Goal: Task Accomplishment & Management: Complete application form

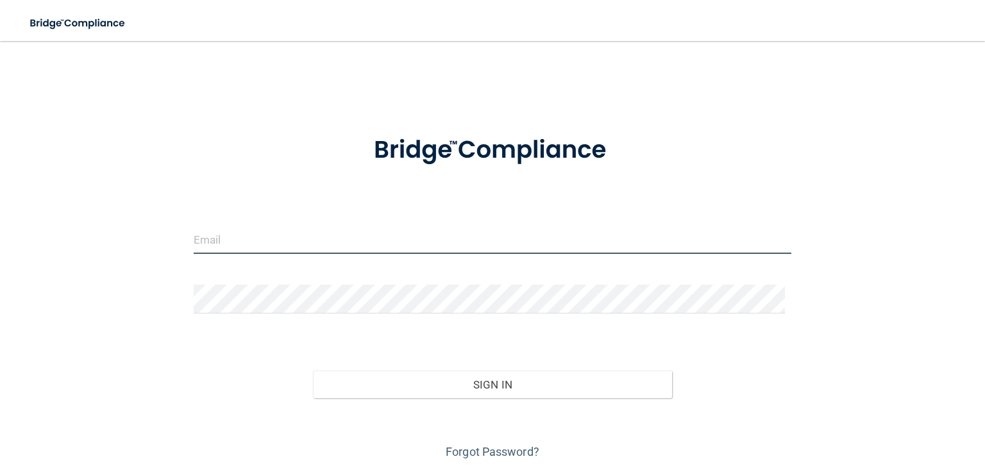
click at [276, 238] on input "email" at bounding box center [492, 239] width 597 height 29
type input "[PERSON_NAME][EMAIL_ADDRESS][DOMAIN_NAME]"
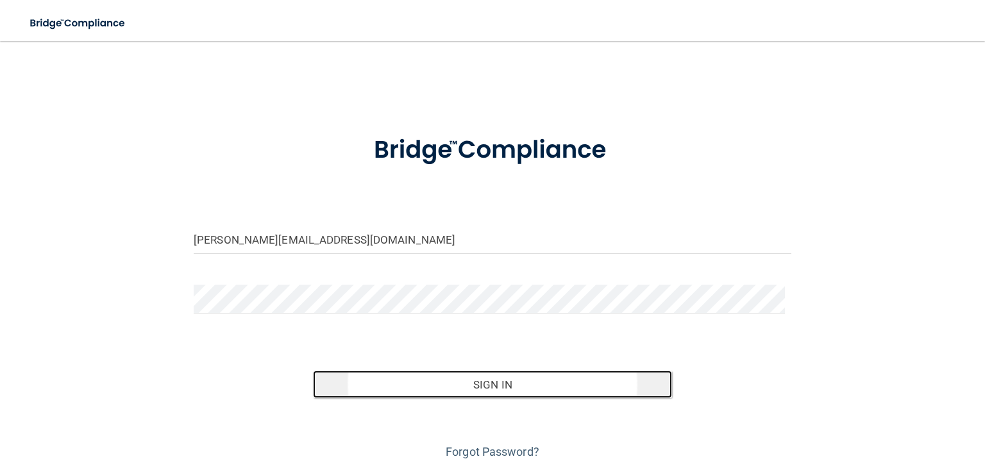
click at [492, 379] on button "Sign In" at bounding box center [492, 385] width 358 height 28
click at [431, 386] on button "Sign In" at bounding box center [492, 385] width 358 height 28
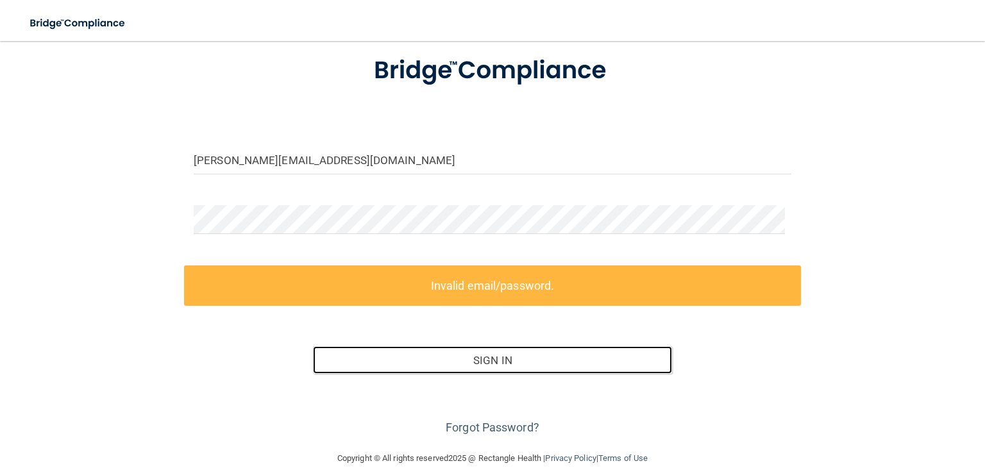
scroll to position [100, 0]
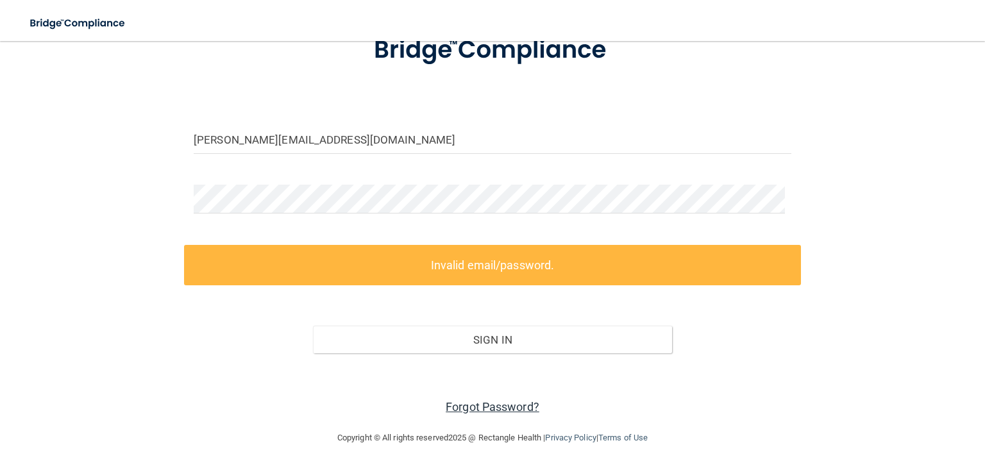
click at [490, 403] on link "Forgot Password?" at bounding box center [493, 406] width 94 height 13
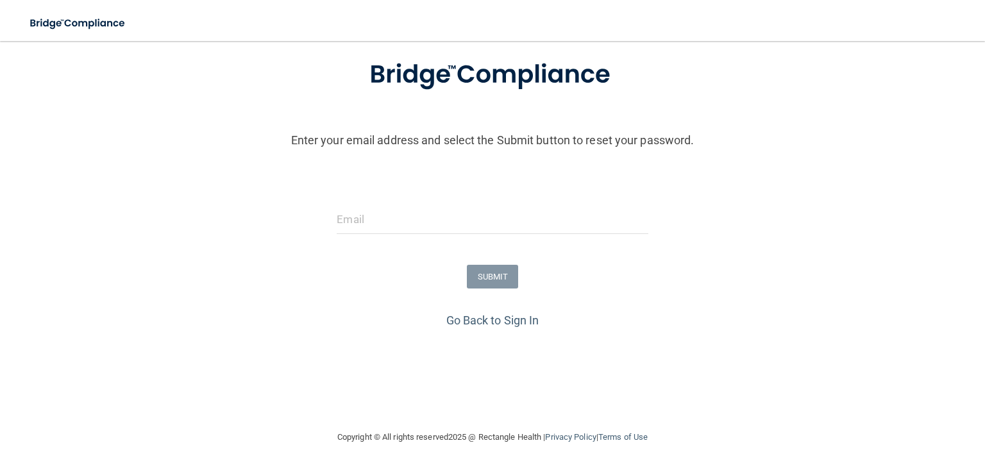
scroll to position [77, 0]
click at [413, 225] on input "email" at bounding box center [492, 219] width 311 height 29
type input "[PERSON_NAME][EMAIL_ADDRESS][DOMAIN_NAME]"
click at [487, 270] on button "SUBMIT" at bounding box center [493, 277] width 52 height 24
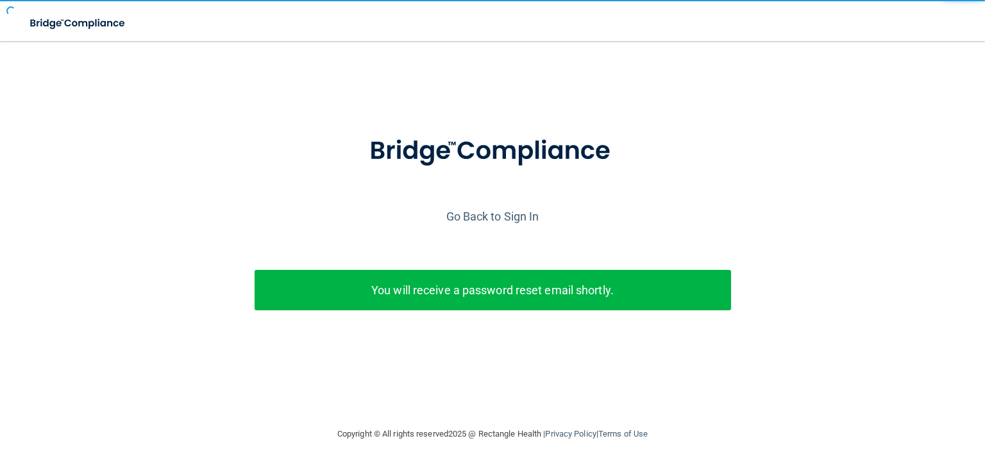
scroll to position [0, 0]
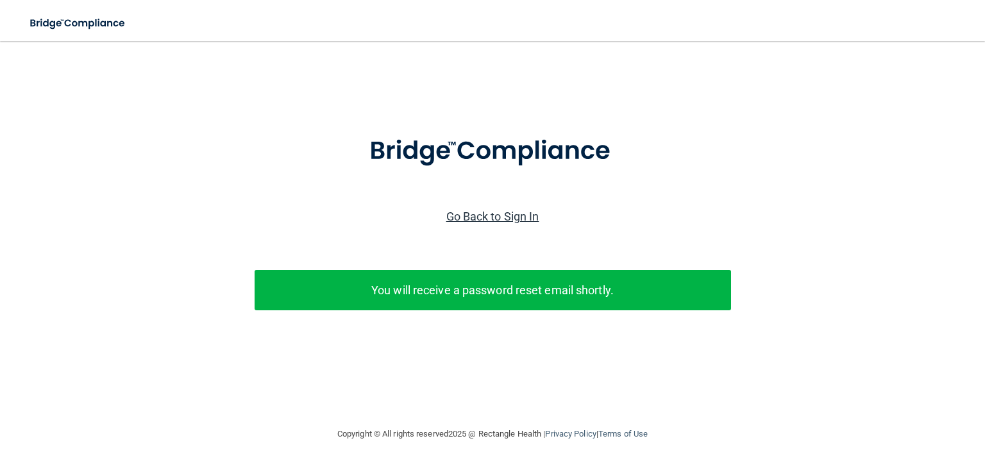
click at [488, 216] on link "Go Back to Sign In" at bounding box center [492, 216] width 93 height 13
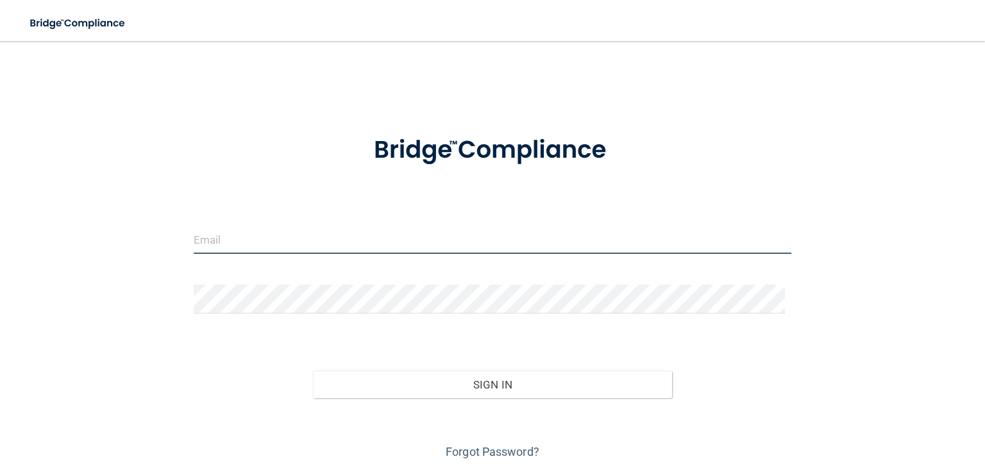
click at [322, 242] on input "email" at bounding box center [492, 239] width 597 height 29
type input "[PERSON_NAME][EMAIL_ADDRESS][DOMAIN_NAME]"
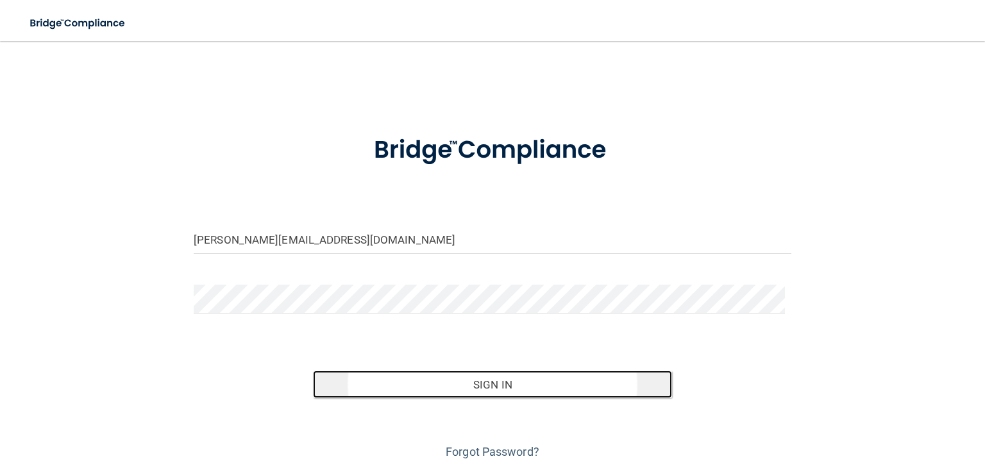
click at [475, 388] on button "Sign In" at bounding box center [492, 385] width 358 height 28
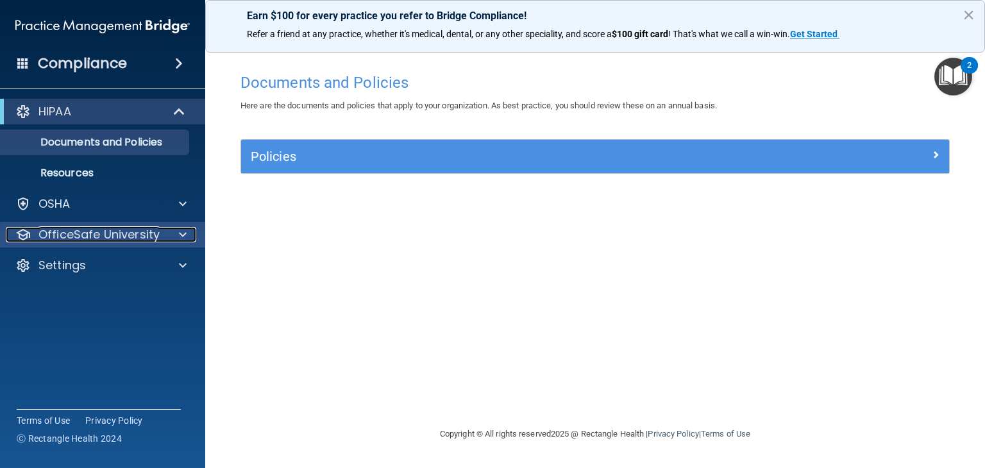
click at [186, 231] on span at bounding box center [183, 234] width 8 height 15
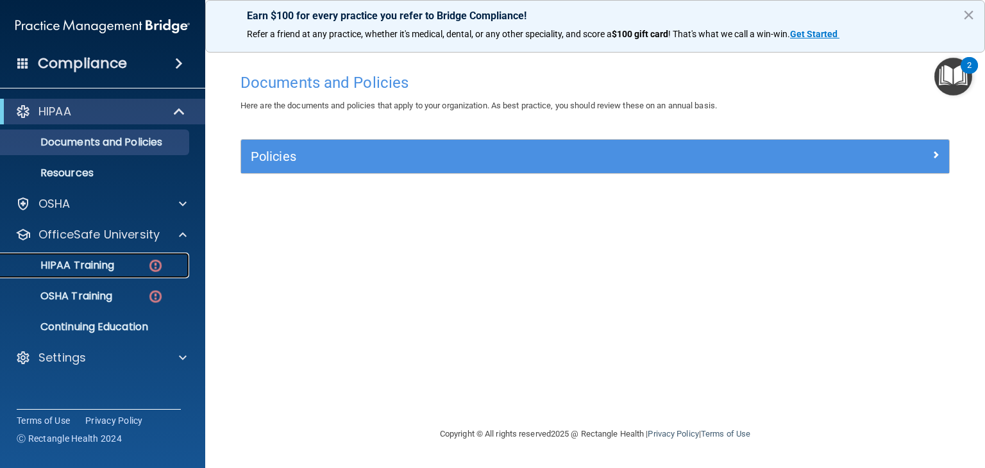
click at [113, 269] on p "HIPAA Training" at bounding box center [61, 265] width 106 height 13
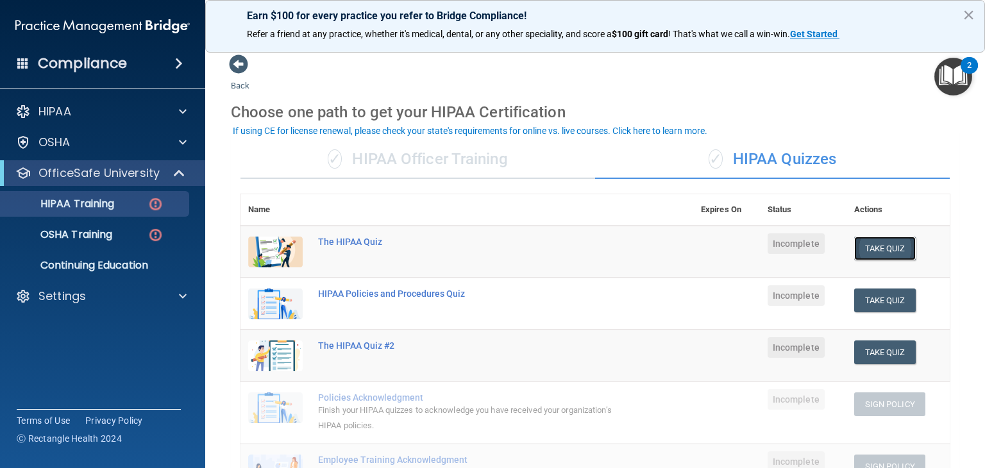
click at [869, 246] on button "Take Quiz" at bounding box center [885, 249] width 62 height 24
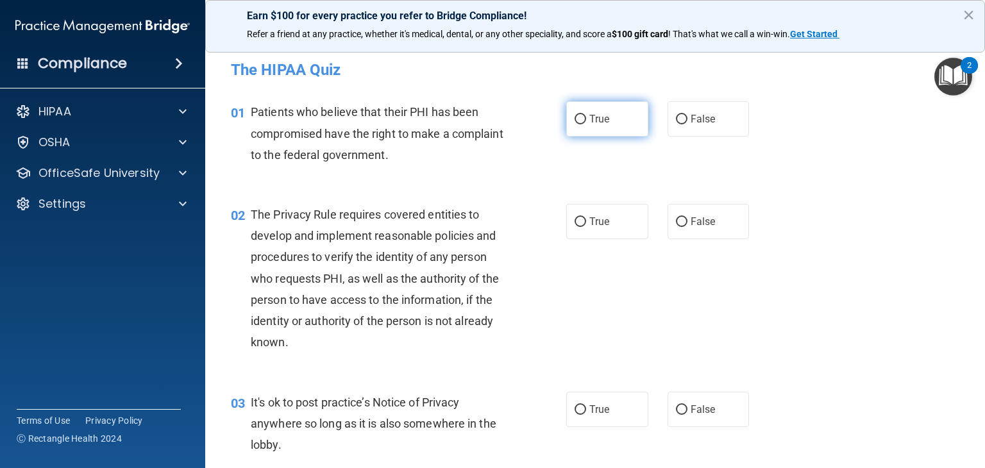
click at [574, 120] on input "True" at bounding box center [580, 120] width 12 height 10
radio input "true"
click at [574, 156] on div "01 Patients who believe that their PHI has been compromised have the right to m…" at bounding box center [399, 136] width 374 height 71
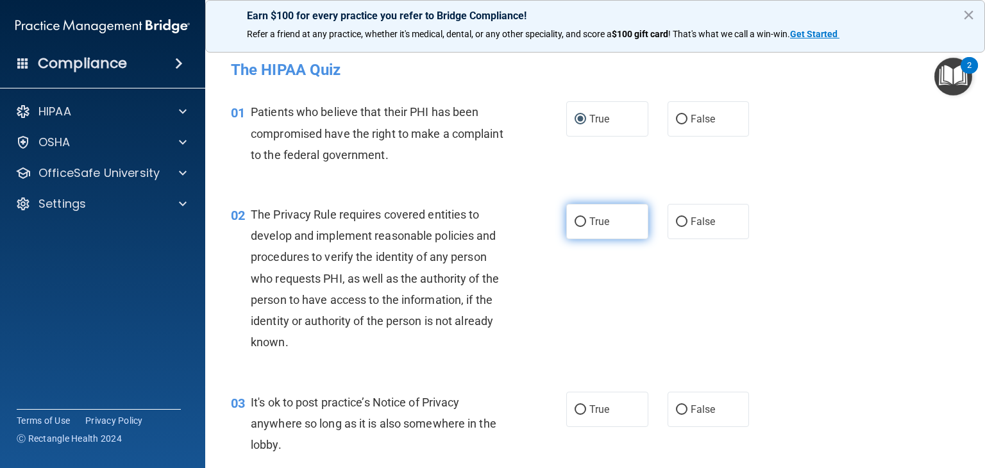
click at [574, 221] on input "True" at bounding box center [580, 222] width 12 height 10
radio input "true"
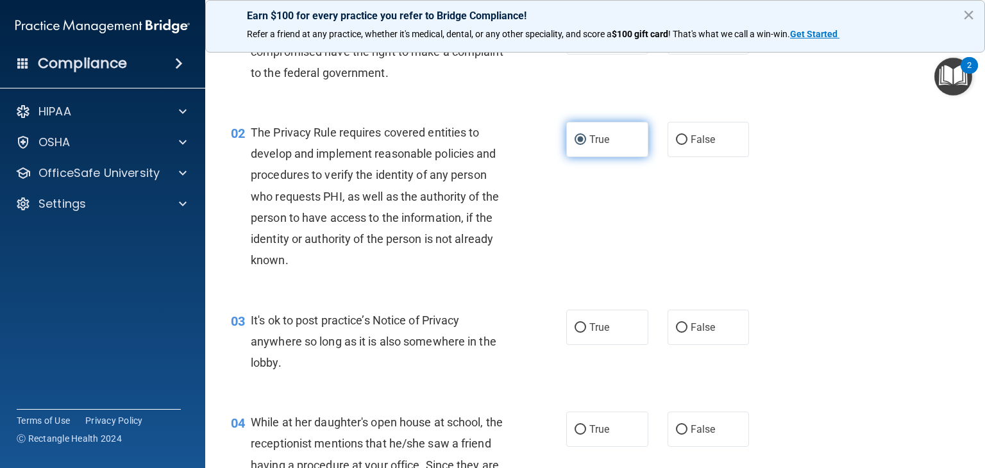
scroll to position [85, 0]
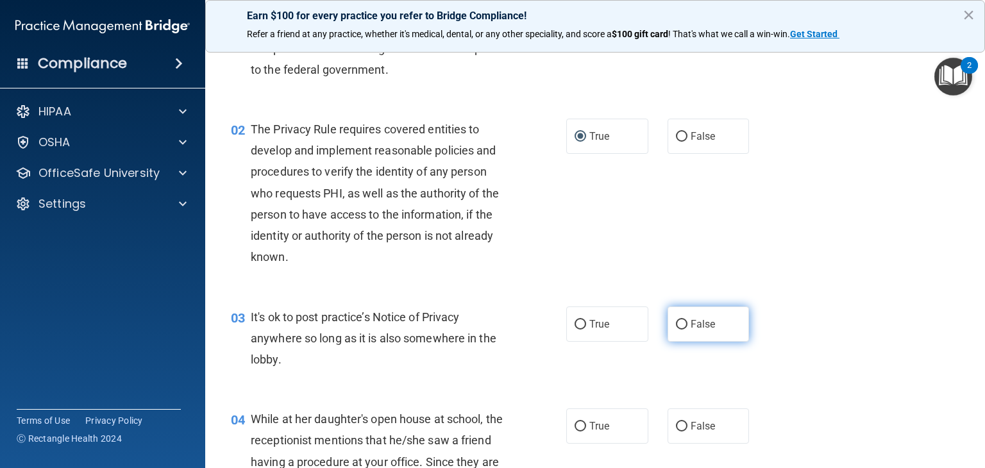
click at [676, 324] on input "False" at bounding box center [682, 325] width 12 height 10
radio input "true"
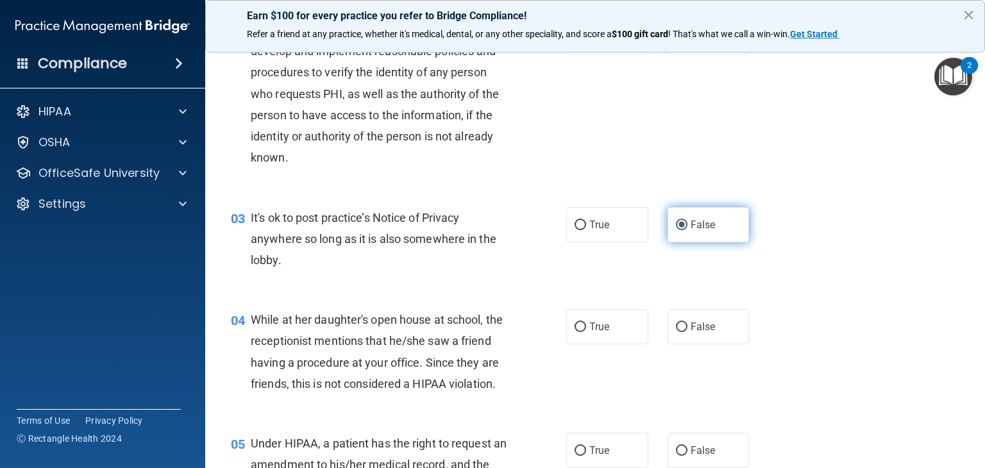
scroll to position [186, 0]
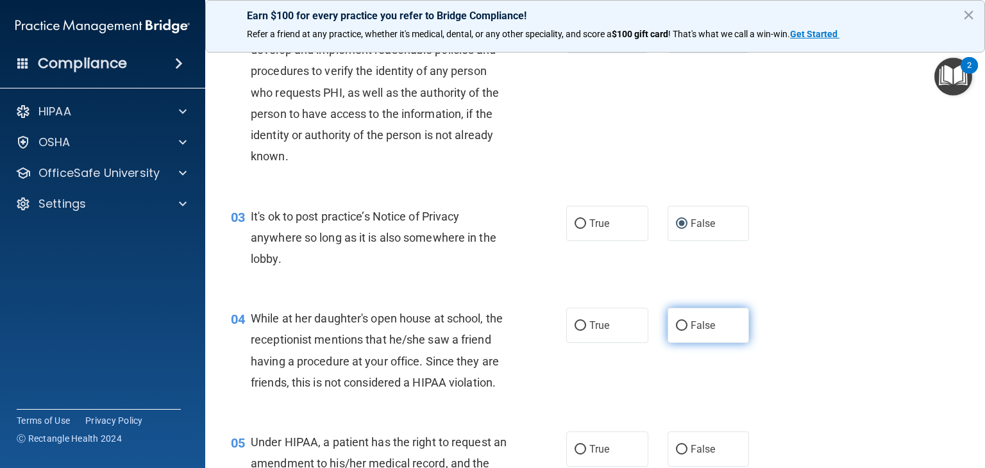
click at [676, 324] on input "False" at bounding box center [682, 326] width 12 height 10
radio input "true"
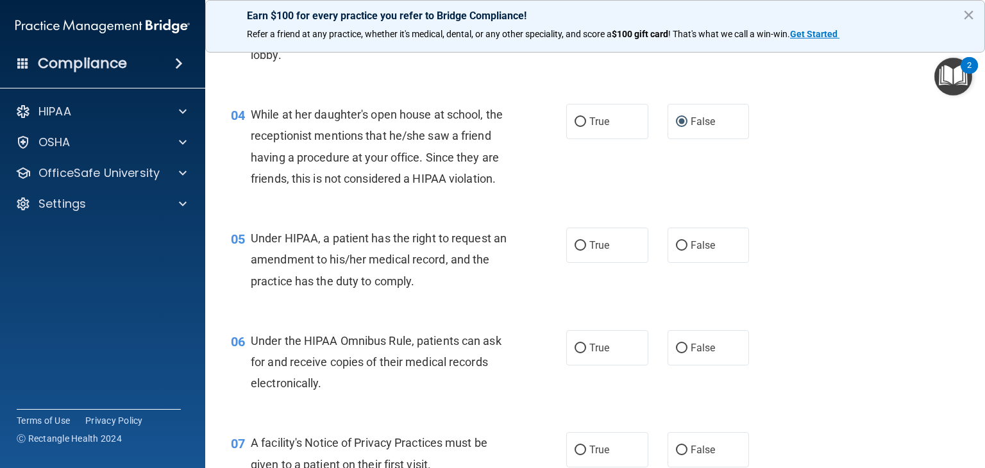
scroll to position [390, 0]
click at [575, 250] on input "True" at bounding box center [580, 245] width 12 height 10
radio input "true"
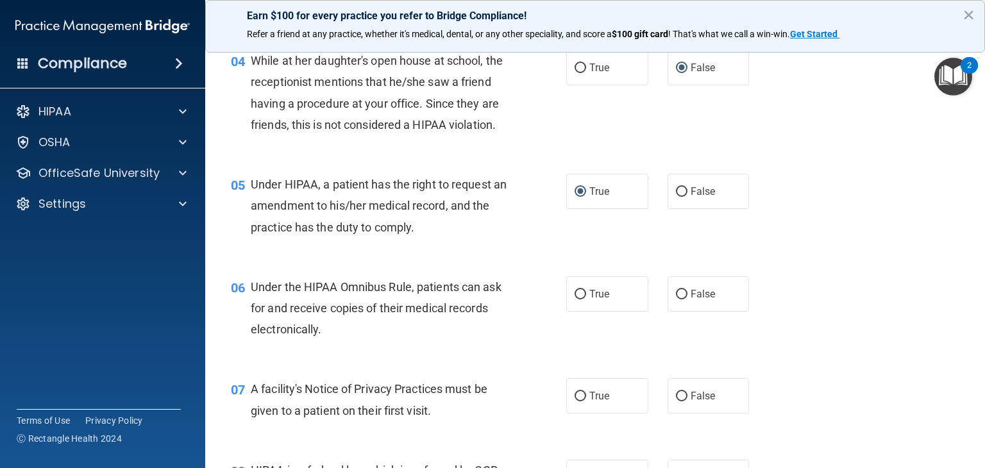
scroll to position [452, 0]
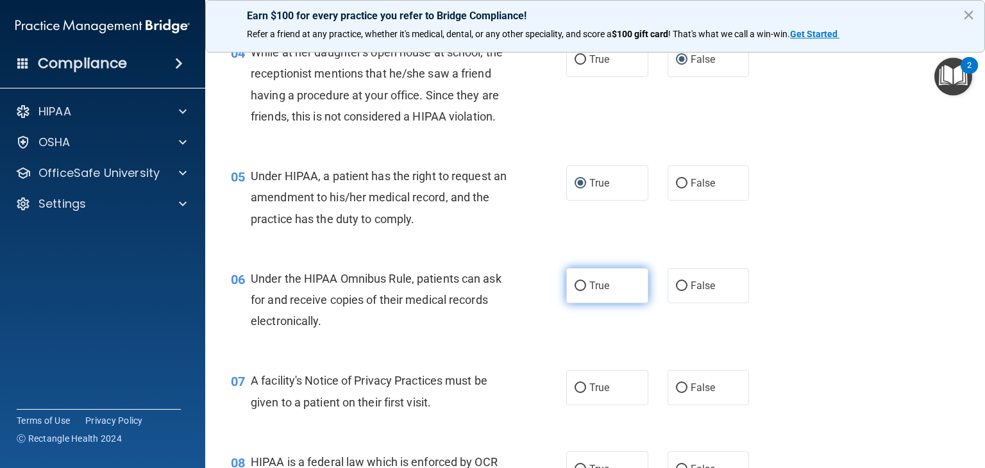
click at [574, 291] on input "True" at bounding box center [580, 286] width 12 height 10
radio input "true"
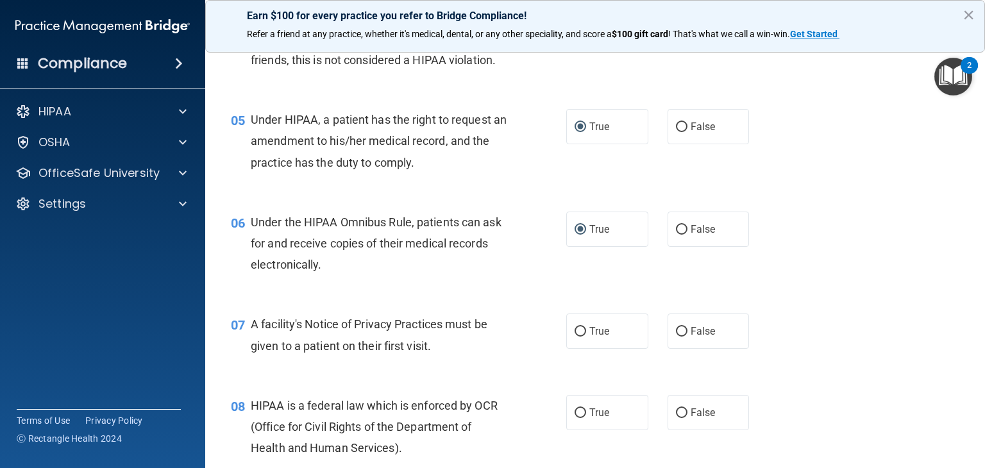
scroll to position [516, 0]
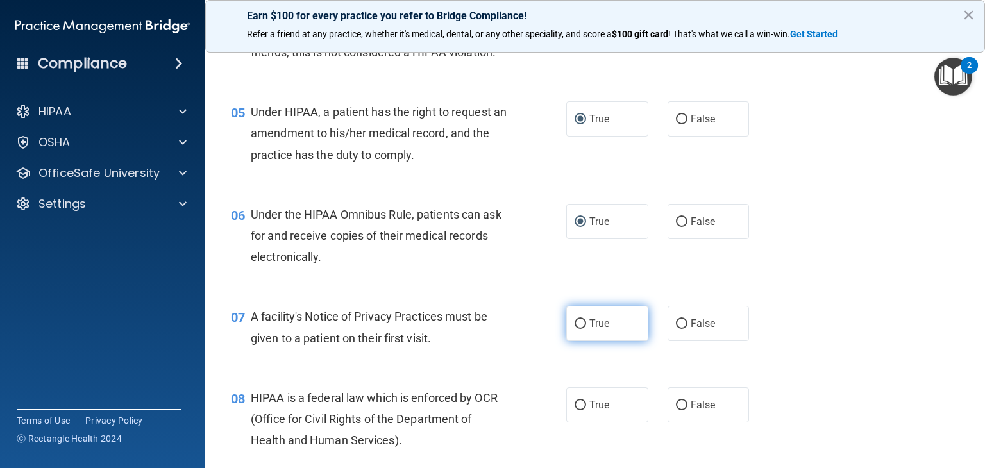
click at [574, 329] on input "True" at bounding box center [580, 324] width 12 height 10
radio input "true"
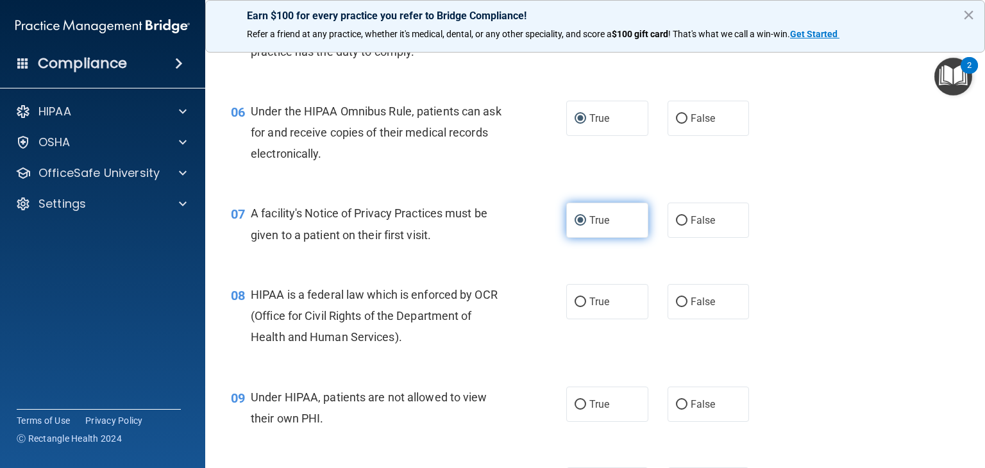
scroll to position [624, 0]
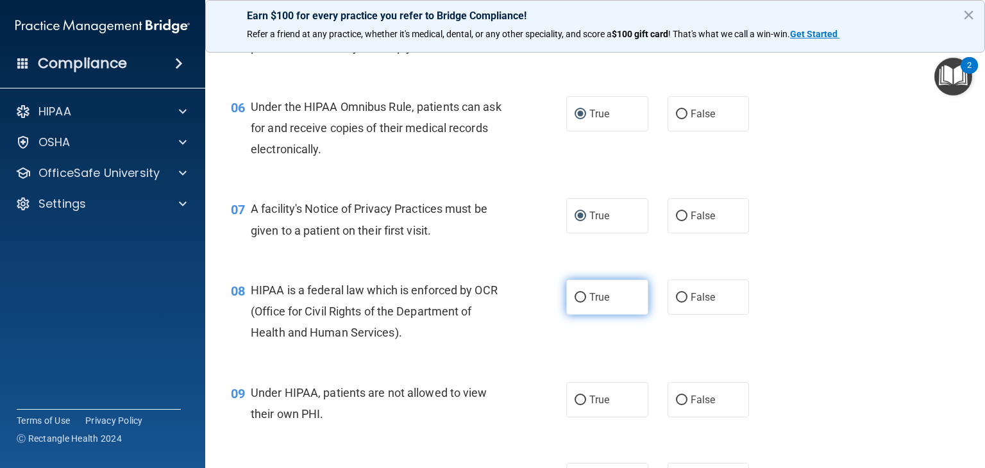
click at [576, 303] on input "True" at bounding box center [580, 298] width 12 height 10
radio input "true"
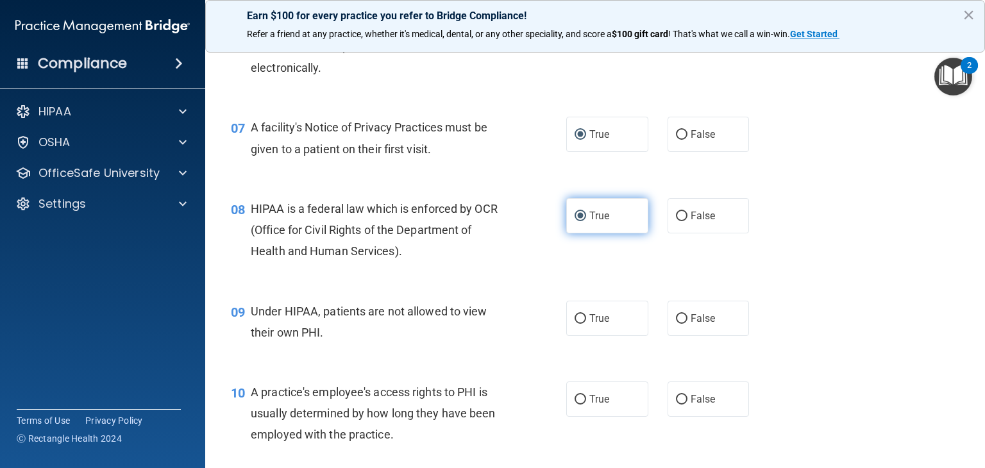
scroll to position [706, 0]
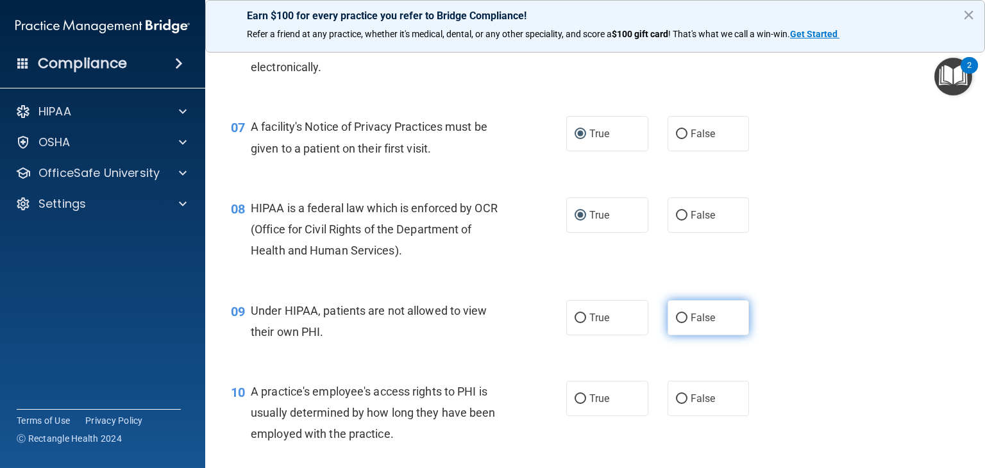
click at [676, 323] on input "False" at bounding box center [682, 318] width 12 height 10
radio input "true"
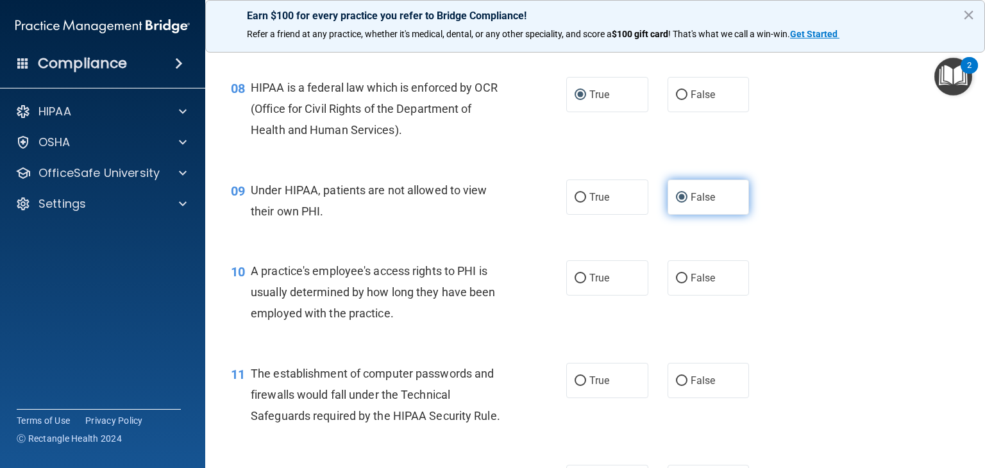
scroll to position [827, 0]
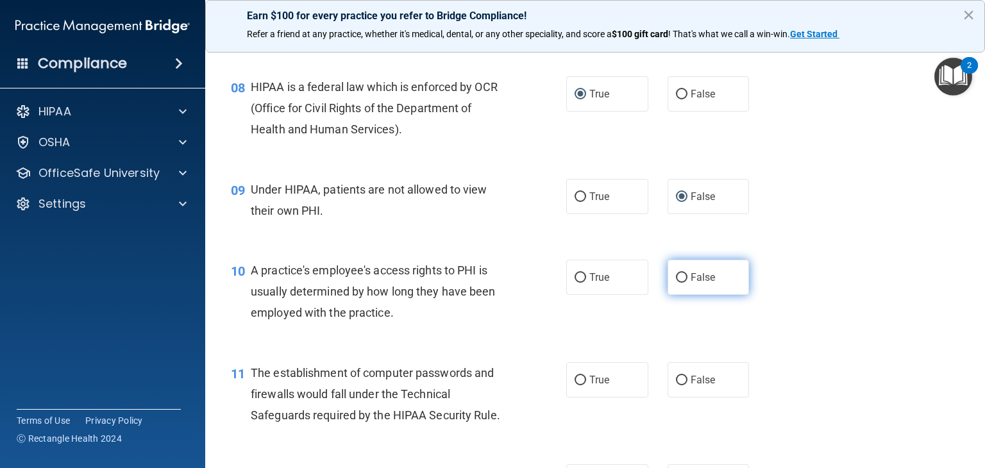
click at [676, 283] on input "False" at bounding box center [682, 278] width 12 height 10
radio input "true"
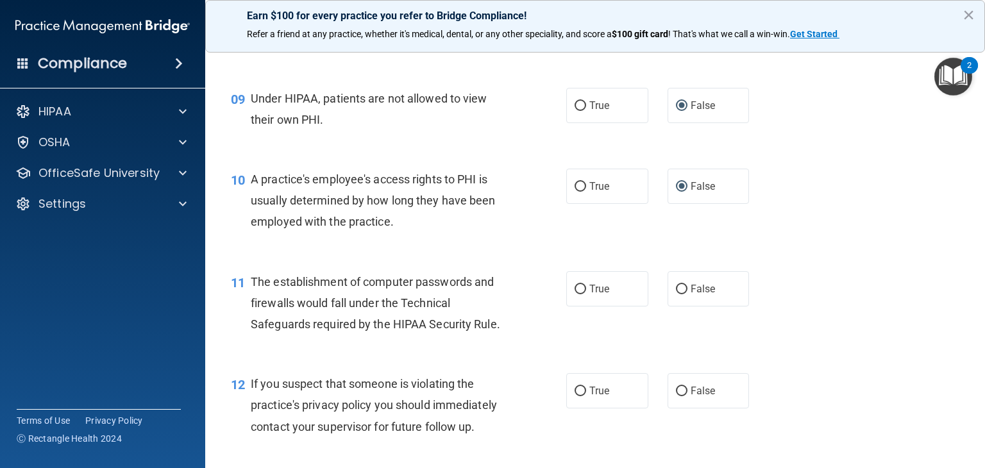
scroll to position [919, 0]
click at [574, 294] on input "True" at bounding box center [580, 289] width 12 height 10
radio input "true"
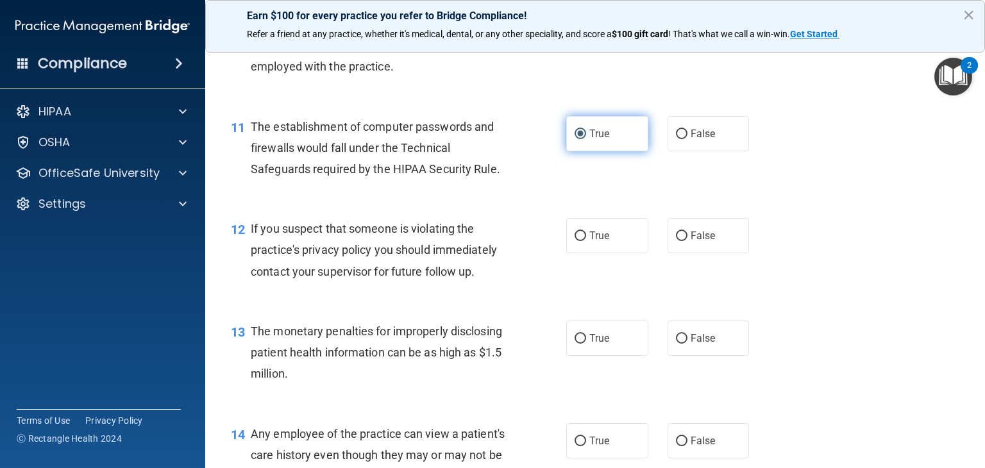
scroll to position [1074, 0]
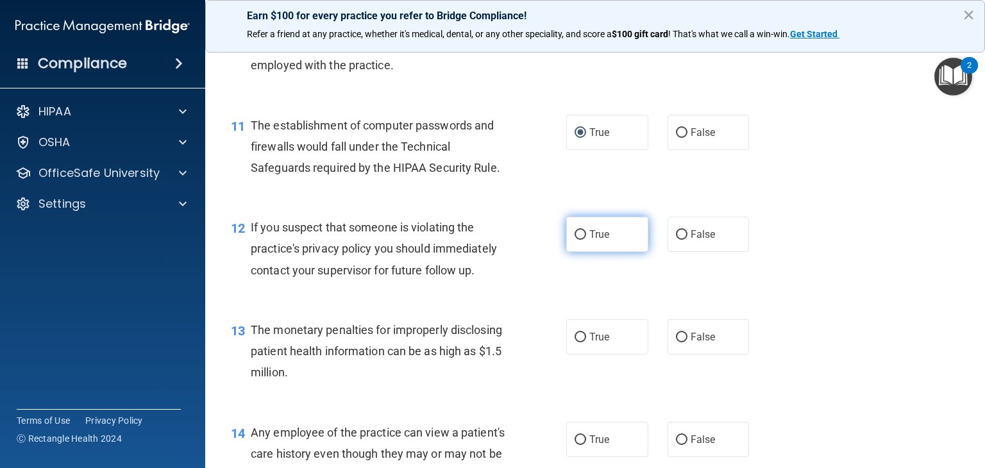
click at [574, 240] on input "True" at bounding box center [580, 235] width 12 height 10
radio input "true"
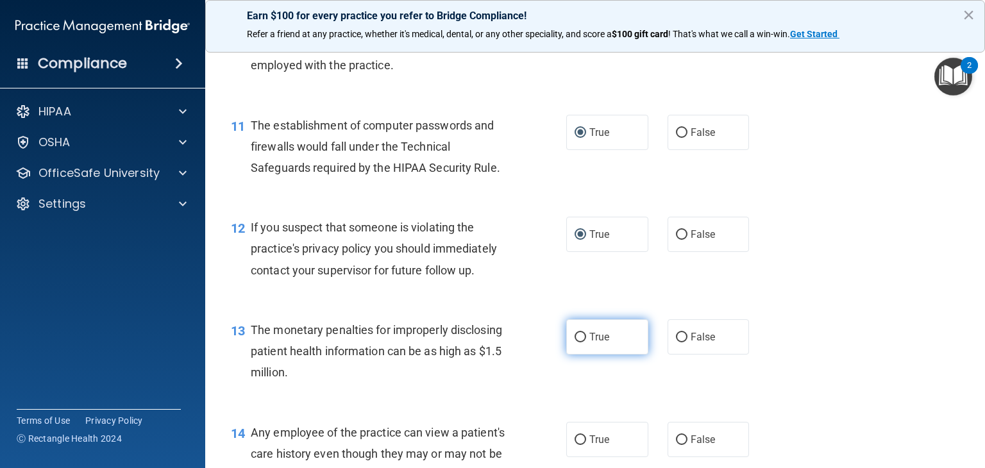
click at [576, 342] on input "True" at bounding box center [580, 338] width 12 height 10
radio input "true"
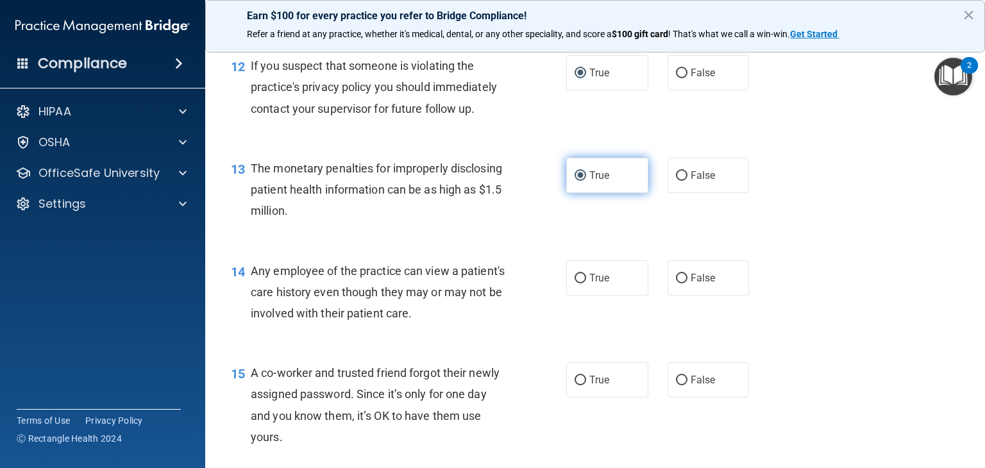
scroll to position [1236, 0]
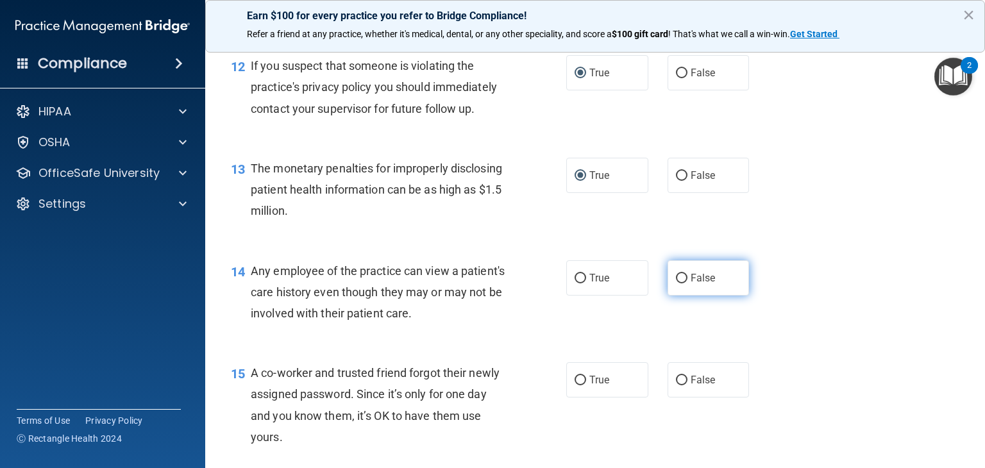
click at [676, 283] on input "False" at bounding box center [682, 279] width 12 height 10
radio input "true"
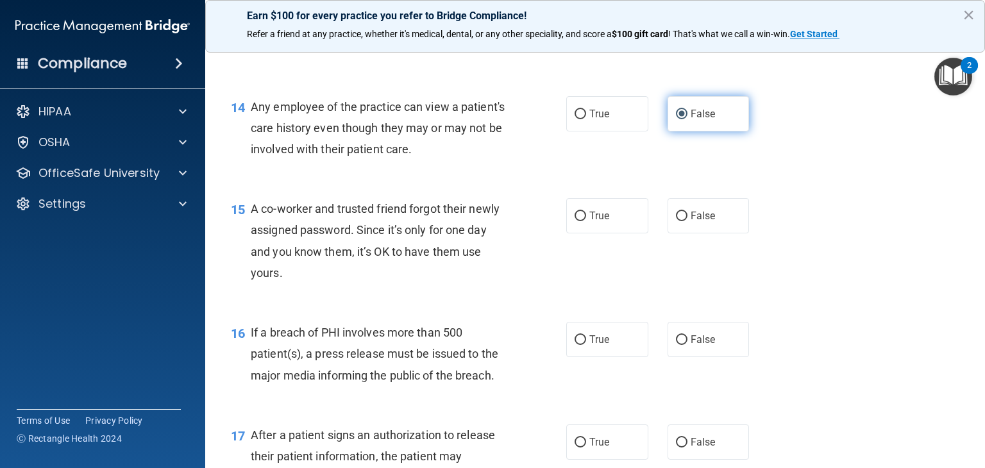
scroll to position [1401, 0]
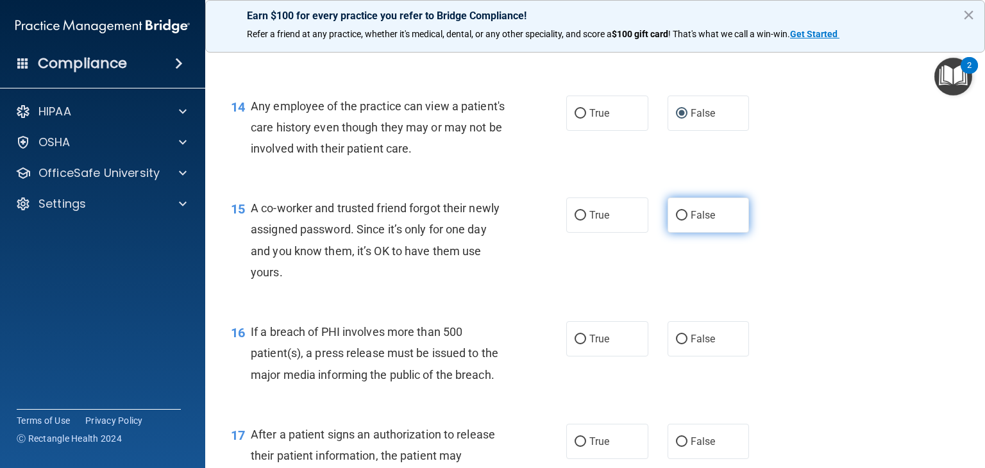
click at [677, 221] on input "False" at bounding box center [682, 216] width 12 height 10
radio input "true"
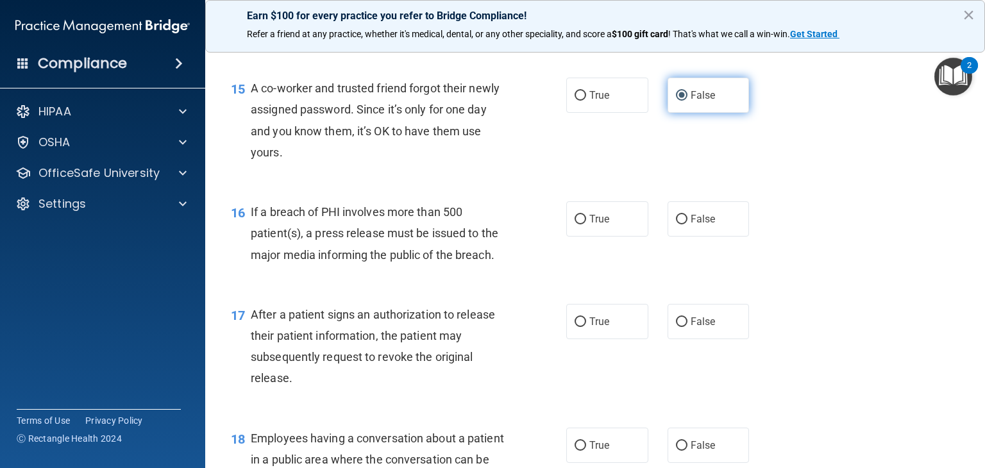
scroll to position [1521, 0]
click at [574, 224] on input "True" at bounding box center [580, 219] width 12 height 10
radio input "true"
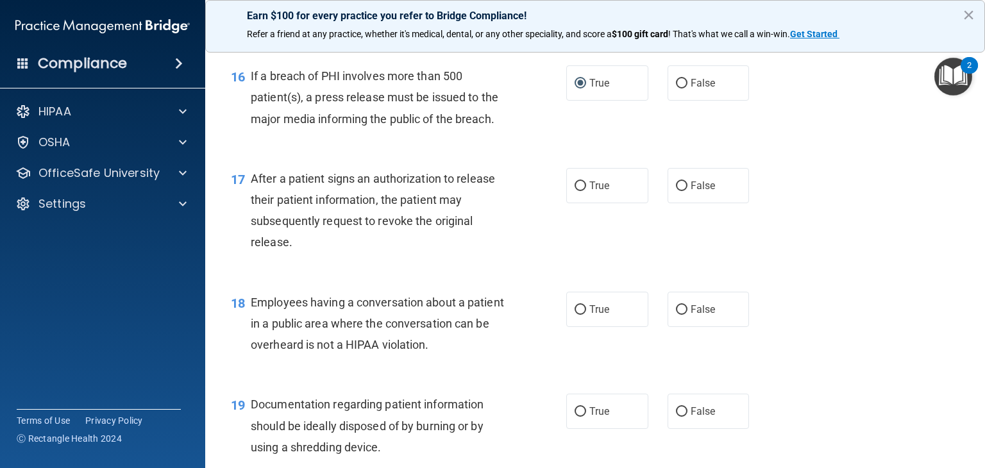
scroll to position [1656, 0]
click at [574, 191] on input "True" at bounding box center [580, 186] width 12 height 10
radio input "true"
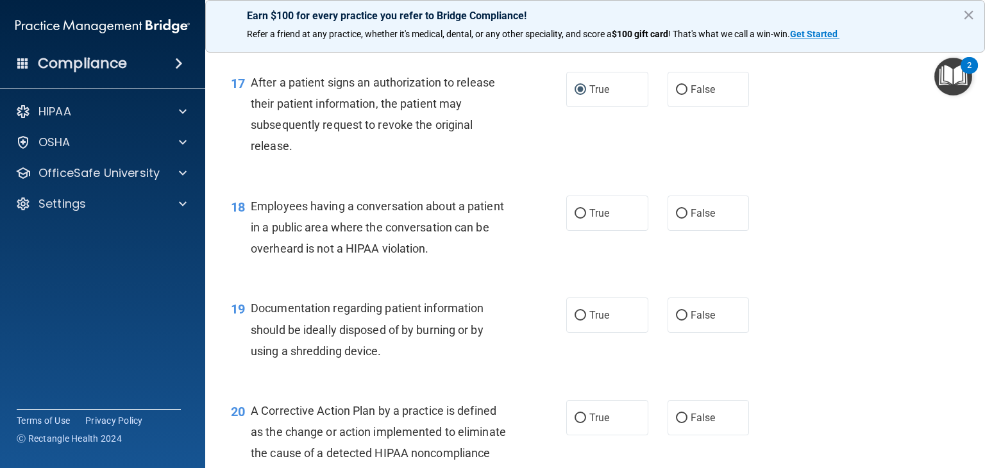
scroll to position [1754, 0]
click at [676, 217] on input "False" at bounding box center [682, 213] width 12 height 10
radio input "true"
click at [576, 319] on input "True" at bounding box center [580, 315] width 12 height 10
radio input "true"
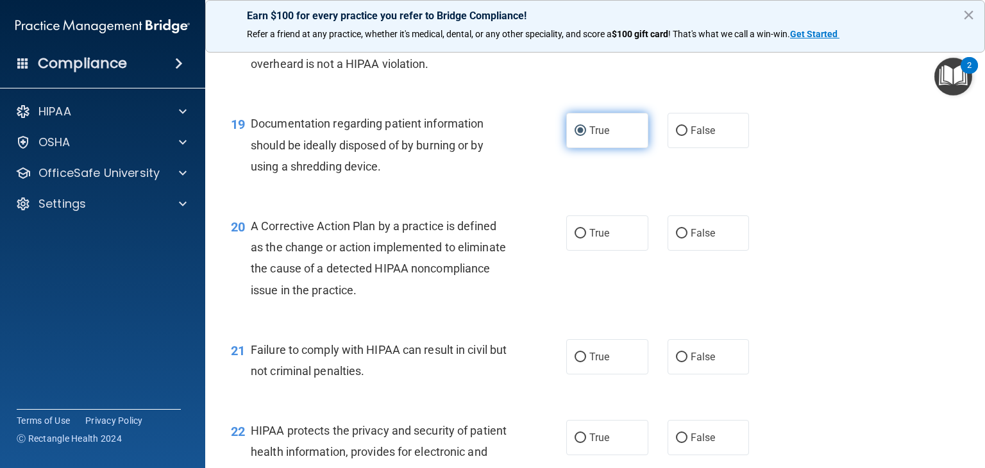
scroll to position [1940, 0]
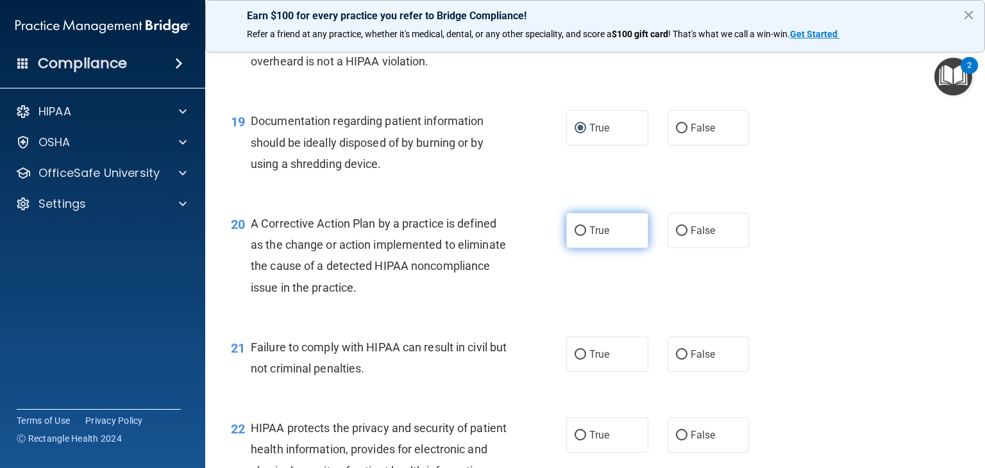
click at [574, 236] on input "True" at bounding box center [580, 231] width 12 height 10
radio input "true"
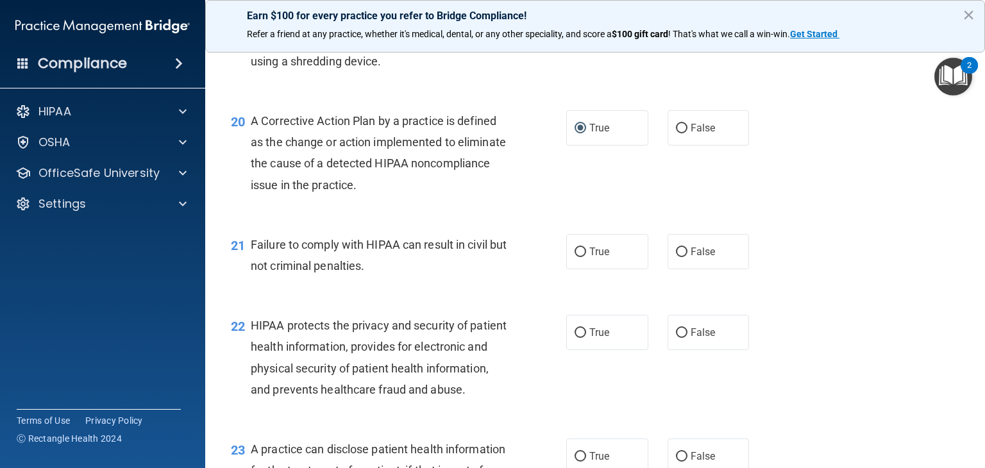
scroll to position [2044, 0]
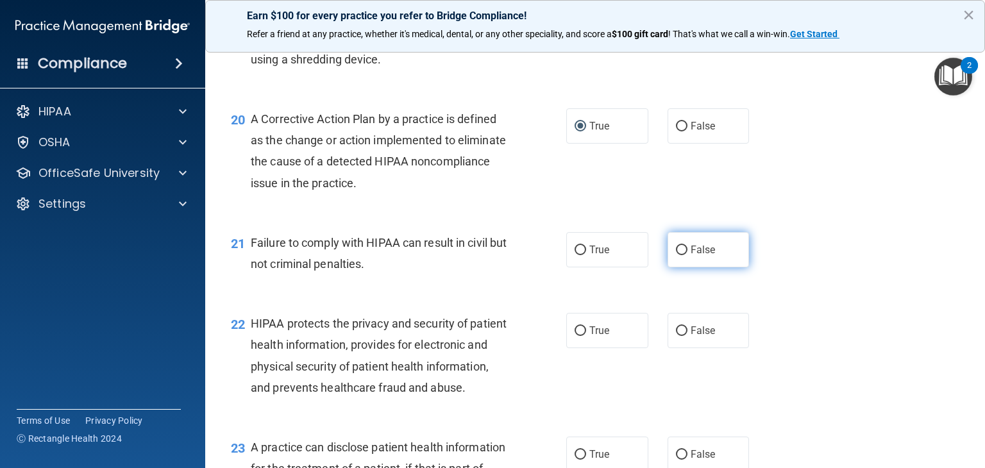
click at [676, 255] on input "False" at bounding box center [682, 251] width 12 height 10
radio input "true"
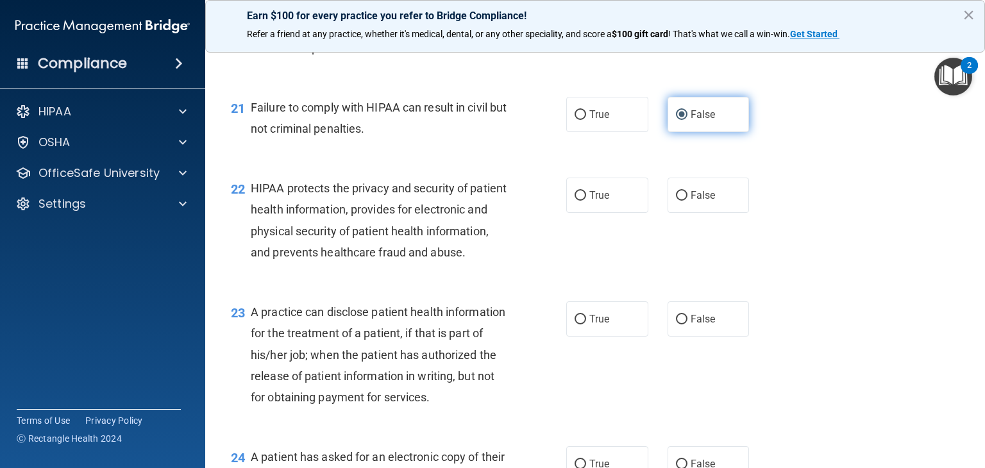
scroll to position [2180, 0]
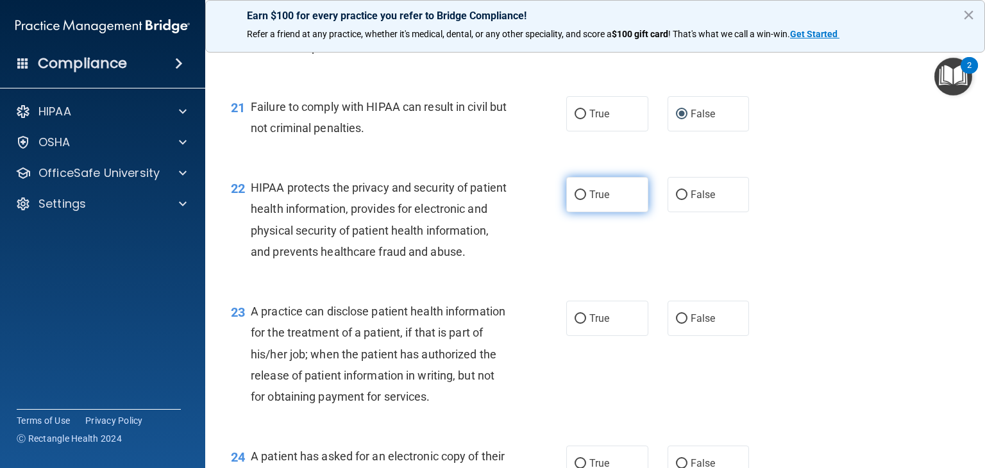
click at [574, 200] on input "True" at bounding box center [580, 195] width 12 height 10
radio input "true"
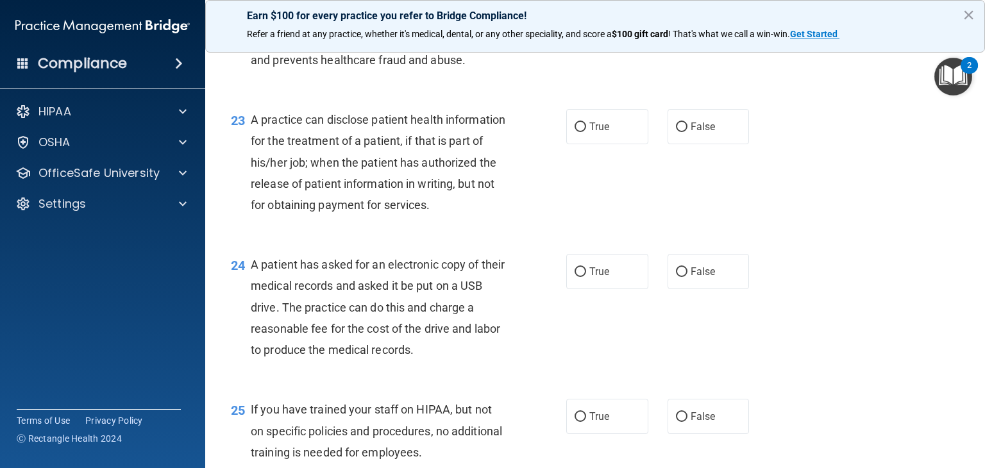
scroll to position [2372, 0]
click at [677, 132] on input "False" at bounding box center [682, 127] width 12 height 10
radio input "true"
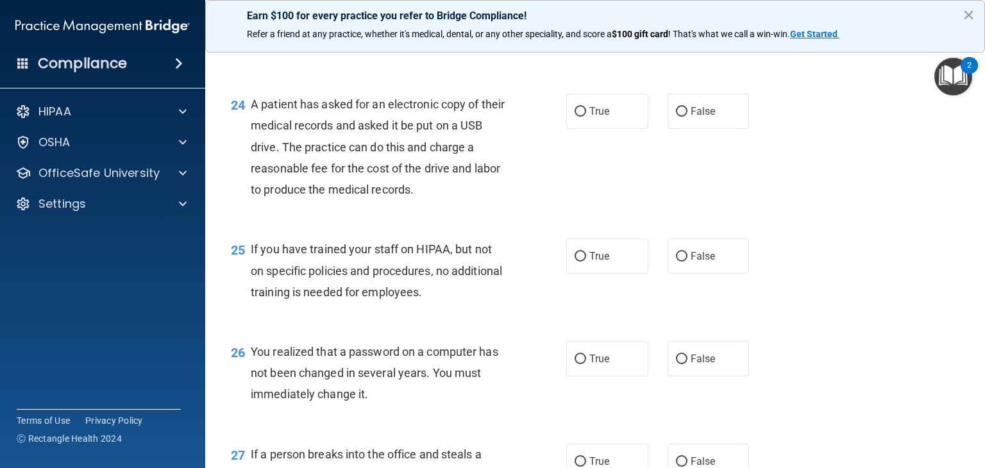
scroll to position [2533, 0]
click at [574, 115] on input "True" at bounding box center [580, 111] width 12 height 10
radio input "true"
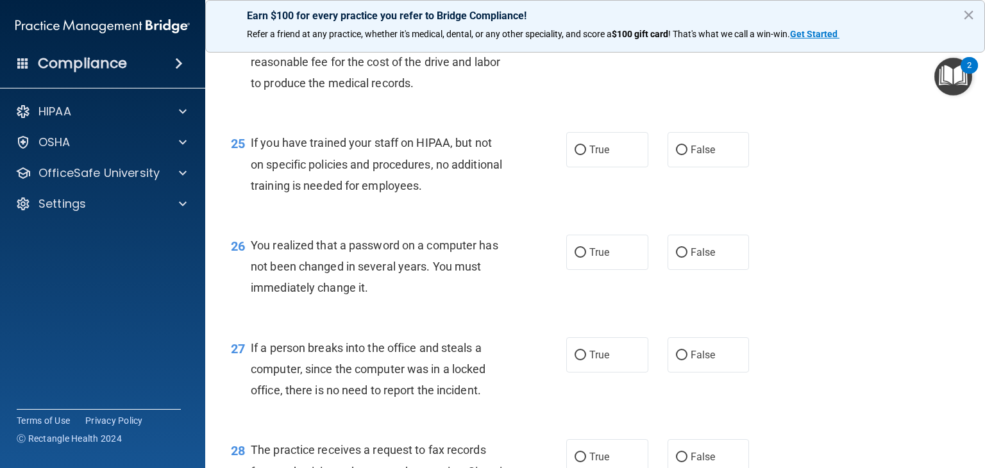
scroll to position [2638, 0]
click at [678, 155] on input "False" at bounding box center [682, 151] width 12 height 10
radio input "true"
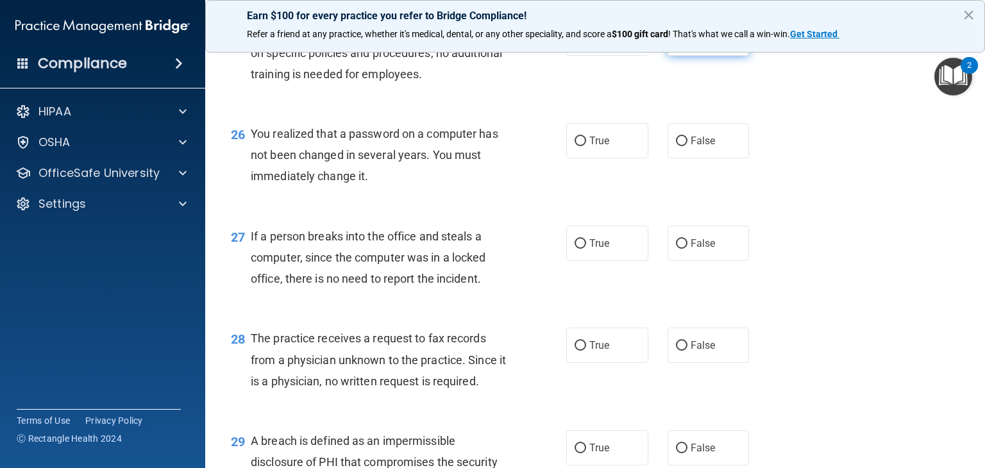
scroll to position [2751, 0]
click at [574, 145] on input "True" at bounding box center [580, 140] width 12 height 10
radio input "true"
click at [676, 247] on input "False" at bounding box center [682, 243] width 12 height 10
radio input "true"
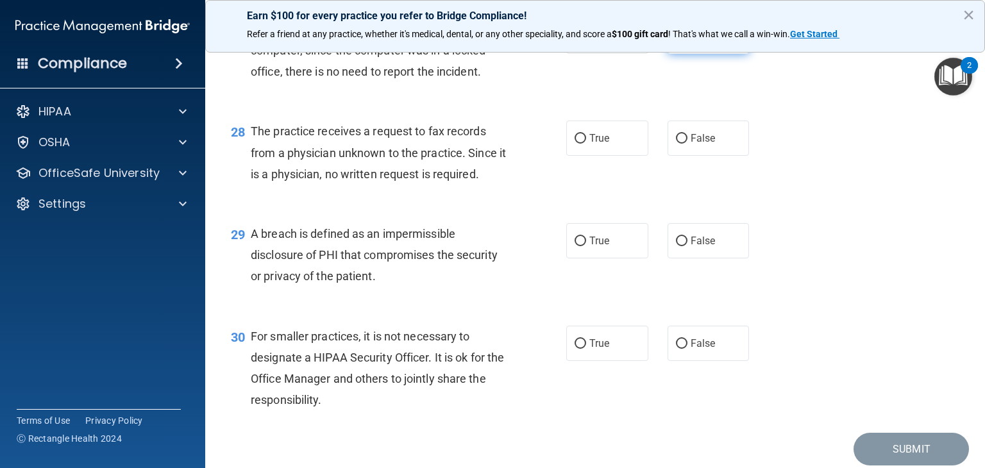
scroll to position [2965, 0]
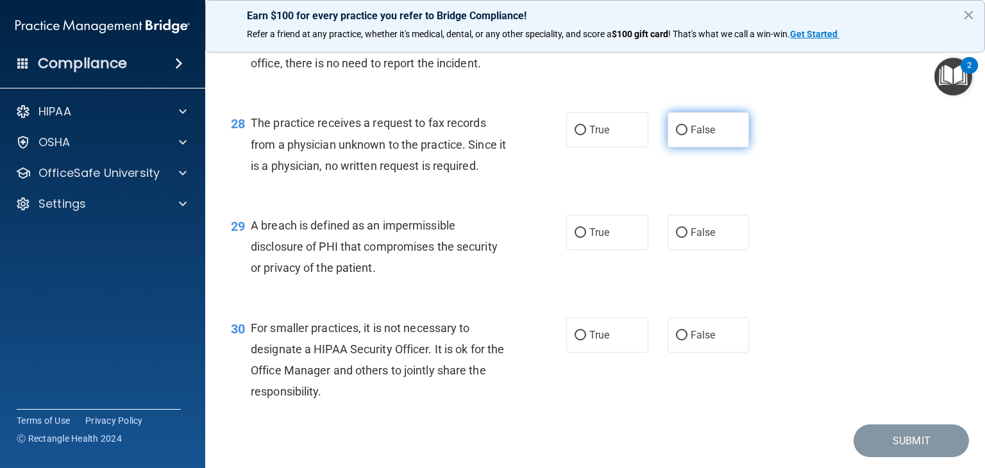
click at [677, 135] on input "False" at bounding box center [682, 131] width 12 height 10
radio input "true"
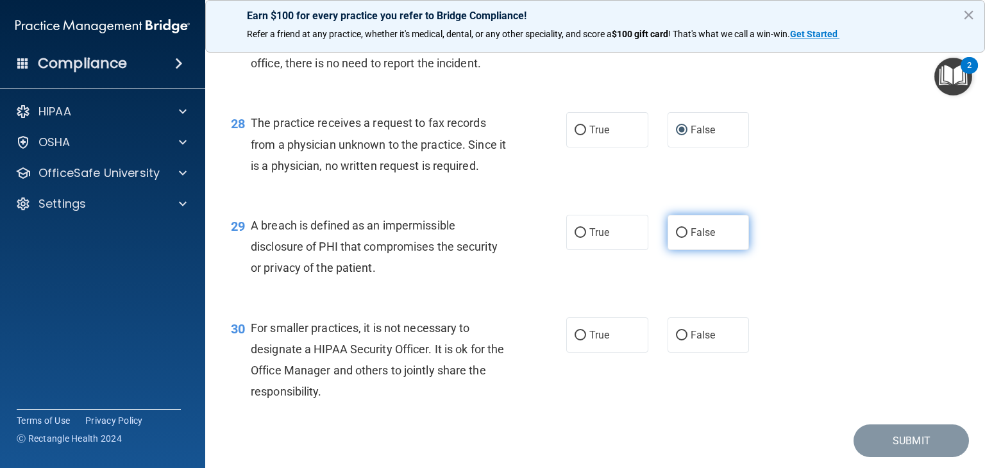
click at [676, 238] on input "False" at bounding box center [682, 233] width 12 height 10
radio input "true"
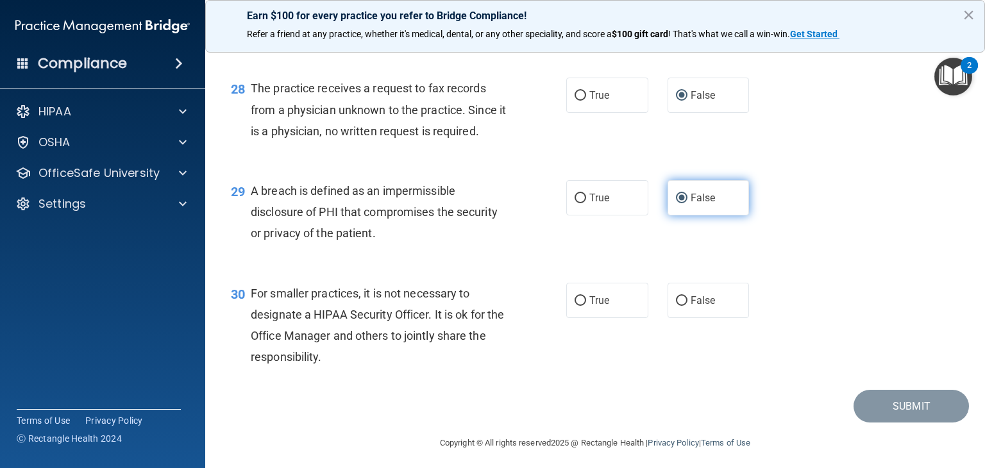
scroll to position [3070, 0]
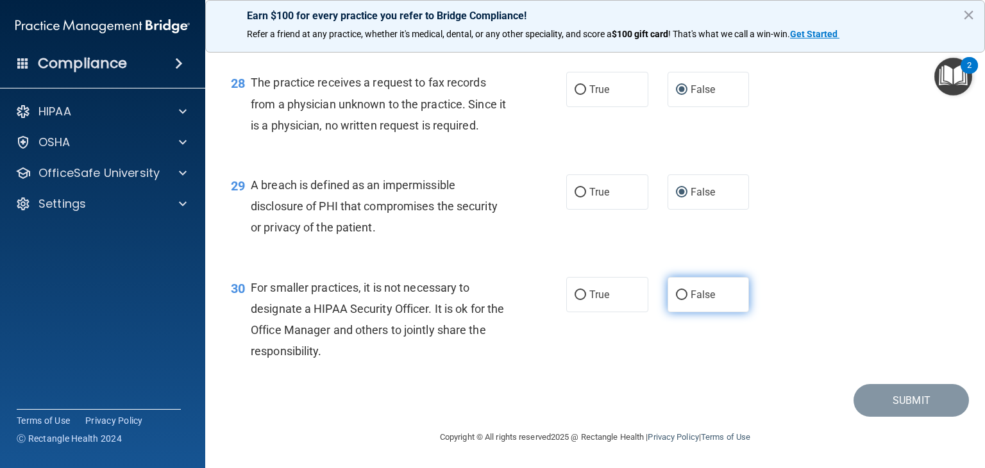
click at [676, 293] on input "False" at bounding box center [682, 295] width 12 height 10
radio input "true"
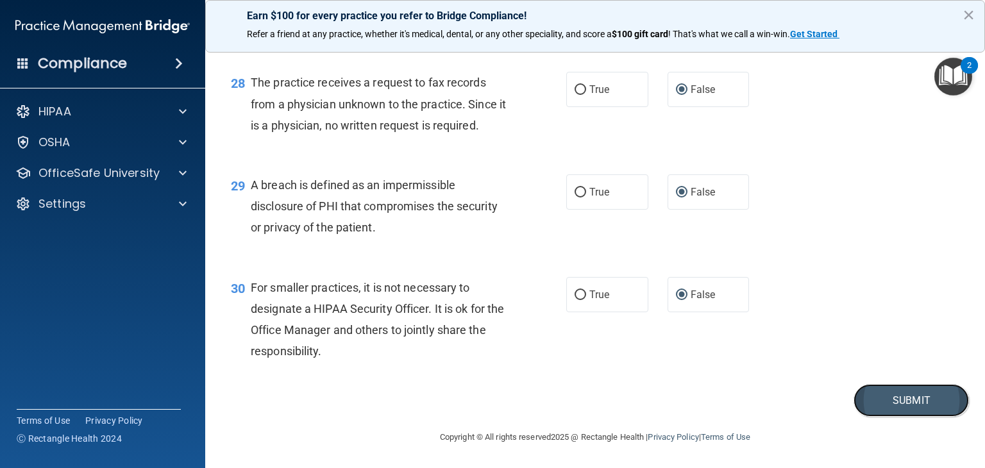
click at [883, 399] on button "Submit" at bounding box center [910, 400] width 115 height 33
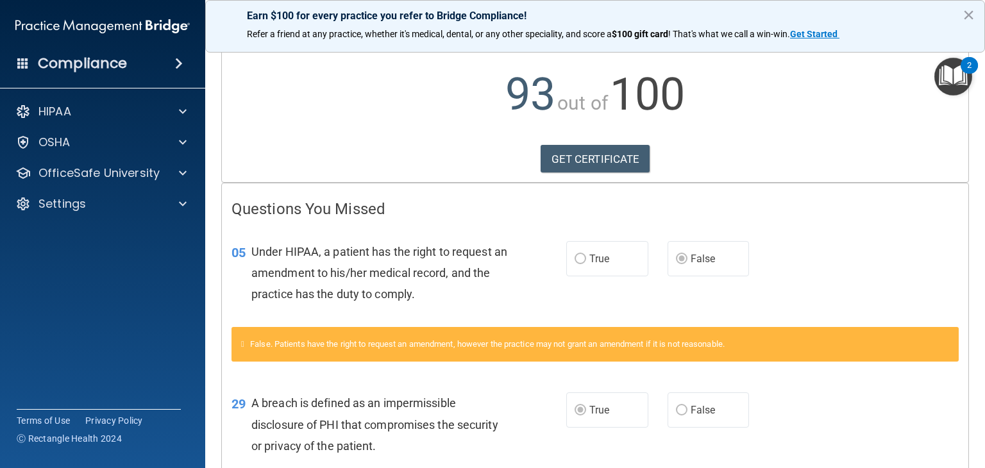
scroll to position [115, 0]
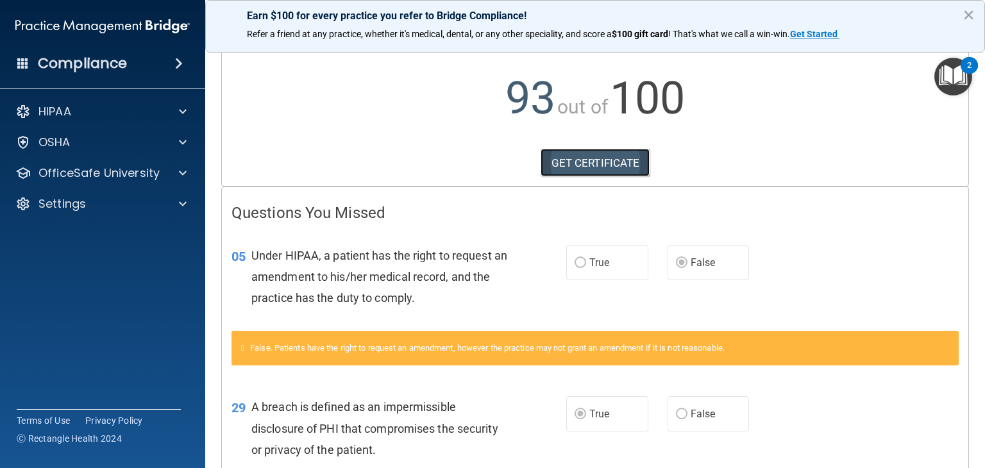
click at [585, 163] on link "GET CERTIFICATE" at bounding box center [595, 163] width 110 height 28
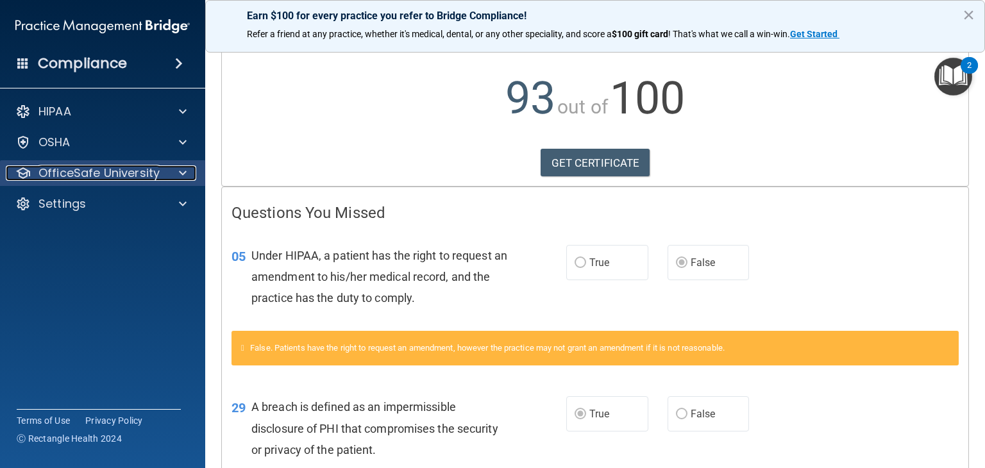
click at [179, 174] on span at bounding box center [183, 172] width 8 height 15
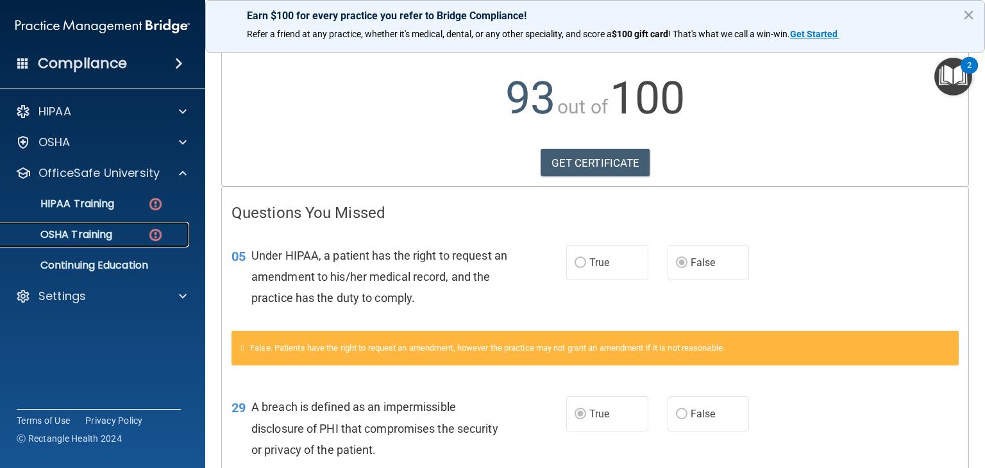
click at [74, 238] on p "OSHA Training" at bounding box center [60, 234] width 104 height 13
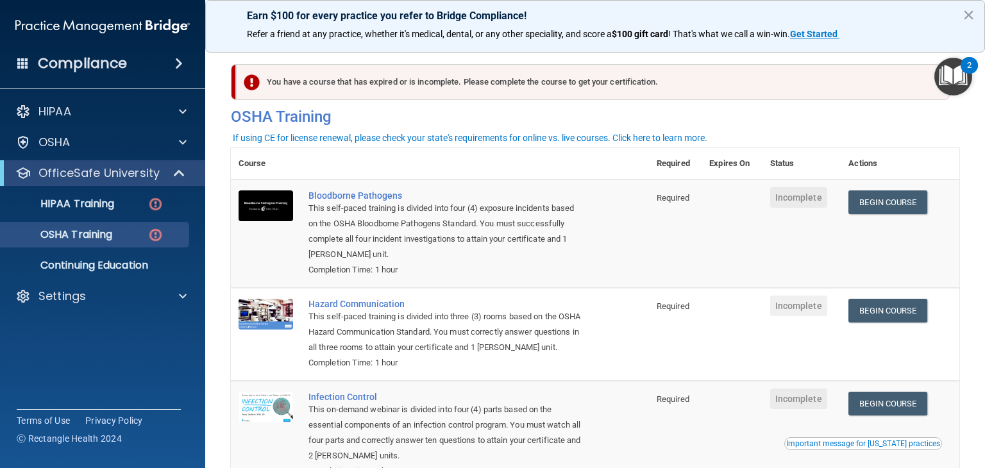
click at [354, 92] on div "You have a course that has expired or is incomplete. Please complete the course…" at bounding box center [592, 82] width 713 height 36
click at [356, 75] on div "You have a course that has expired or is incomplete. Please complete the course…" at bounding box center [592, 82] width 713 height 36
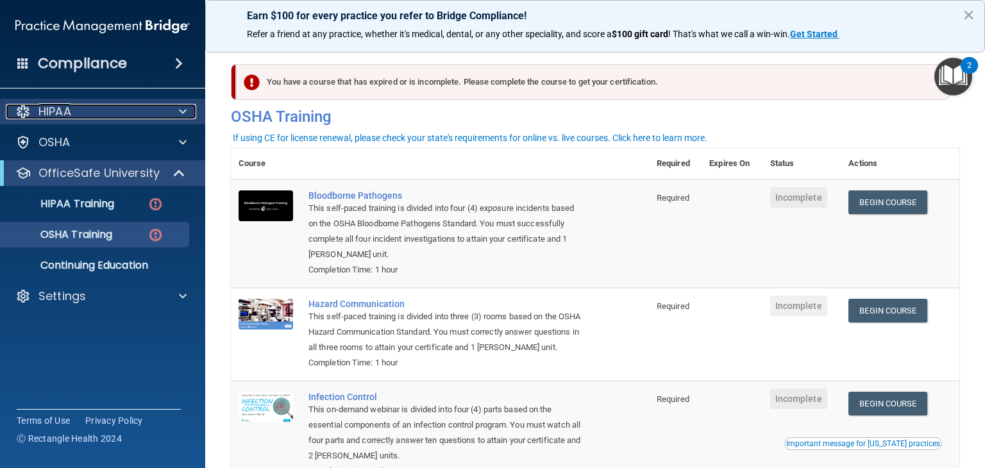
click at [184, 115] on span at bounding box center [183, 111] width 8 height 15
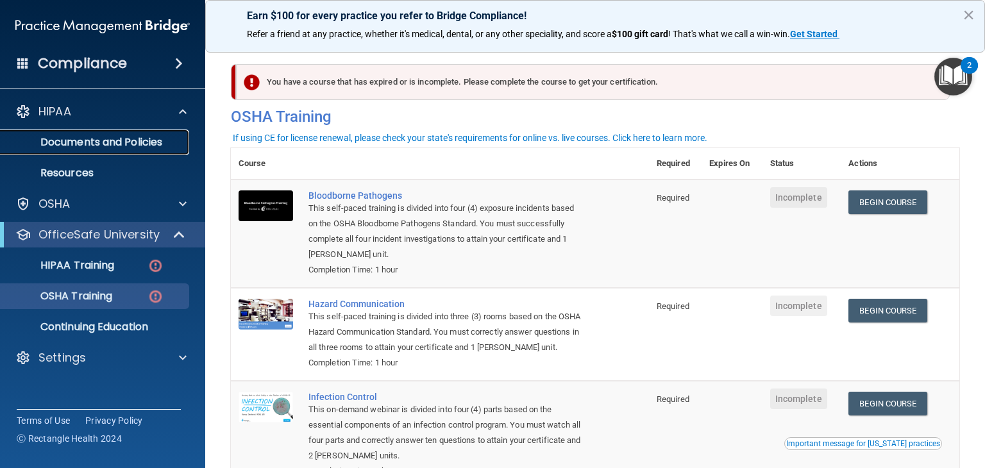
click at [156, 146] on p "Documents and Policies" at bounding box center [95, 142] width 175 height 13
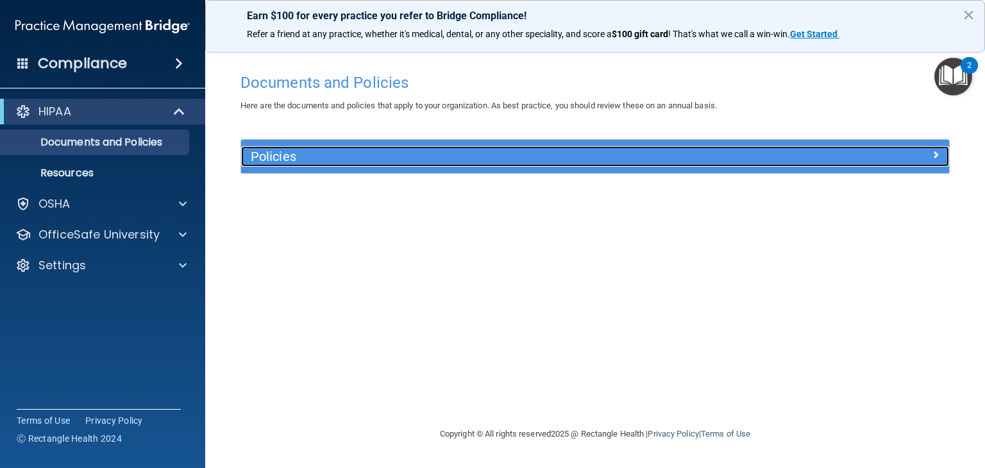
click at [315, 162] on h5 "Policies" at bounding box center [507, 156] width 512 height 14
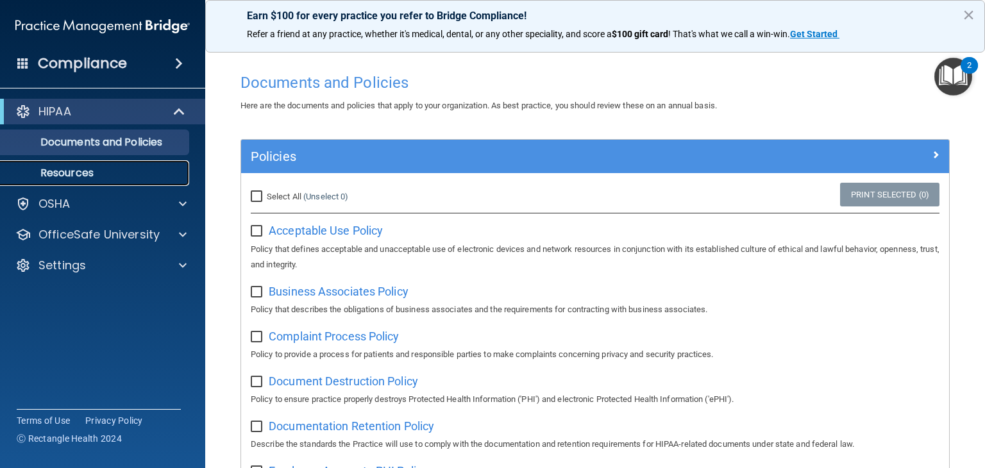
click at [125, 174] on p "Resources" at bounding box center [95, 173] width 175 height 13
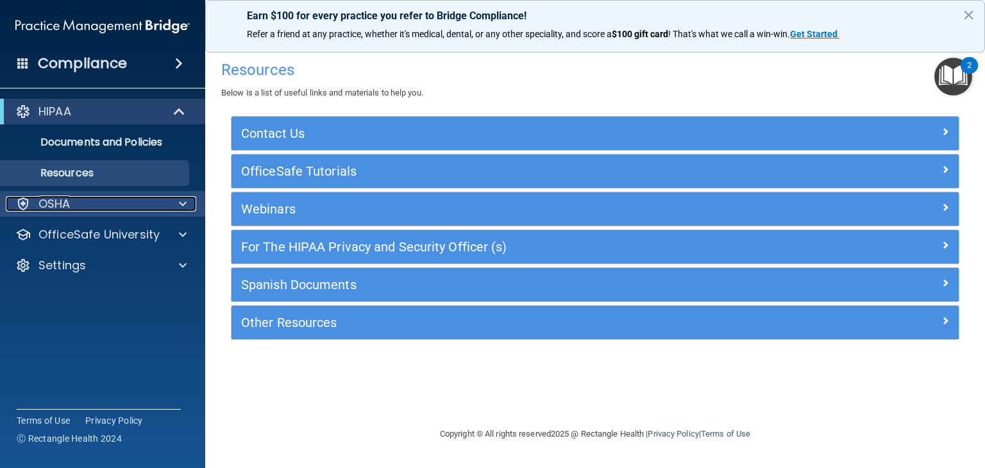
click at [154, 203] on div "OSHA" at bounding box center [85, 203] width 159 height 15
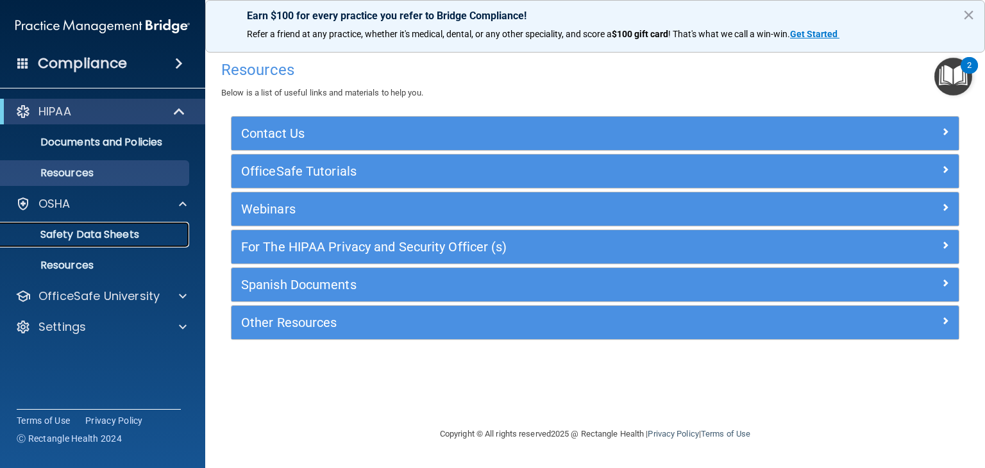
click at [144, 244] on link "Safety Data Sheets" at bounding box center [88, 235] width 202 height 26
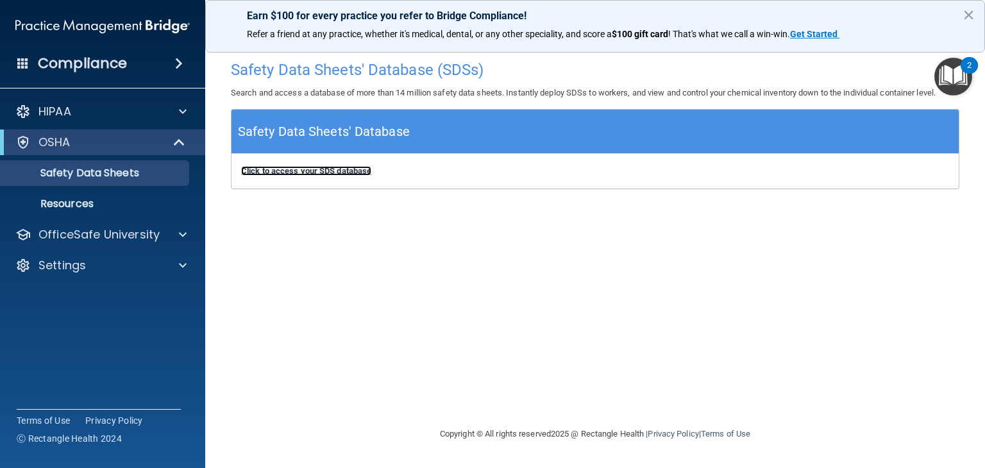
click at [292, 175] on b "Click to access your SDS database" at bounding box center [306, 171] width 130 height 10
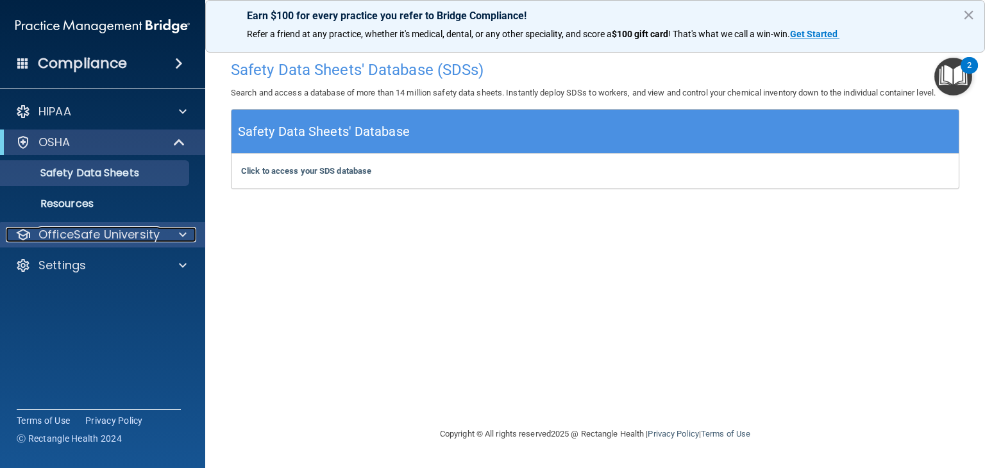
click at [170, 242] on div at bounding box center [181, 234] width 32 height 15
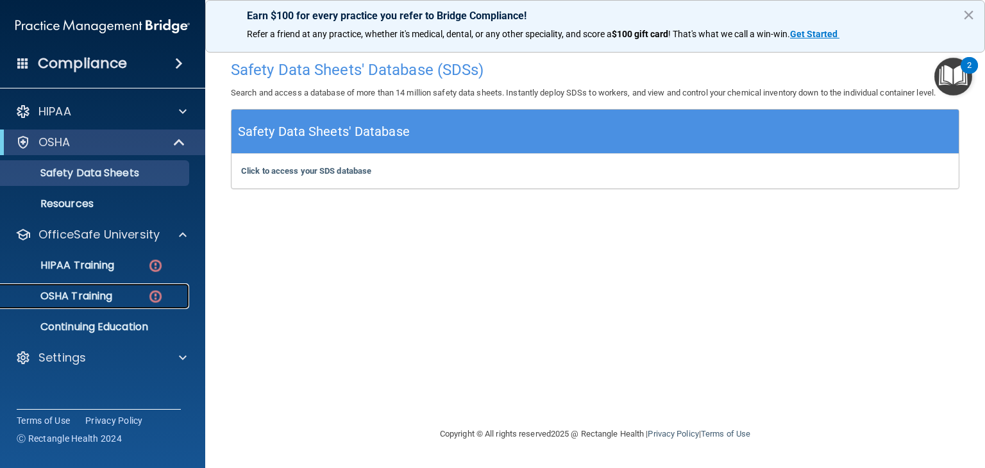
click at [122, 296] on div "OSHA Training" at bounding box center [95, 296] width 175 height 13
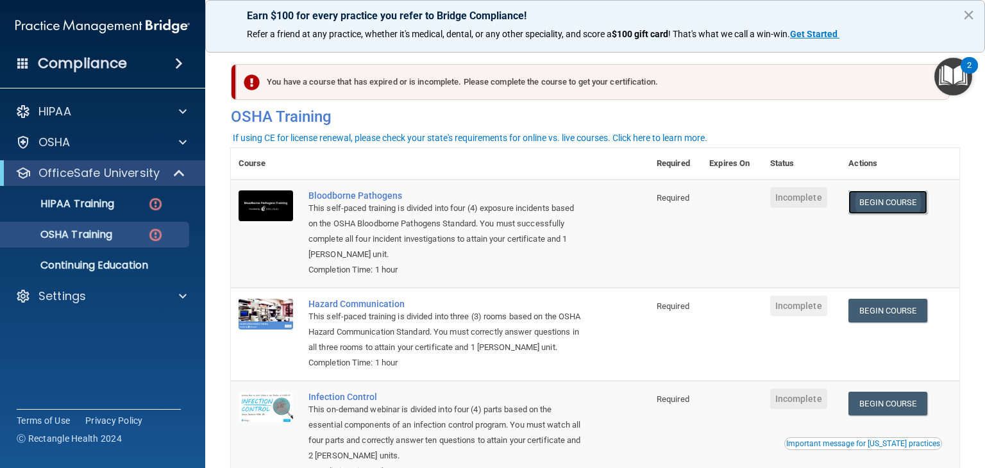
click at [874, 208] on link "Begin Course" at bounding box center [887, 202] width 78 height 24
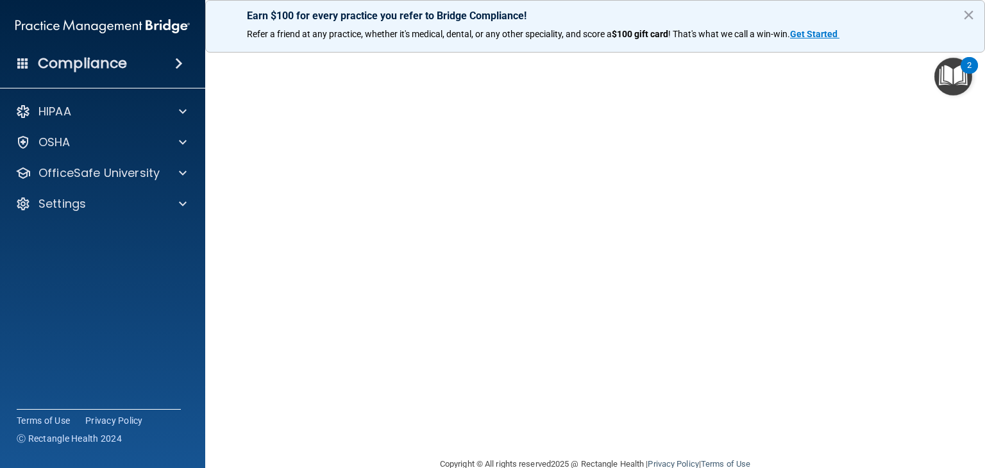
scroll to position [53, 0]
click at [967, 11] on button "×" at bounding box center [968, 14] width 12 height 21
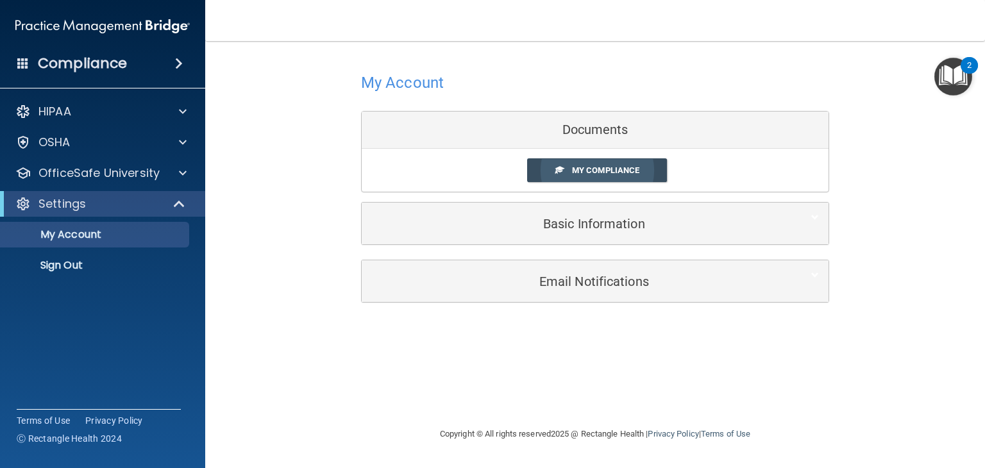
click at [585, 167] on span "My Compliance" at bounding box center [605, 170] width 67 height 10
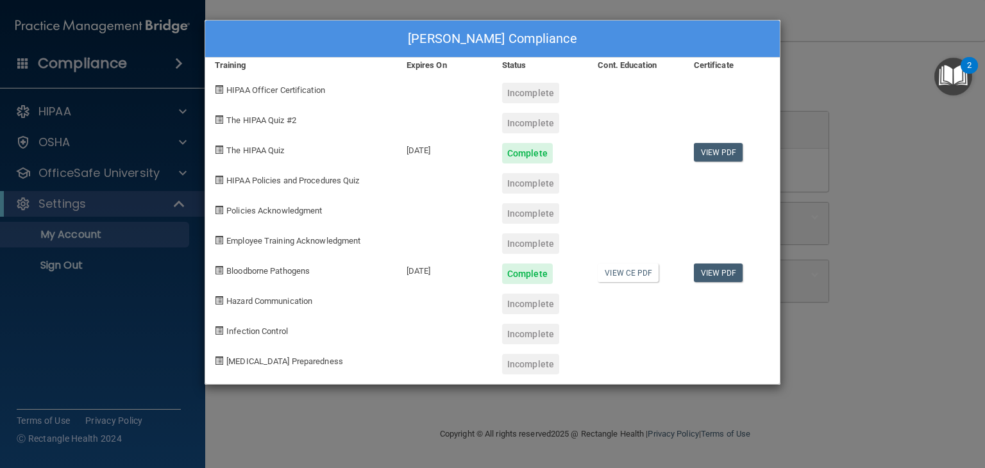
click at [179, 175] on div "Angie Mosolf's Compliance Training Expires On Status Cont. Education Certificat…" at bounding box center [492, 234] width 985 height 468
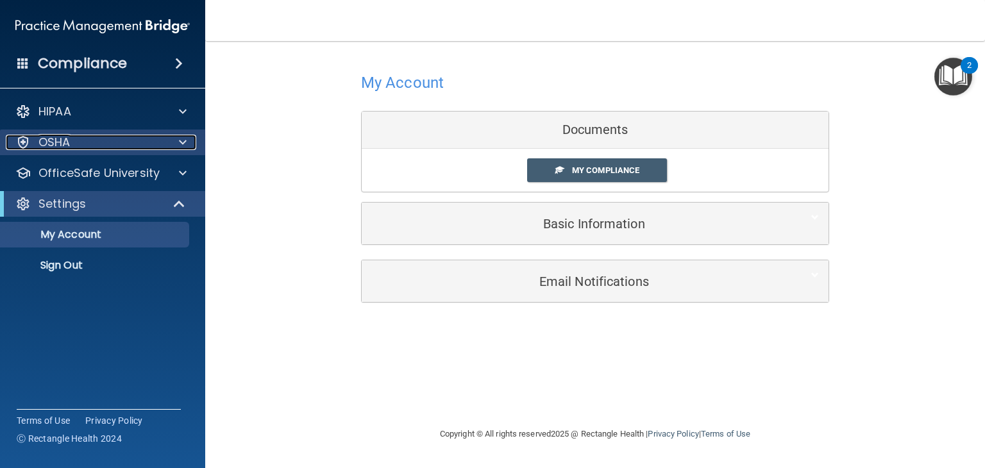
click at [179, 141] on span at bounding box center [183, 142] width 8 height 15
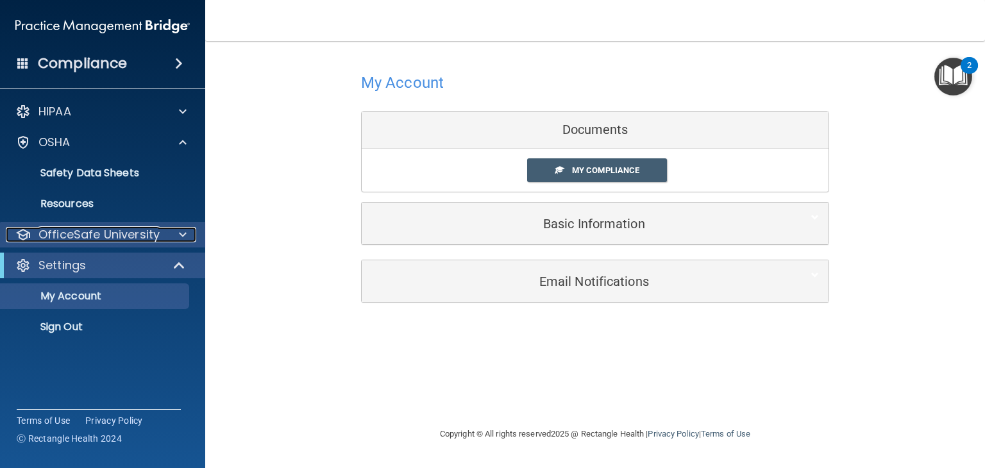
click at [179, 234] on span at bounding box center [183, 234] width 8 height 15
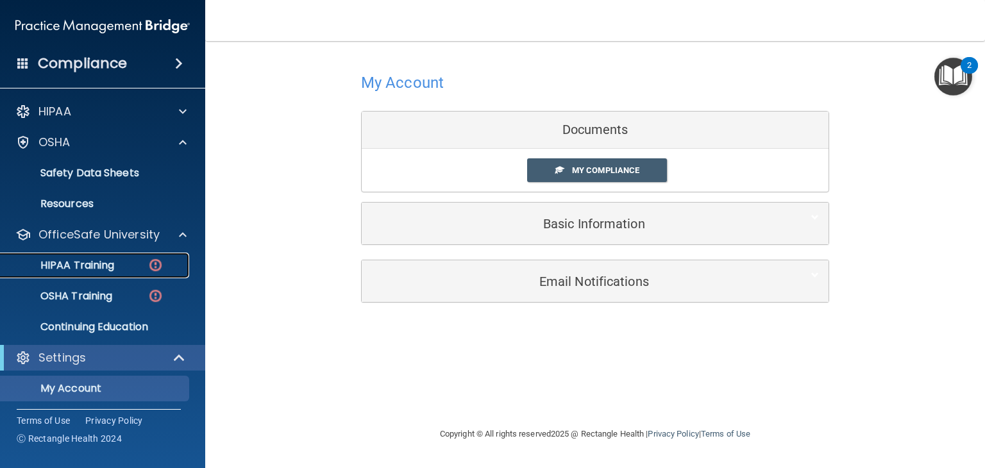
click at [116, 274] on link "HIPAA Training" at bounding box center [88, 266] width 202 height 26
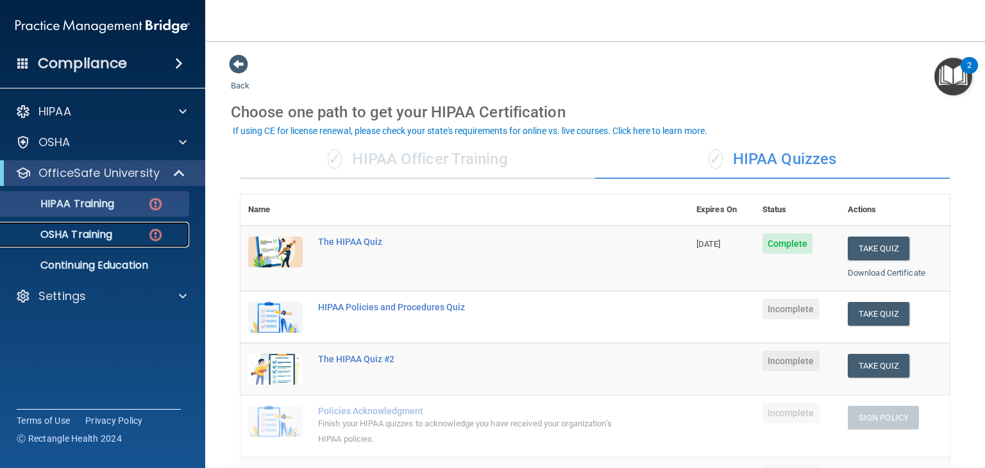
click at [117, 239] on div "OSHA Training" at bounding box center [95, 234] width 175 height 13
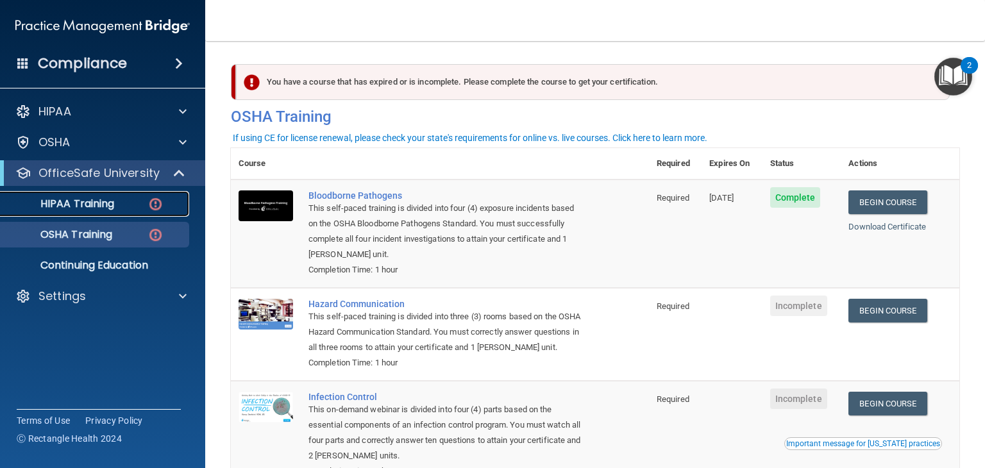
click at [109, 210] on p "HIPAA Training" at bounding box center [61, 203] width 106 height 13
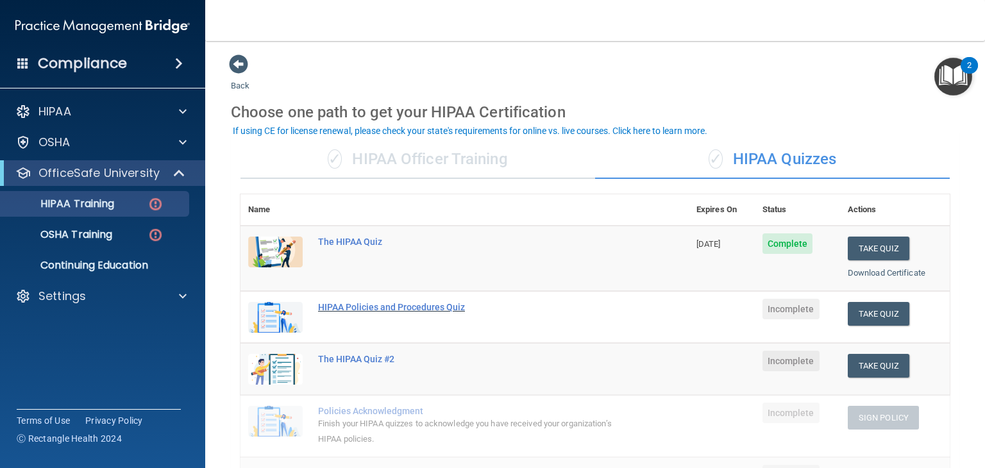
click at [374, 310] on div "HIPAA Policies and Procedures Quiz" at bounding box center [471, 307] width 306 height 10
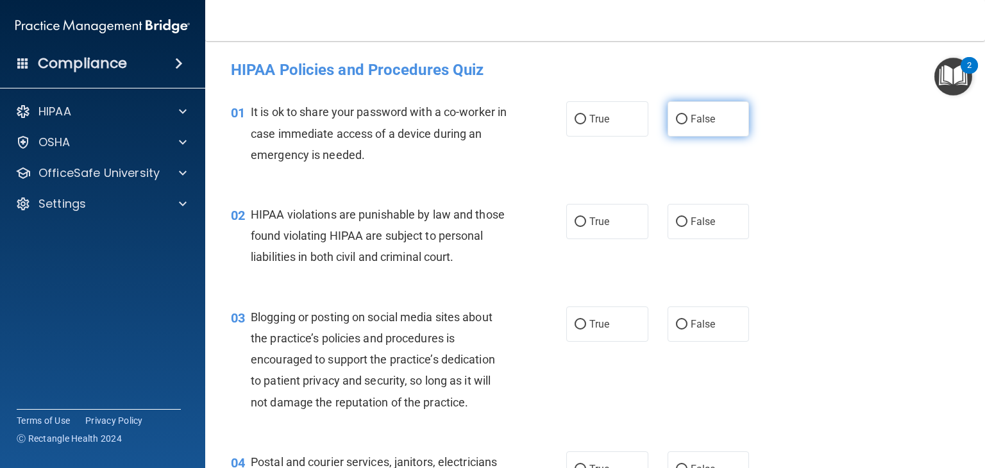
click at [676, 116] on input "False" at bounding box center [682, 120] width 12 height 10
radio input "true"
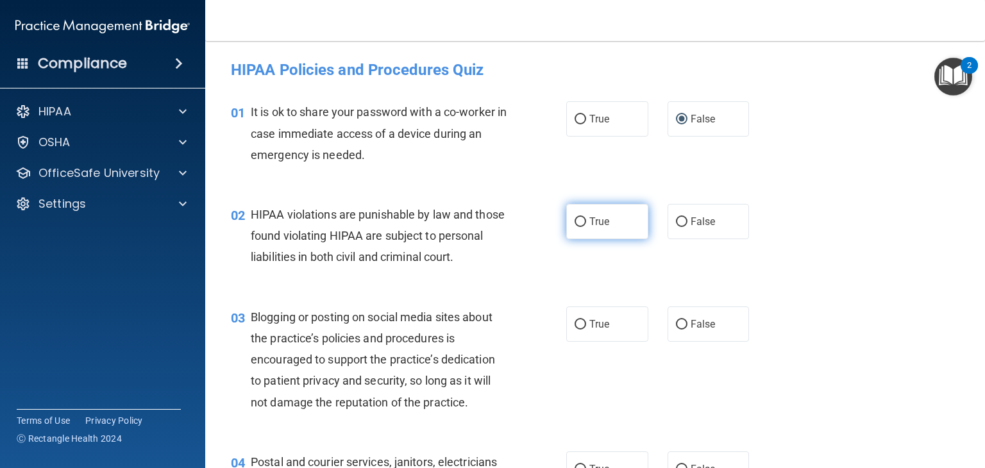
click at [574, 223] on input "True" at bounding box center [580, 222] width 12 height 10
radio input "true"
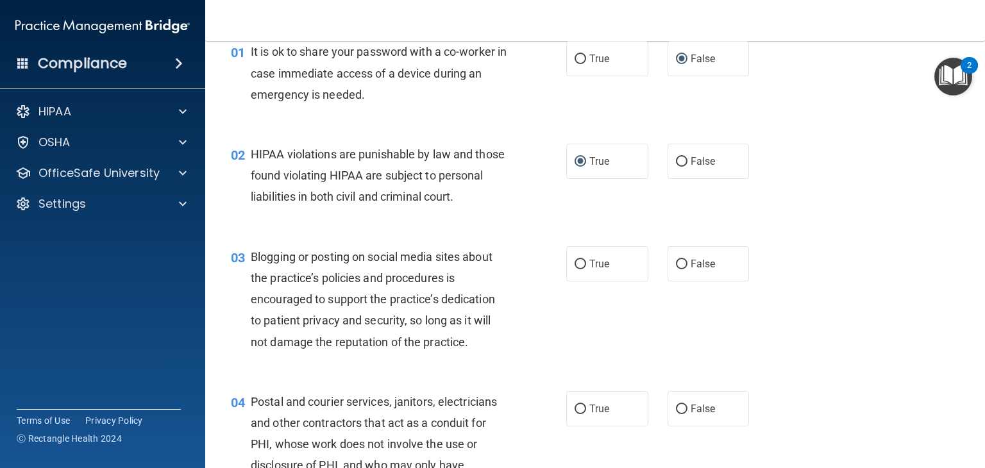
scroll to position [69, 0]
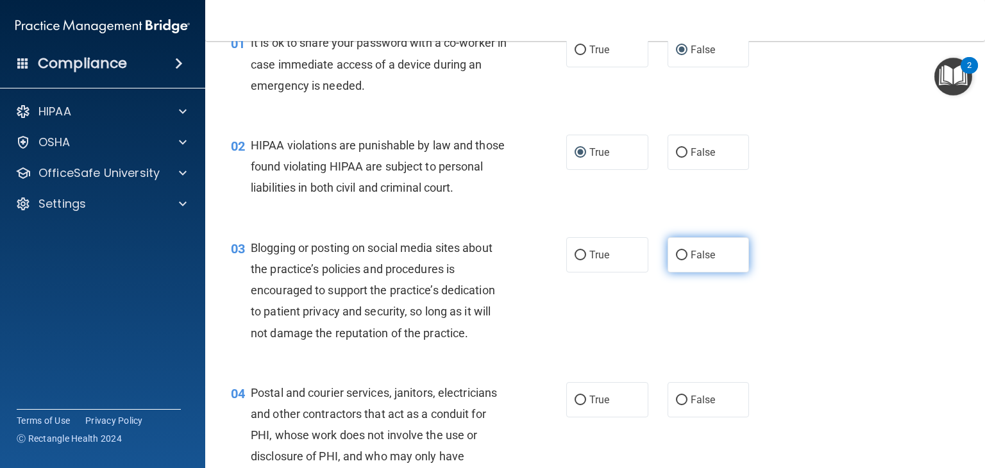
click at [676, 260] on input "False" at bounding box center [682, 256] width 12 height 10
radio input "true"
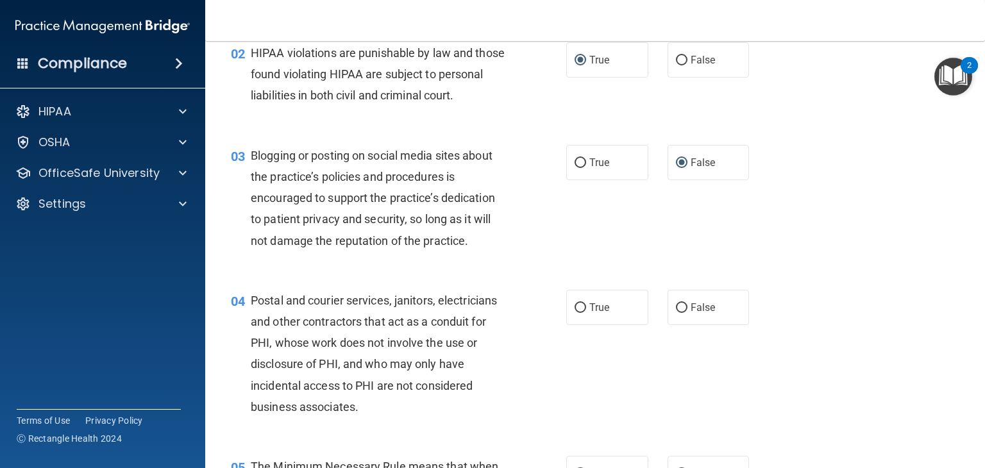
scroll to position [162, 0]
click at [676, 313] on input "False" at bounding box center [682, 308] width 12 height 10
radio input "true"
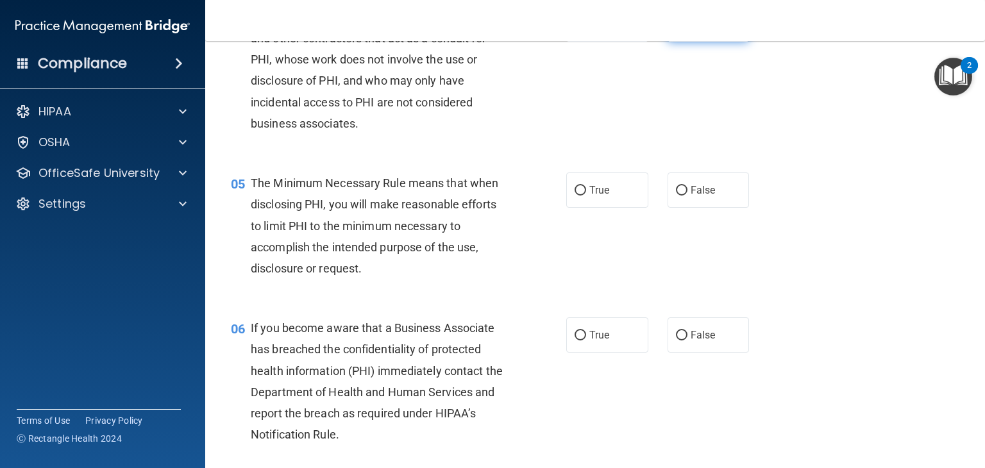
scroll to position [446, 0]
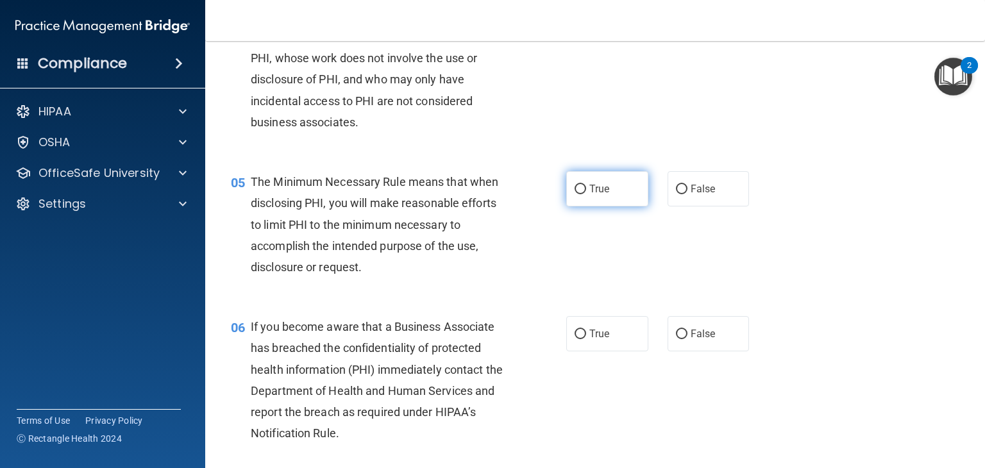
click at [574, 194] on input "True" at bounding box center [580, 190] width 12 height 10
radio input "true"
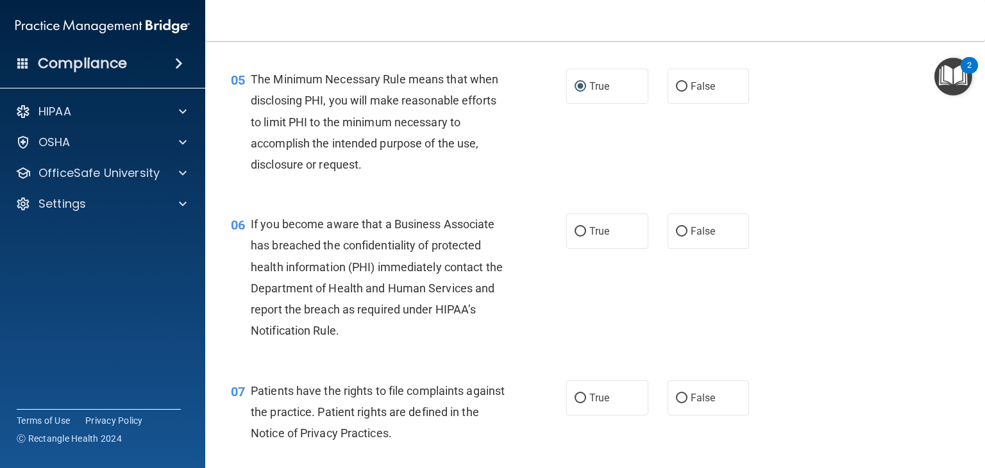
scroll to position [549, 0]
click at [576, 236] on input "True" at bounding box center [580, 231] width 12 height 10
radio input "true"
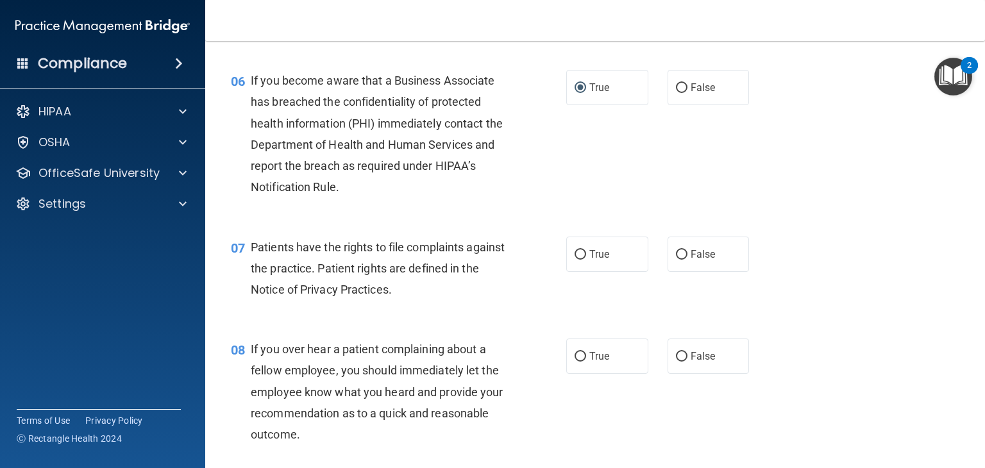
scroll to position [692, 0]
click at [578, 260] on input "True" at bounding box center [580, 255] width 12 height 10
radio input "true"
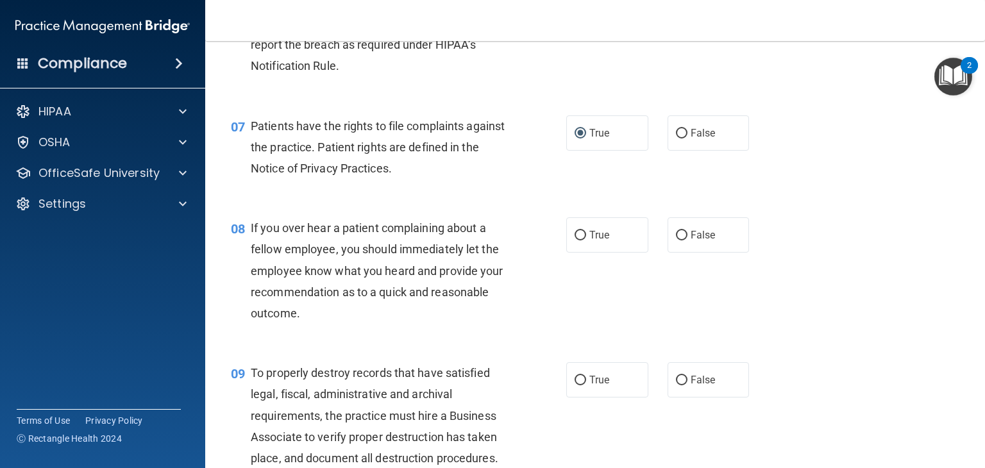
scroll to position [815, 0]
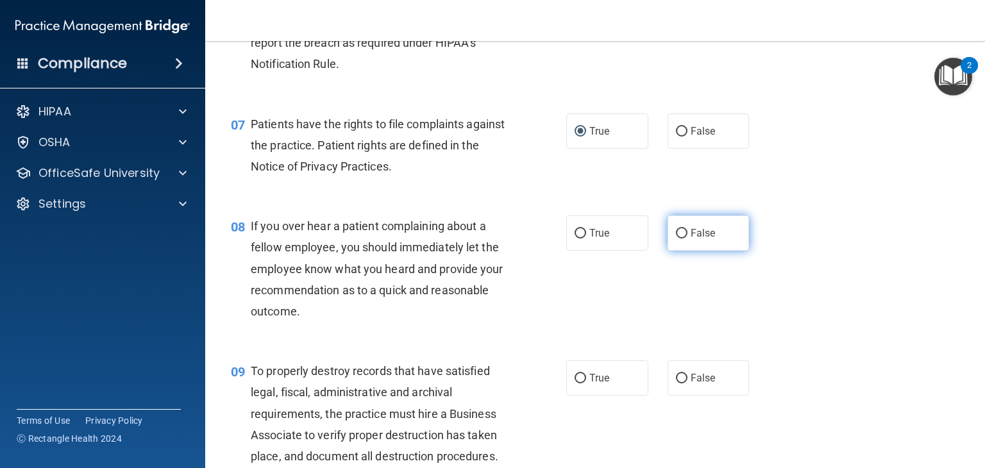
click at [676, 238] on input "False" at bounding box center [682, 234] width 12 height 10
radio input "true"
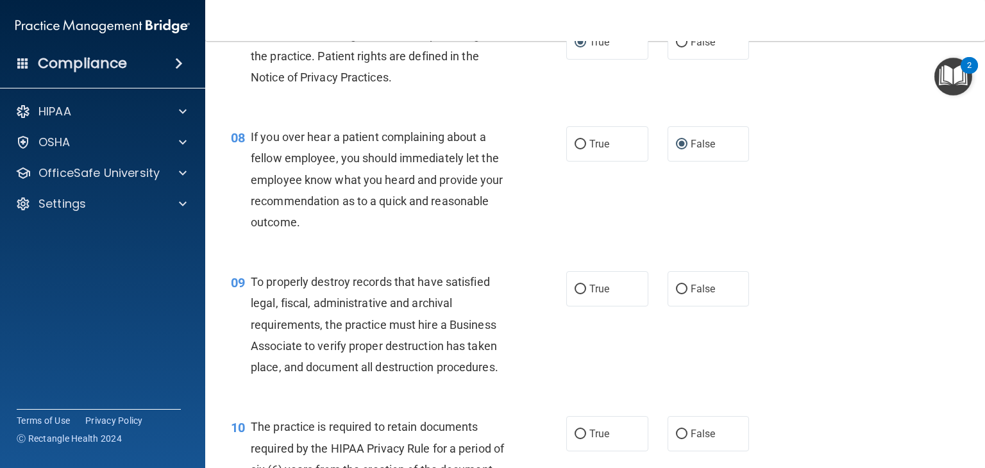
scroll to position [905, 0]
click at [677, 294] on input "False" at bounding box center [682, 289] width 12 height 10
radio input "true"
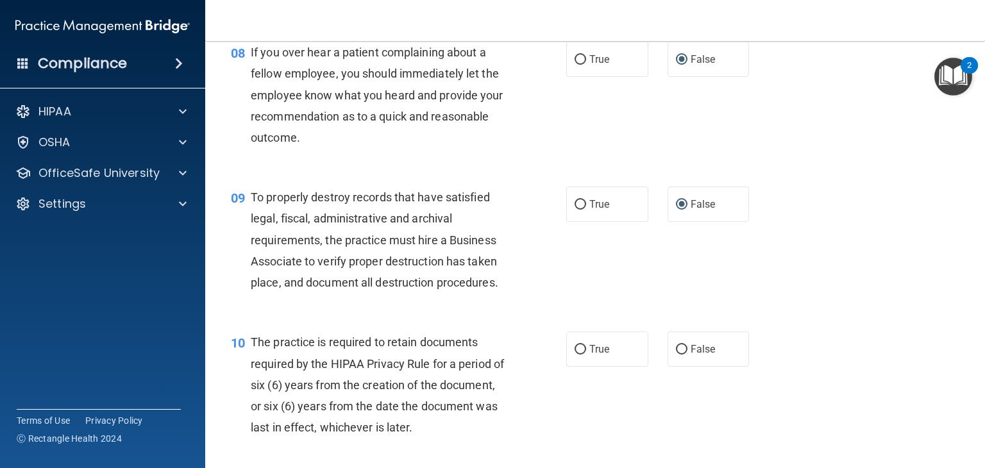
scroll to position [1007, 0]
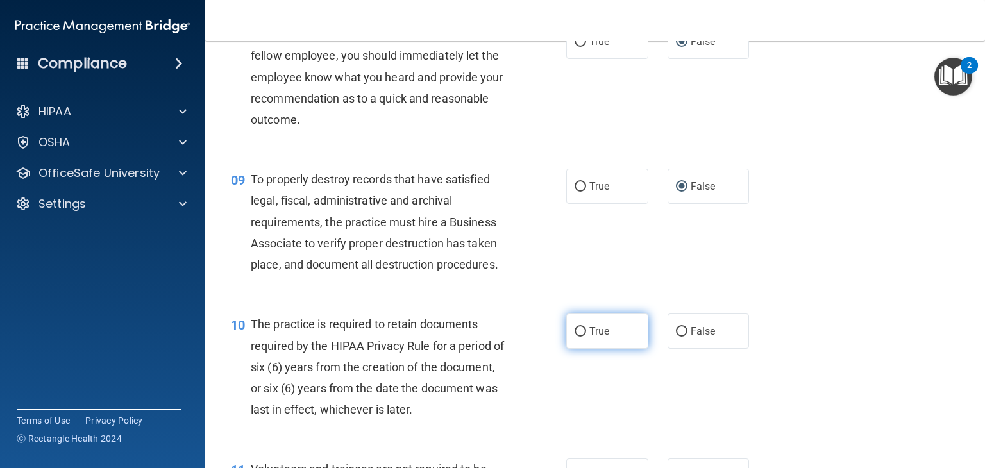
click at [574, 337] on input "True" at bounding box center [580, 332] width 12 height 10
radio input "true"
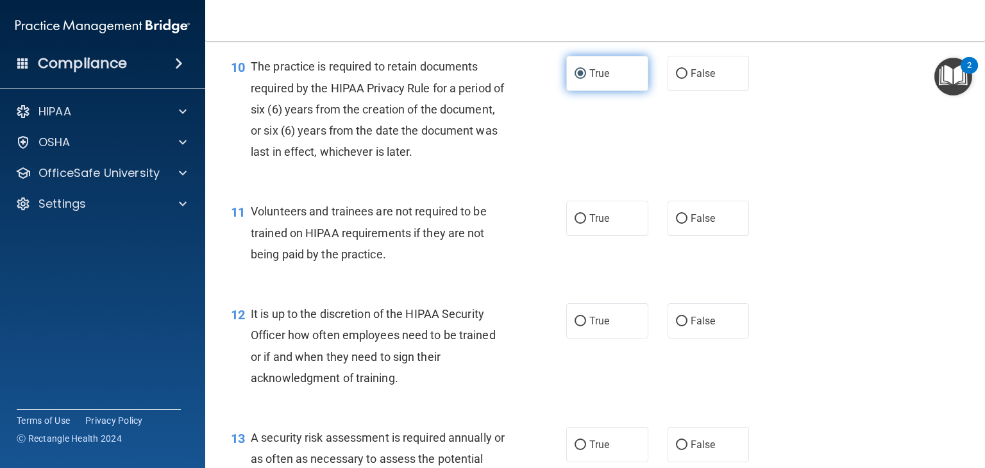
scroll to position [1269, 0]
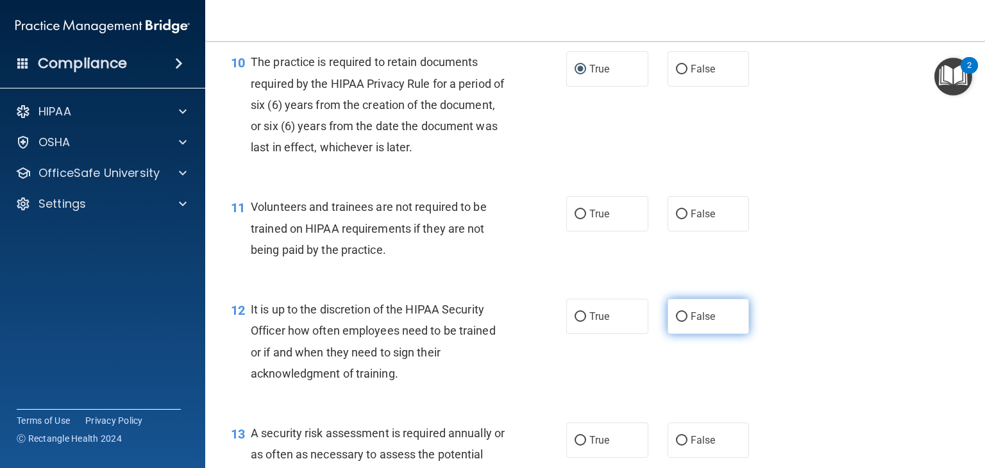
click at [676, 322] on input "False" at bounding box center [682, 317] width 12 height 10
radio input "true"
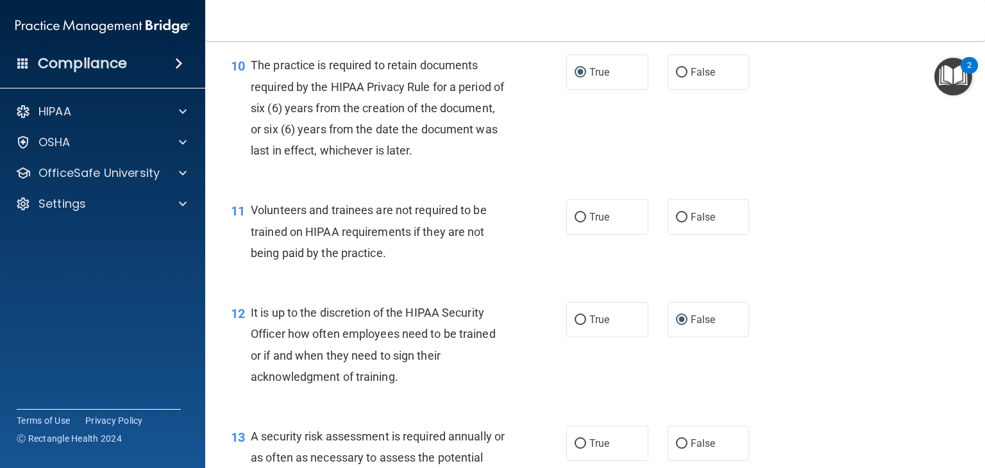
scroll to position [1262, 0]
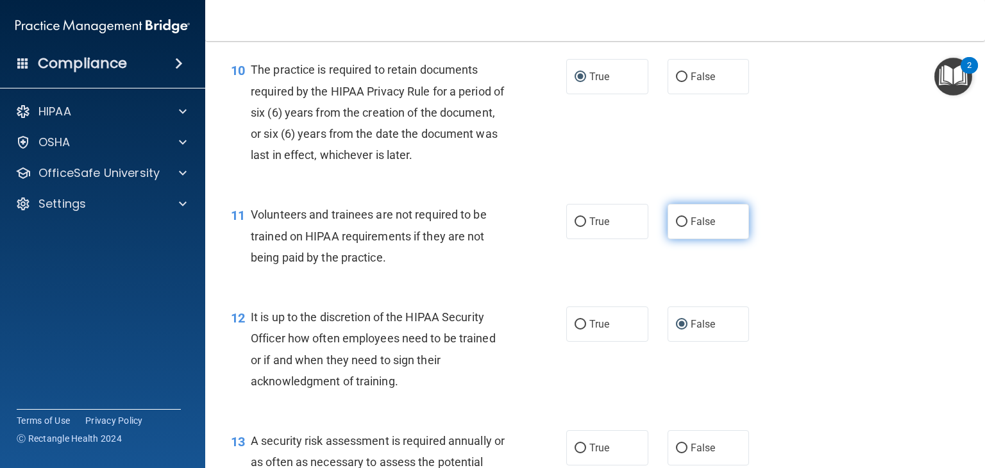
click at [676, 227] on input "False" at bounding box center [682, 222] width 12 height 10
radio input "true"
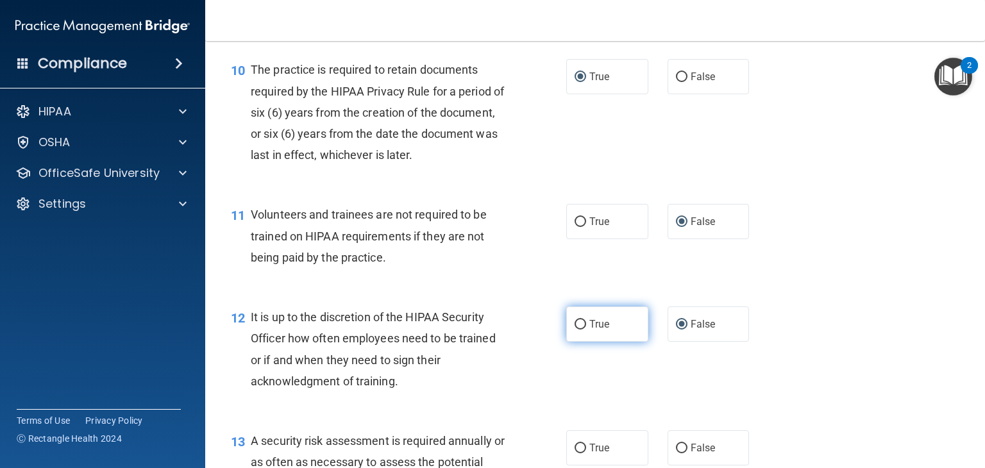
click at [575, 329] on input "True" at bounding box center [580, 325] width 12 height 10
radio input "true"
radio input "false"
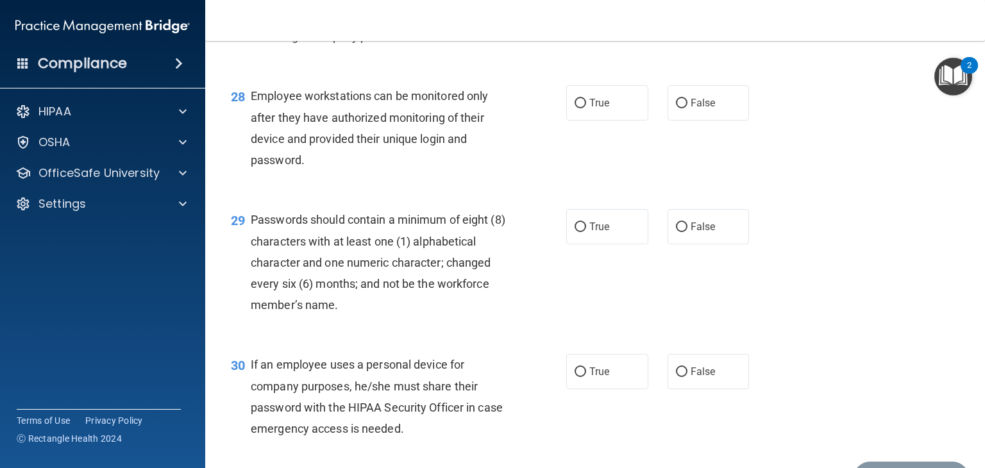
scroll to position [3347, 0]
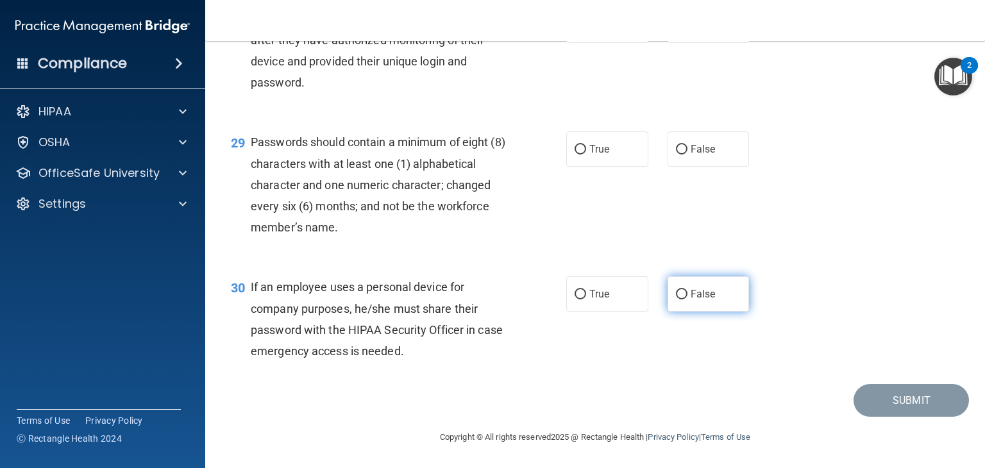
click at [676, 294] on input "False" at bounding box center [682, 295] width 12 height 10
radio input "true"
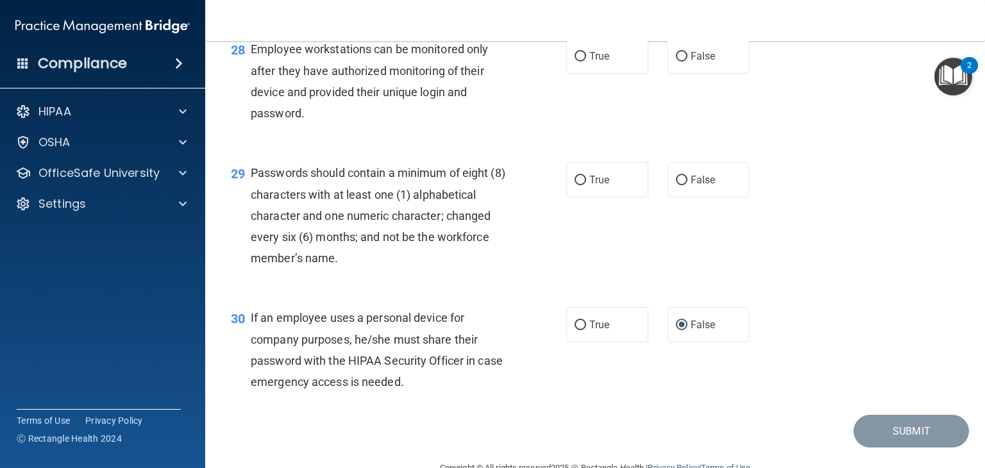
scroll to position [3250, 0]
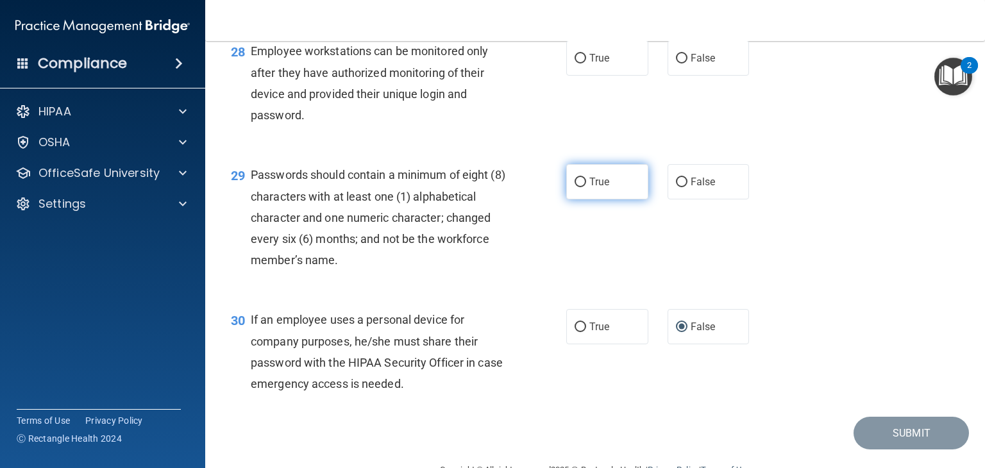
click at [574, 187] on input "True" at bounding box center [580, 183] width 12 height 10
radio input "true"
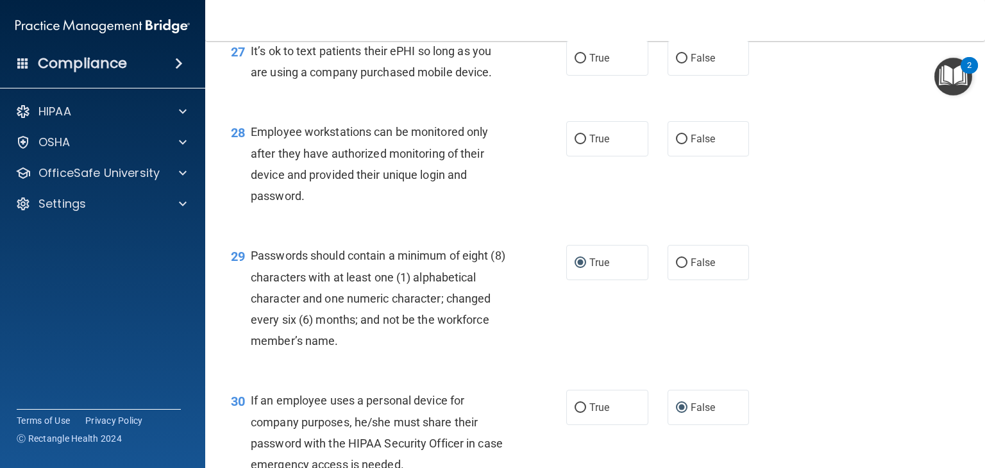
scroll to position [3169, 0]
click at [676, 144] on input "False" at bounding box center [682, 140] width 12 height 10
radio input "true"
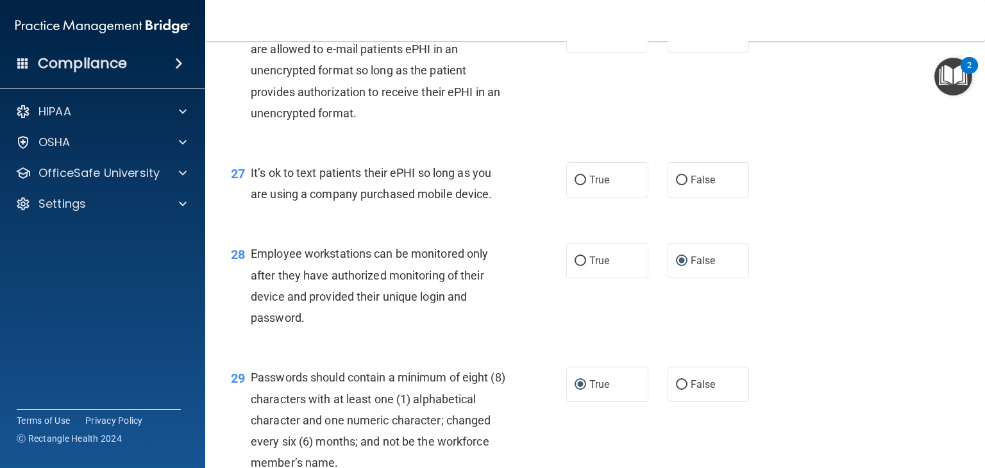
scroll to position [3046, 0]
click at [676, 187] on input "False" at bounding box center [682, 182] width 12 height 10
radio input "true"
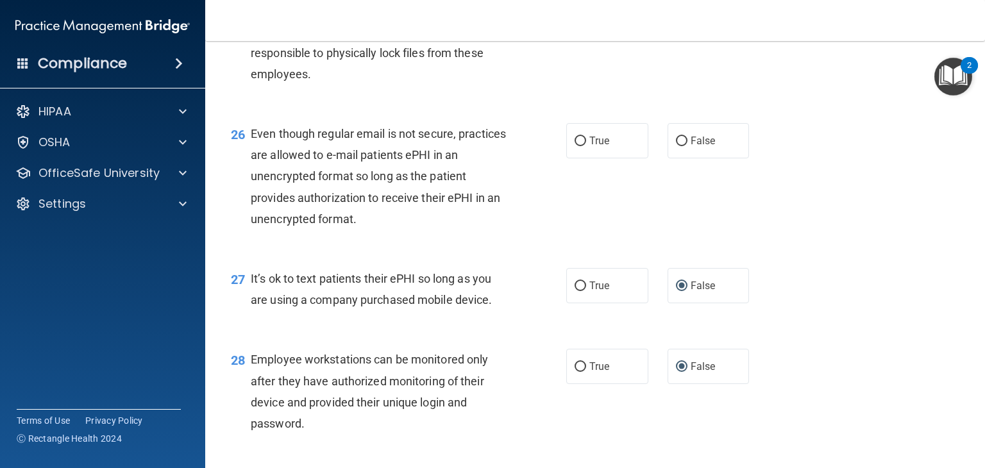
scroll to position [2941, 0]
click at [576, 147] on input "True" at bounding box center [580, 142] width 12 height 10
radio input "true"
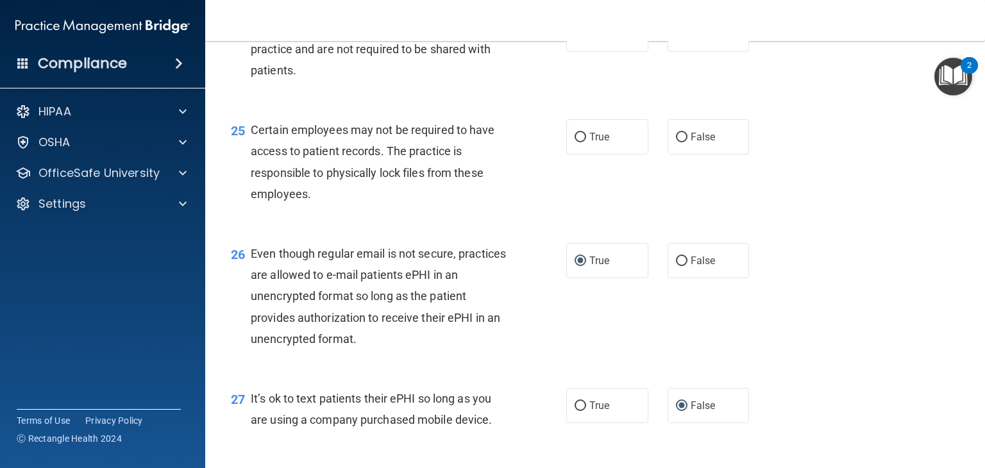
scroll to position [2821, 0]
click at [574, 144] on input "True" at bounding box center [580, 139] width 12 height 10
radio input "true"
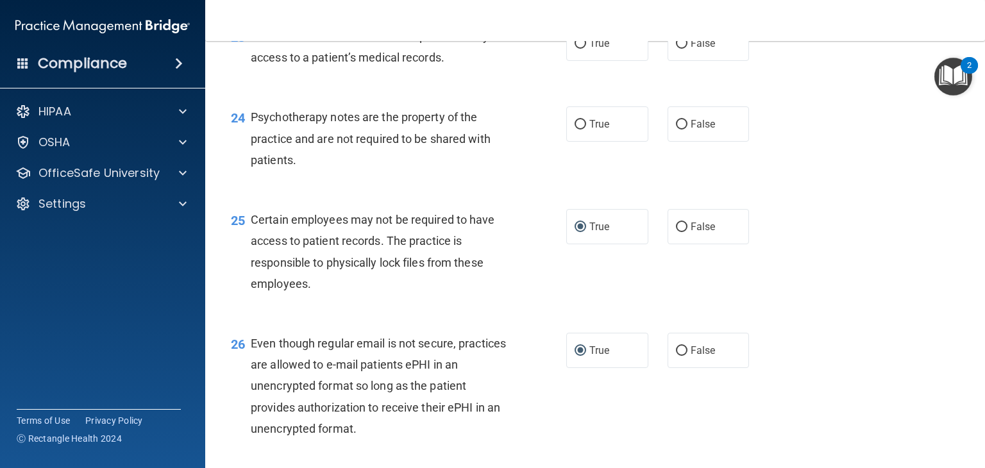
scroll to position [2727, 0]
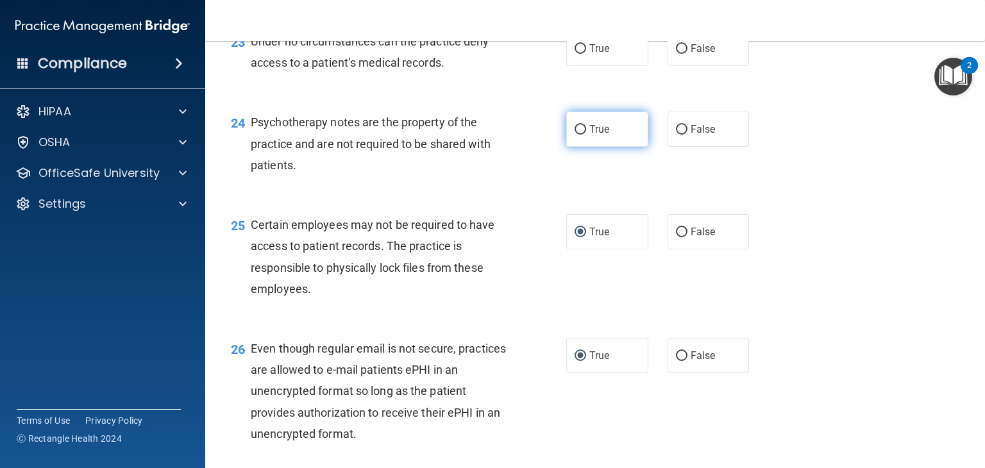
click at [574, 135] on input "True" at bounding box center [580, 130] width 12 height 10
radio input "true"
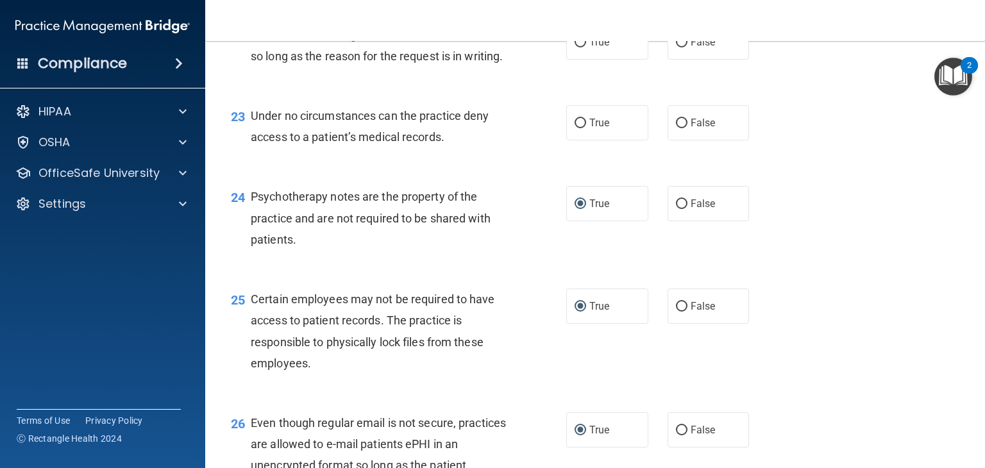
scroll to position [2652, 0]
click at [676, 129] on input "False" at bounding box center [682, 124] width 12 height 10
radio input "true"
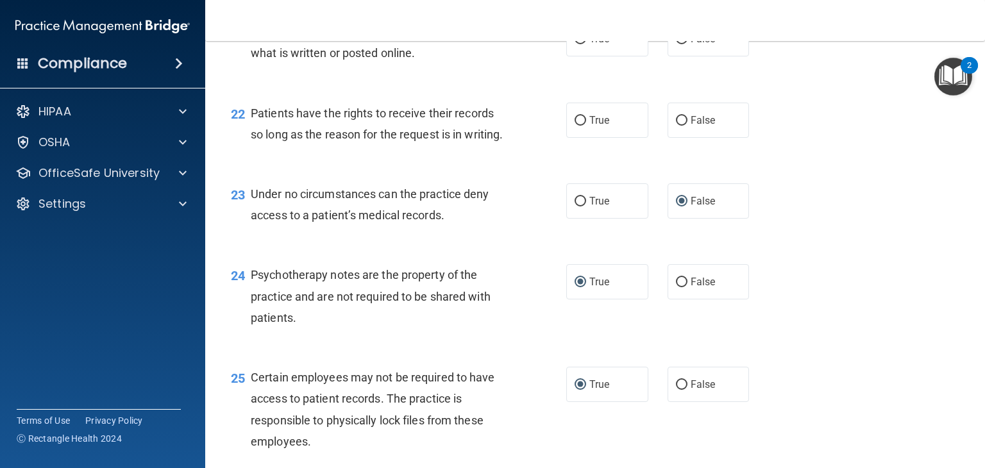
scroll to position [2573, 0]
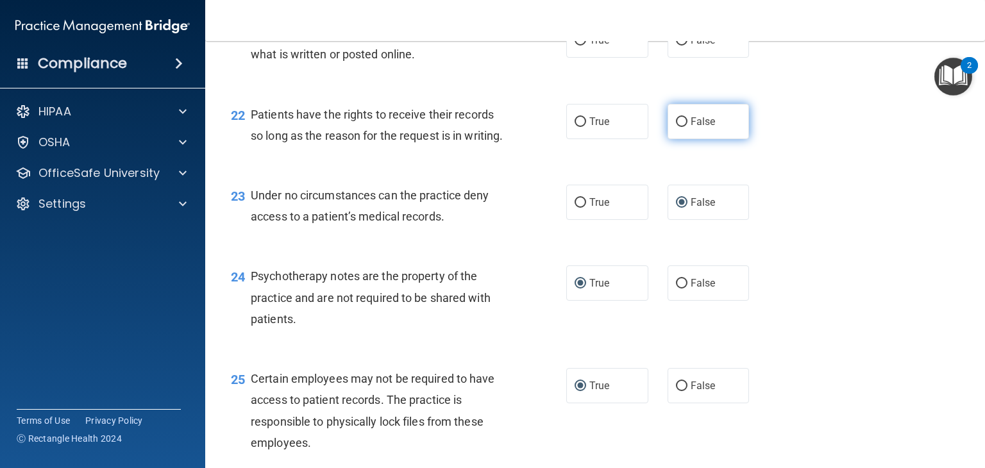
click at [676, 127] on input "False" at bounding box center [682, 122] width 12 height 10
radio input "true"
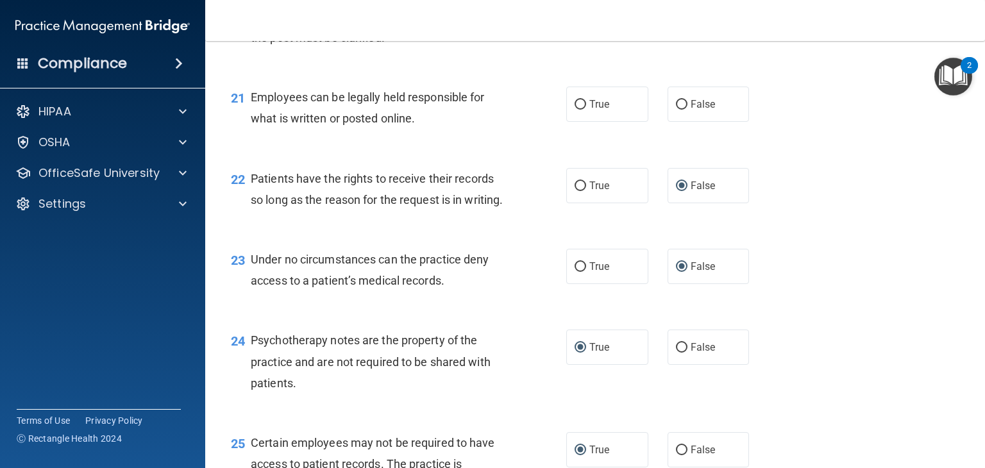
scroll to position [2508, 0]
click at [574, 111] on input "True" at bounding box center [580, 106] width 12 height 10
radio input "true"
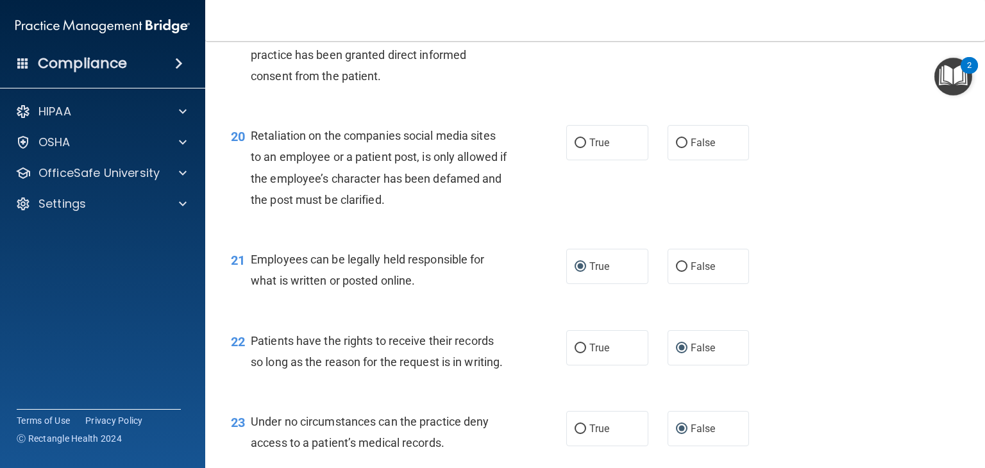
scroll to position [2346, 0]
click at [676, 149] on input "False" at bounding box center [682, 144] width 12 height 10
radio input "true"
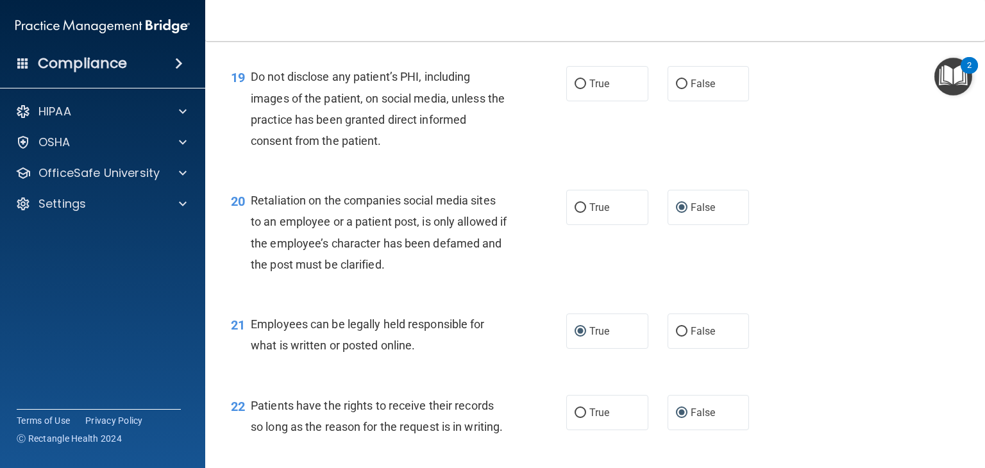
scroll to position [2280, 0]
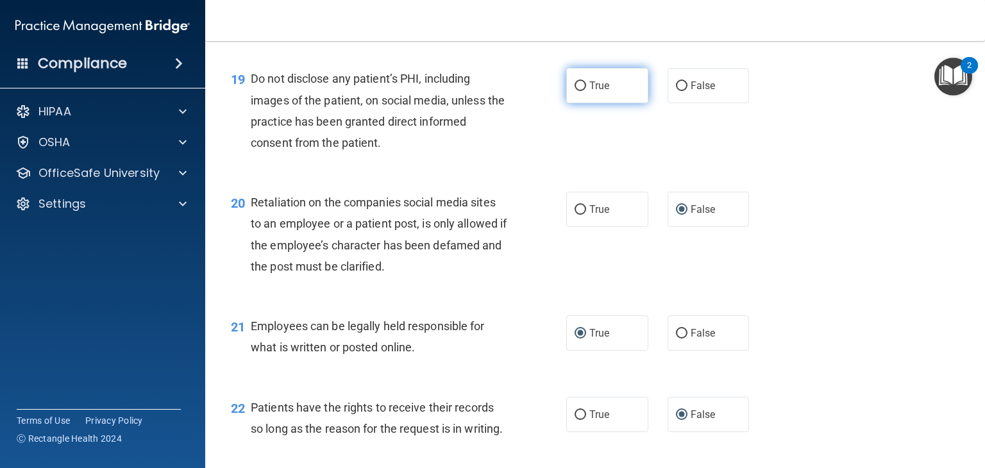
click at [574, 91] on input "True" at bounding box center [580, 86] width 12 height 10
radio input "true"
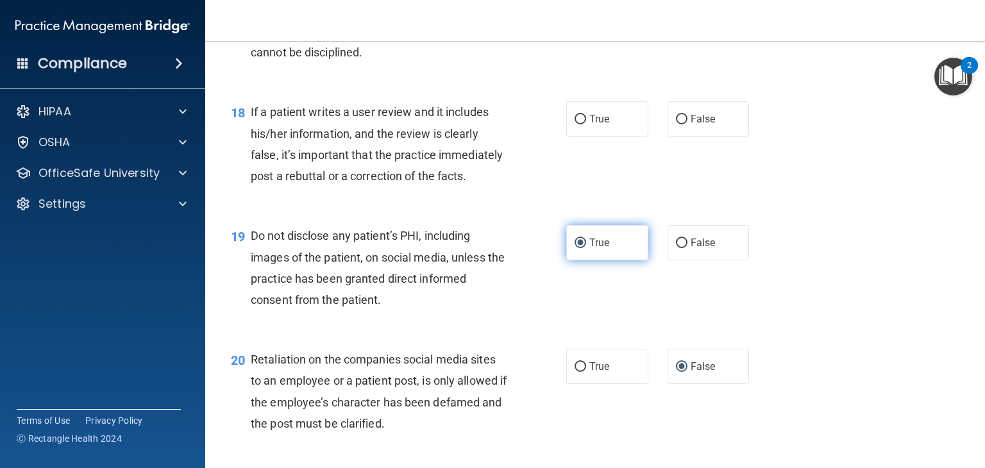
scroll to position [2119, 0]
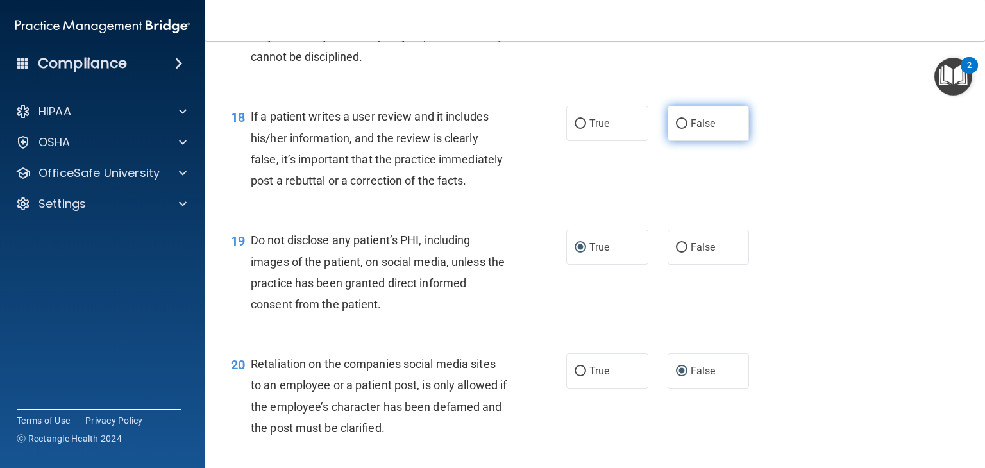
click at [678, 129] on input "False" at bounding box center [682, 124] width 12 height 10
radio input "true"
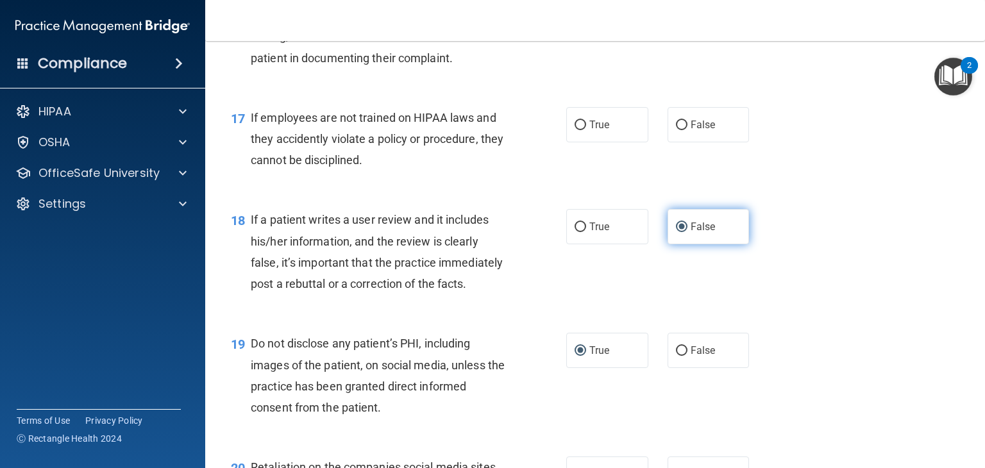
scroll to position [2014, 0]
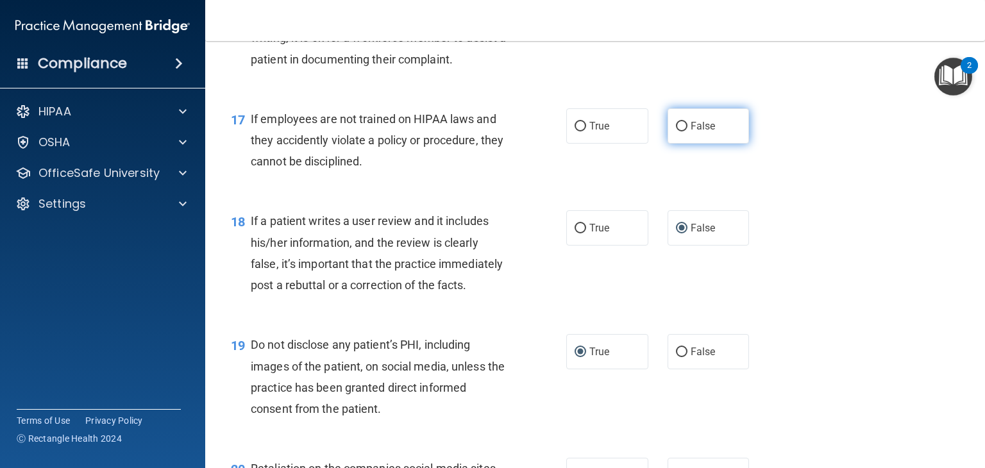
click at [676, 131] on input "False" at bounding box center [682, 127] width 12 height 10
radio input "true"
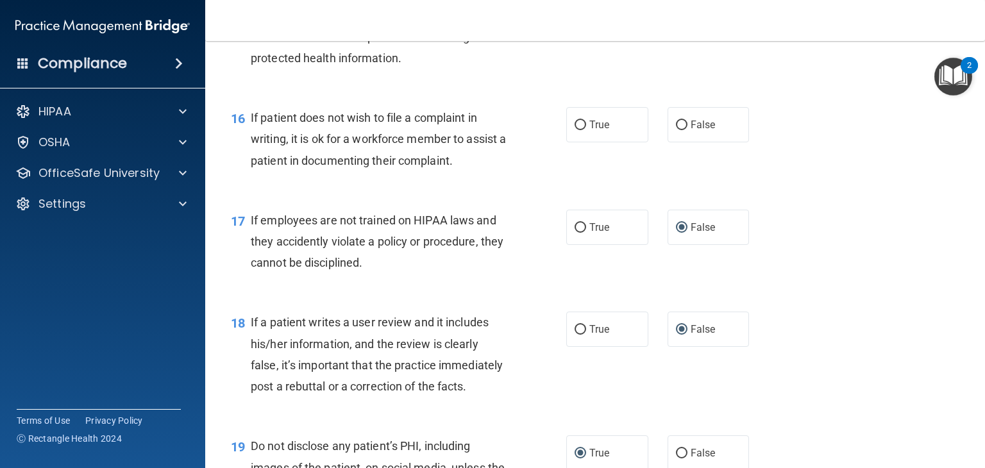
scroll to position [1912, 0]
click at [574, 131] on input "True" at bounding box center [580, 127] width 12 height 10
radio input "true"
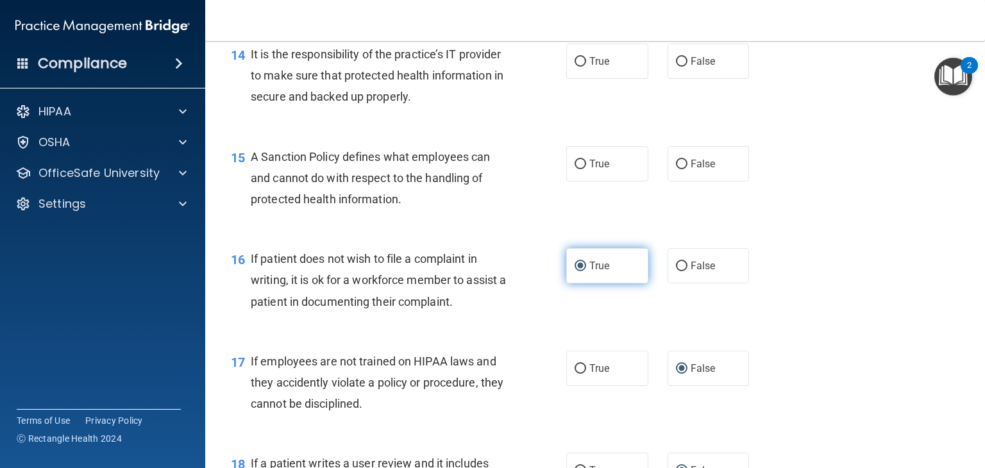
scroll to position [1772, 0]
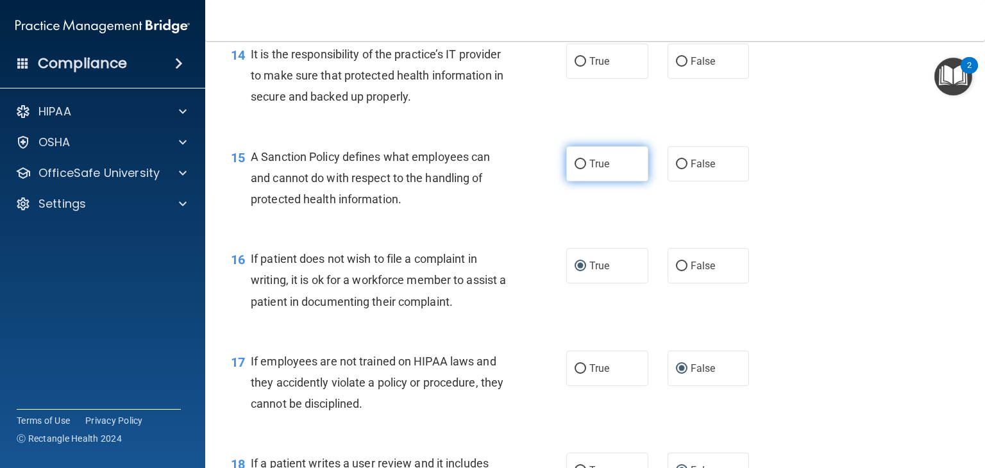
click at [577, 169] on input "True" at bounding box center [580, 165] width 12 height 10
radio input "true"
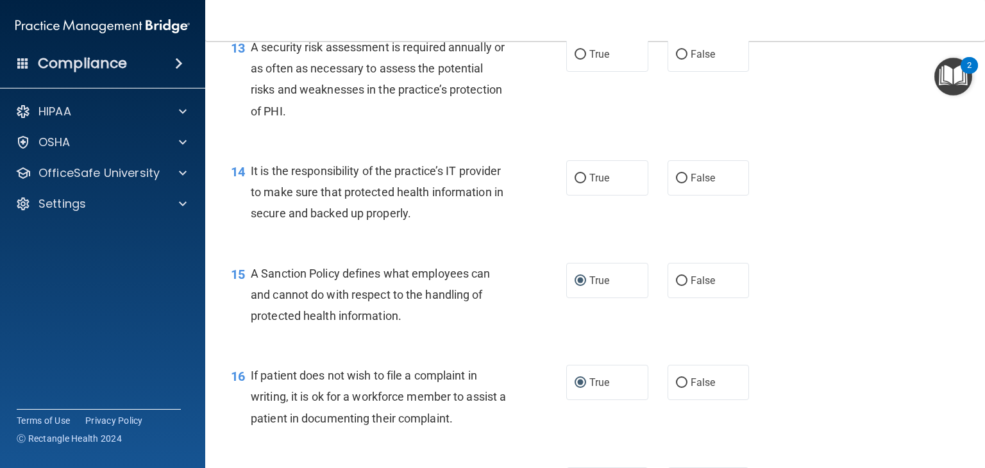
scroll to position [1656, 0]
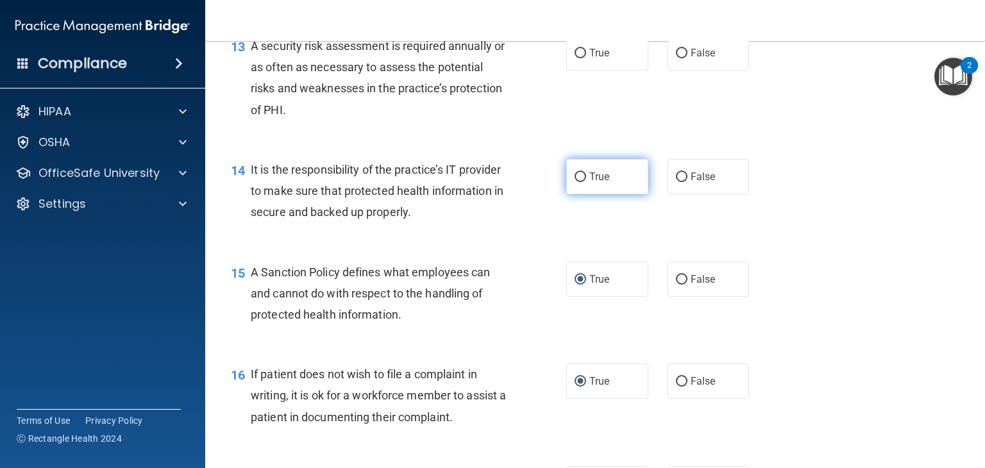
click at [576, 182] on input "True" at bounding box center [580, 177] width 12 height 10
radio input "true"
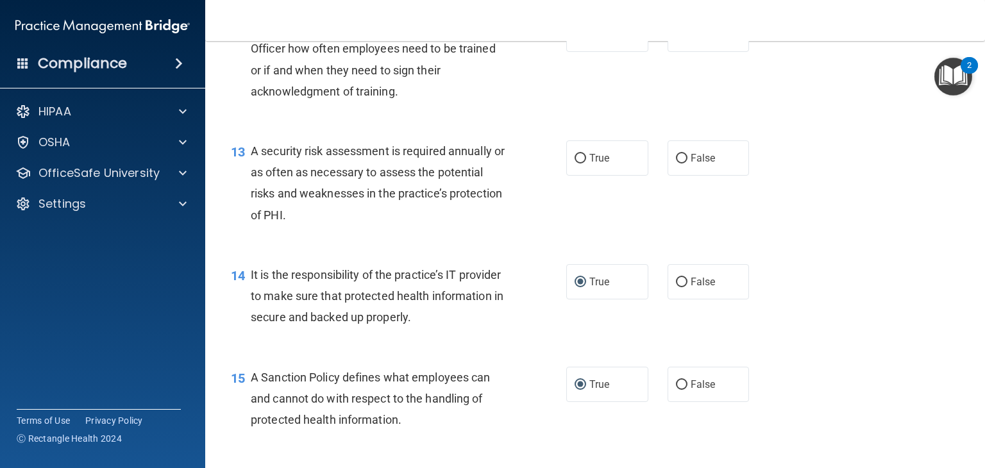
scroll to position [1550, 0]
click at [577, 165] on input "True" at bounding box center [580, 160] width 12 height 10
radio input "true"
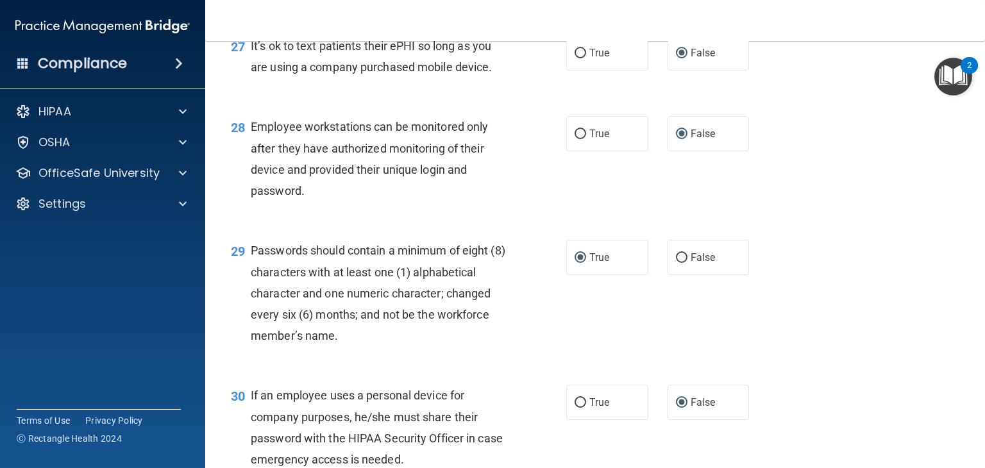
scroll to position [3347, 0]
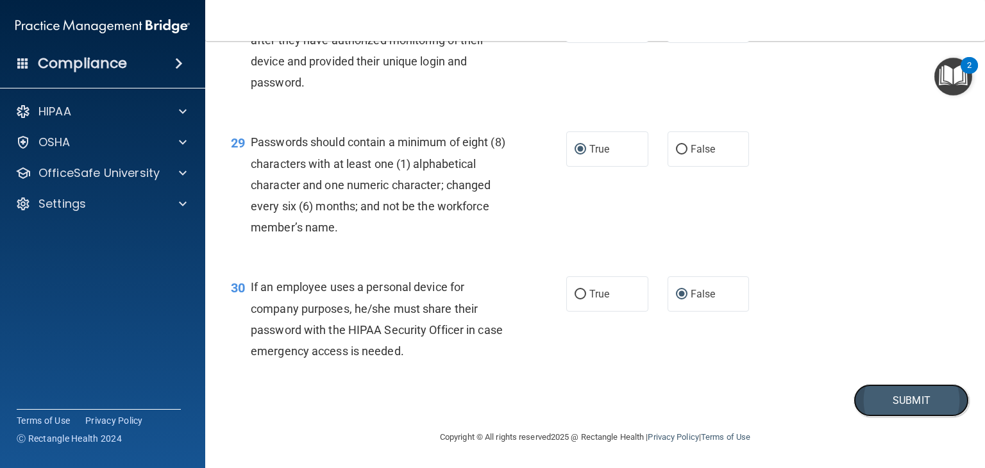
click at [893, 388] on button "Submit" at bounding box center [910, 400] width 115 height 33
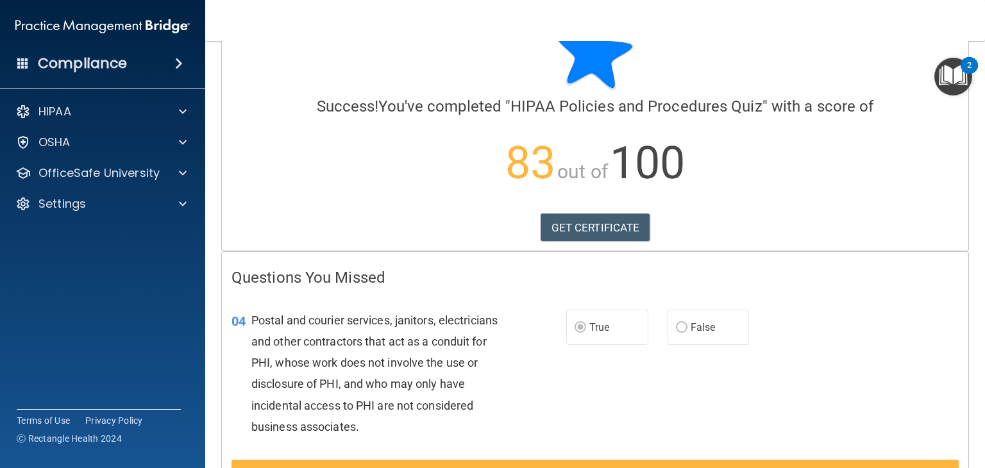
scroll to position [41, 0]
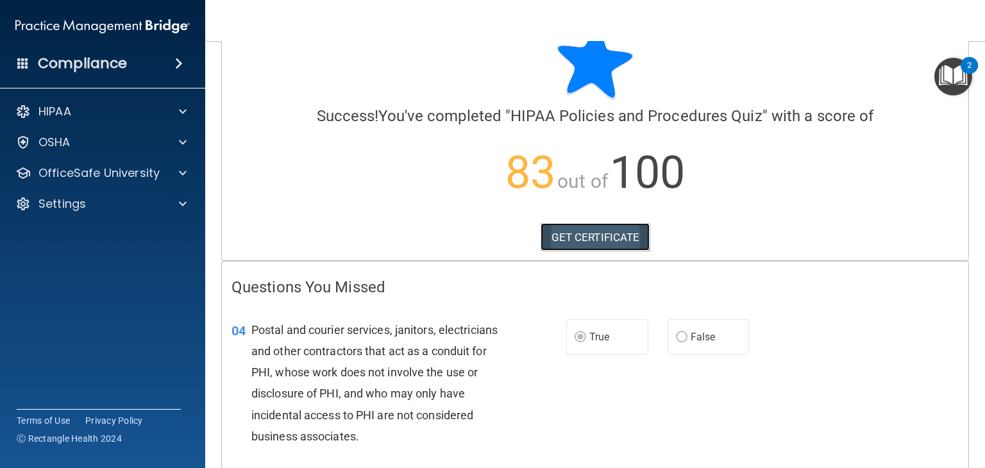
click at [589, 235] on link "GET CERTIFICATE" at bounding box center [595, 237] width 110 height 28
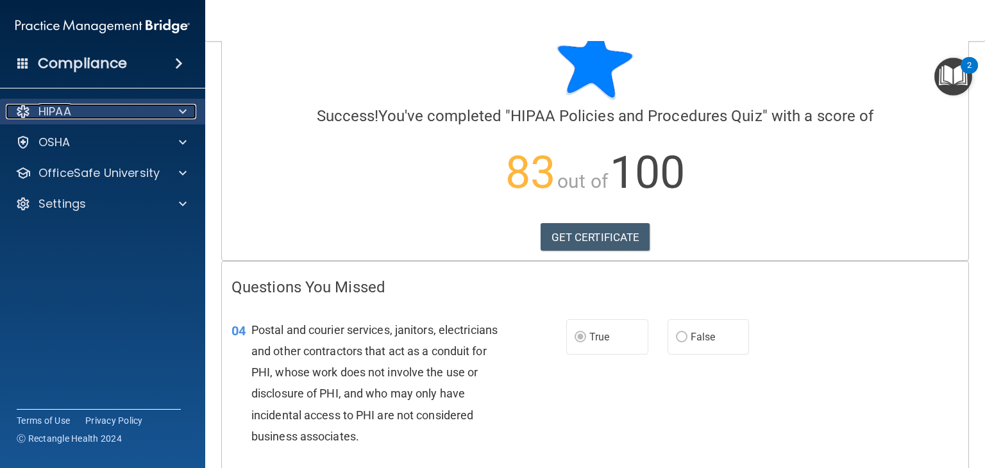
click at [182, 111] on span at bounding box center [183, 111] width 8 height 15
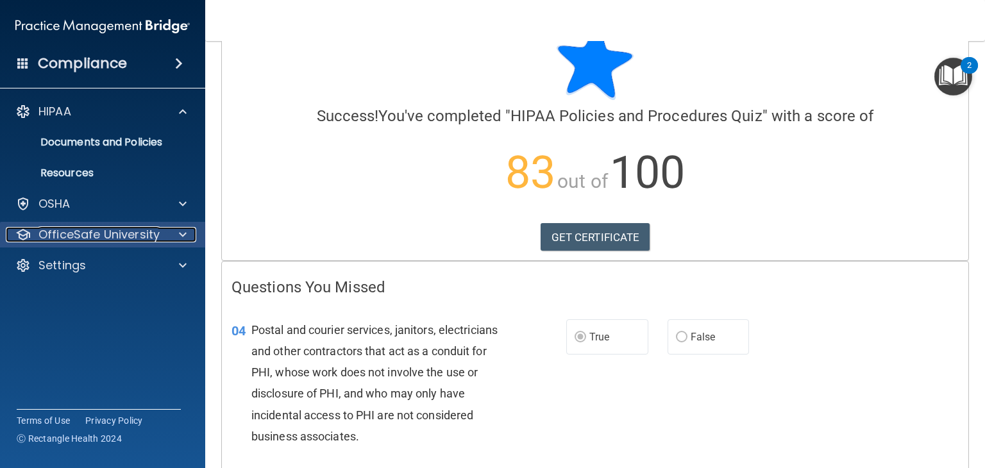
click at [175, 232] on div at bounding box center [181, 234] width 32 height 15
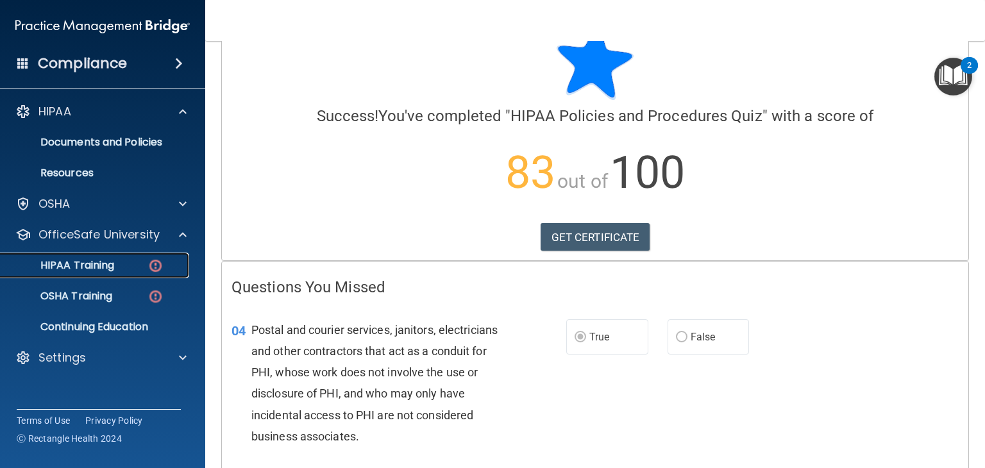
click at [146, 272] on link "HIPAA Training" at bounding box center [88, 266] width 202 height 26
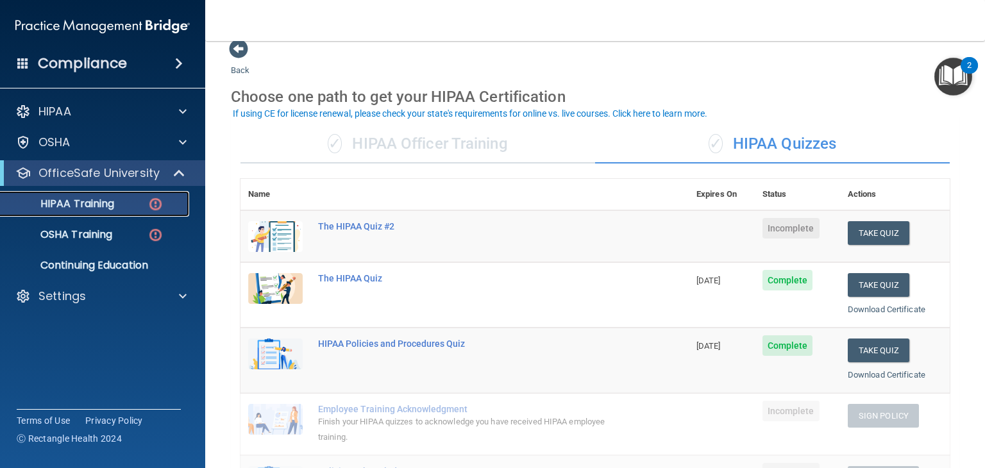
scroll to position [17, 0]
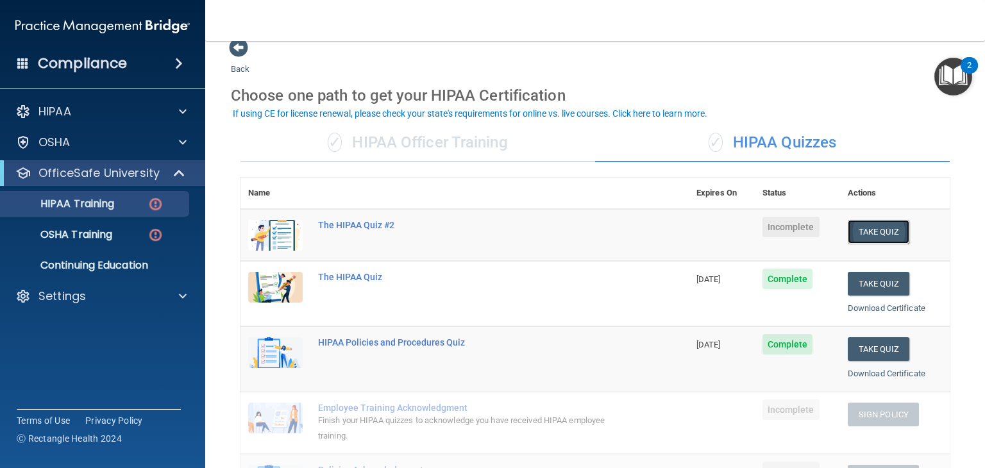
click at [859, 232] on button "Take Quiz" at bounding box center [878, 232] width 62 height 24
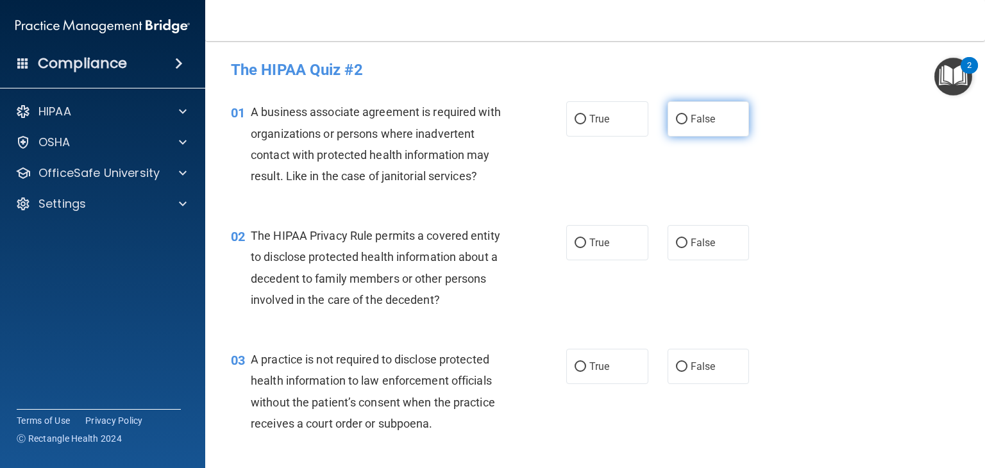
click at [677, 119] on input "False" at bounding box center [682, 120] width 12 height 10
radio input "true"
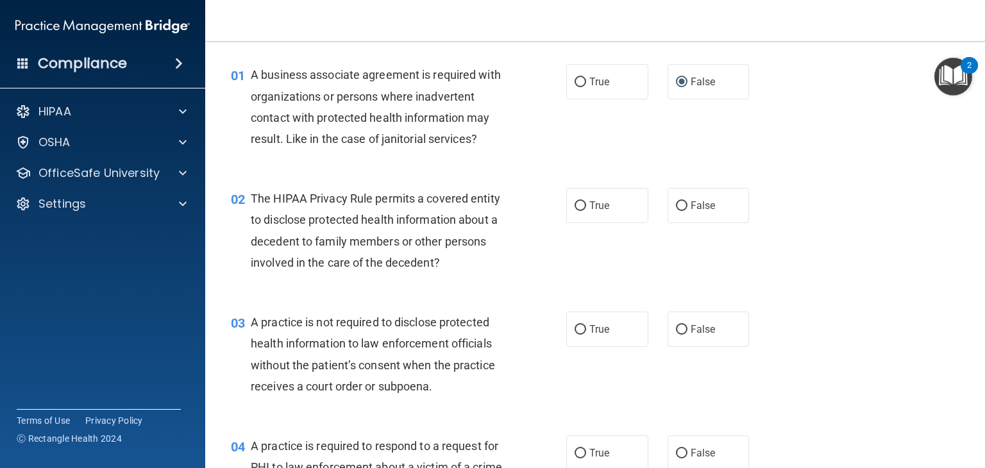
scroll to position [38, 0]
click at [575, 204] on input "True" at bounding box center [580, 206] width 12 height 10
radio input "true"
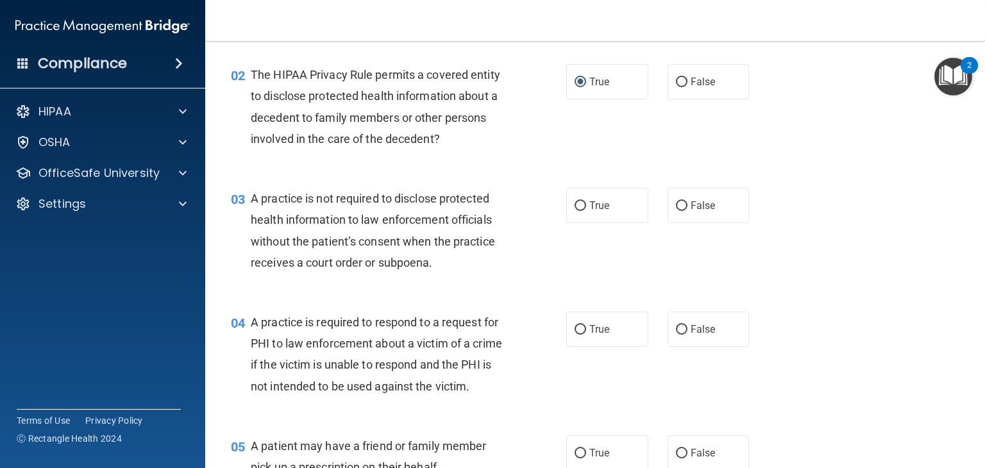
scroll to position [161, 0]
click at [678, 204] on input "False" at bounding box center [682, 206] width 12 height 10
radio input "true"
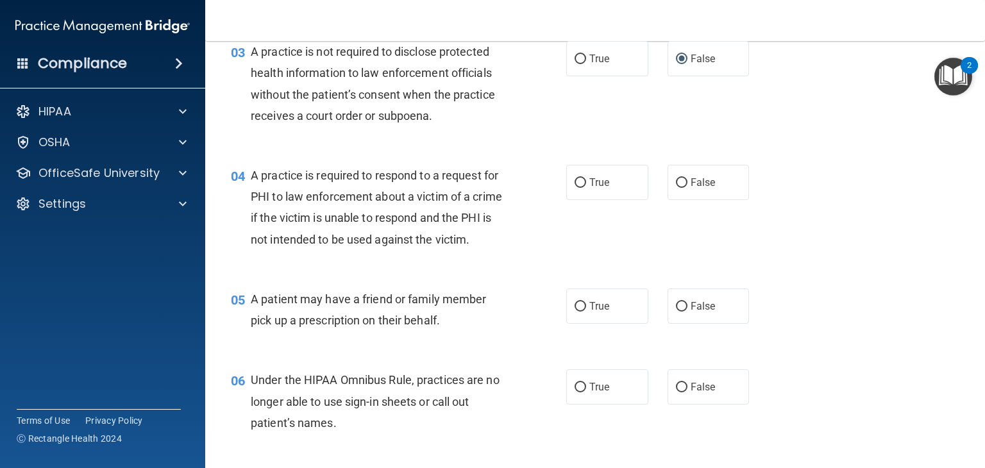
scroll to position [309, 0]
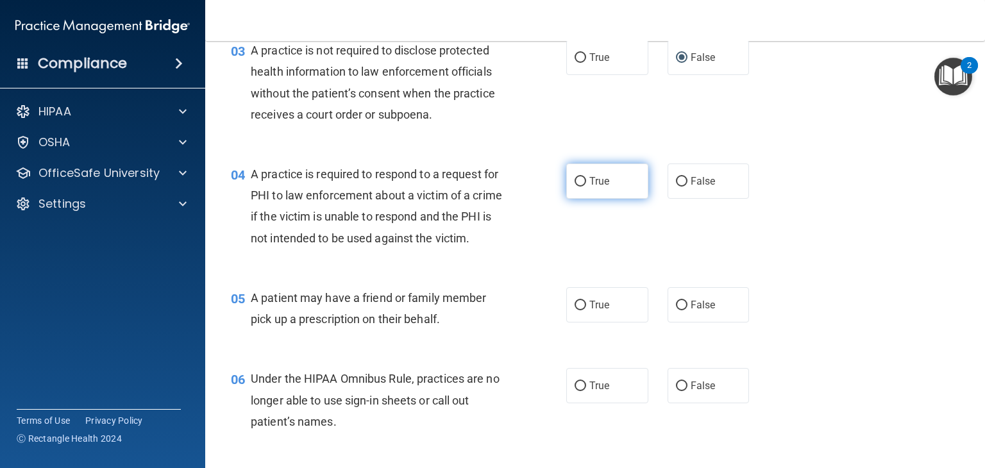
click at [574, 180] on input "True" at bounding box center [580, 182] width 12 height 10
radio input "true"
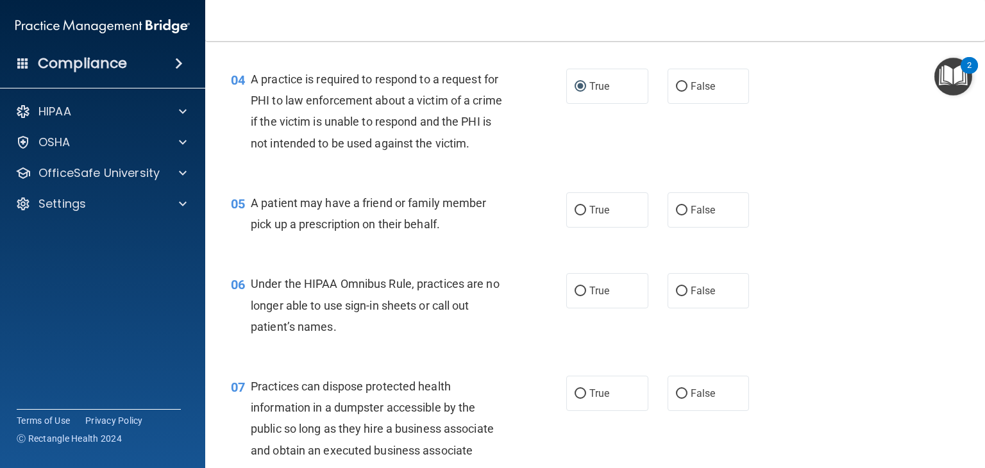
scroll to position [404, 0]
click at [574, 215] on input "True" at bounding box center [580, 210] width 12 height 10
radio input "true"
click at [676, 296] on input "False" at bounding box center [682, 291] width 12 height 10
radio input "true"
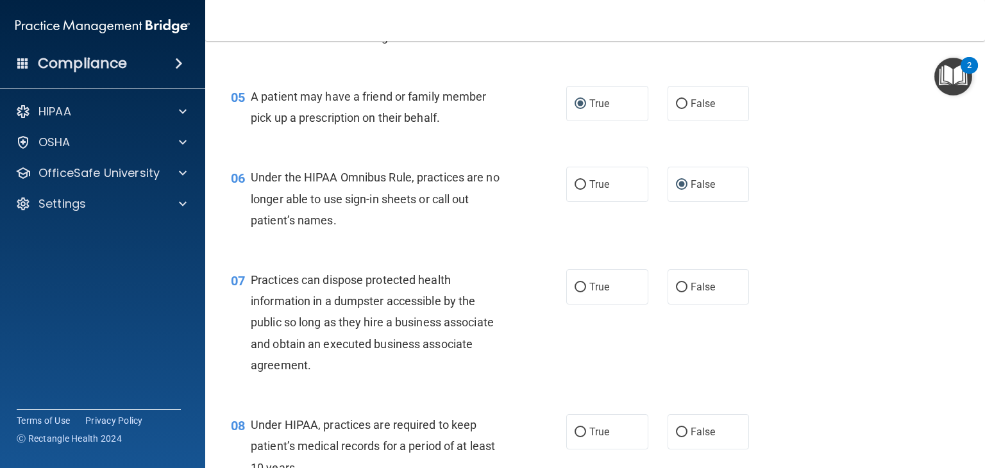
scroll to position [512, 0]
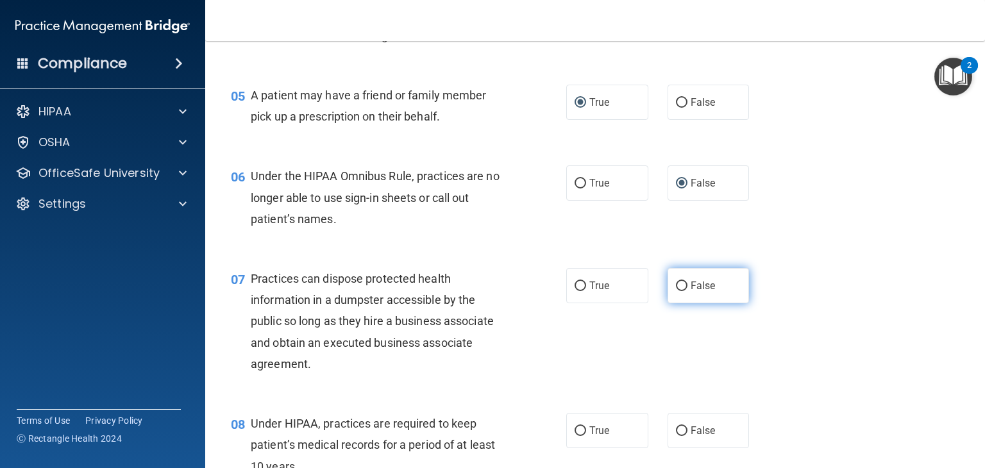
click at [678, 291] on input "False" at bounding box center [682, 286] width 12 height 10
radio input "true"
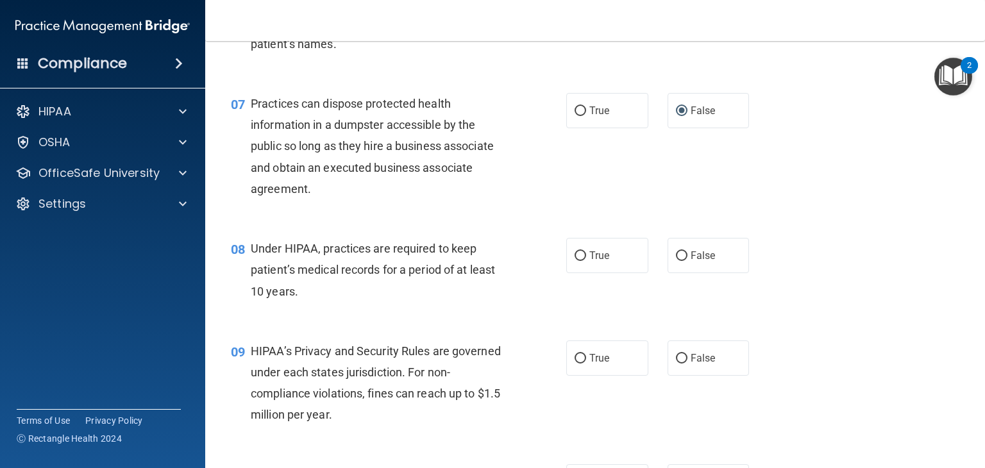
scroll to position [688, 0]
click at [676, 259] on input "False" at bounding box center [682, 254] width 12 height 10
radio input "true"
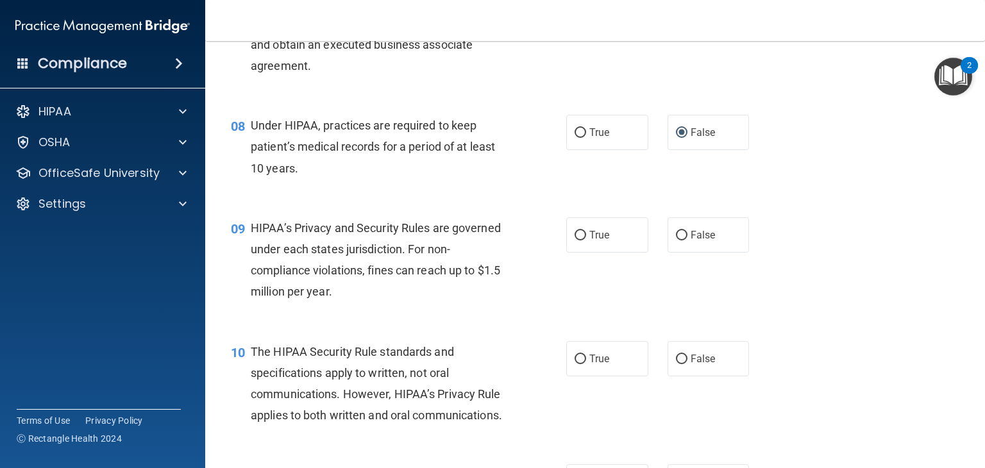
scroll to position [810, 0]
click at [574, 240] on input "True" at bounding box center [580, 235] width 12 height 10
radio input "true"
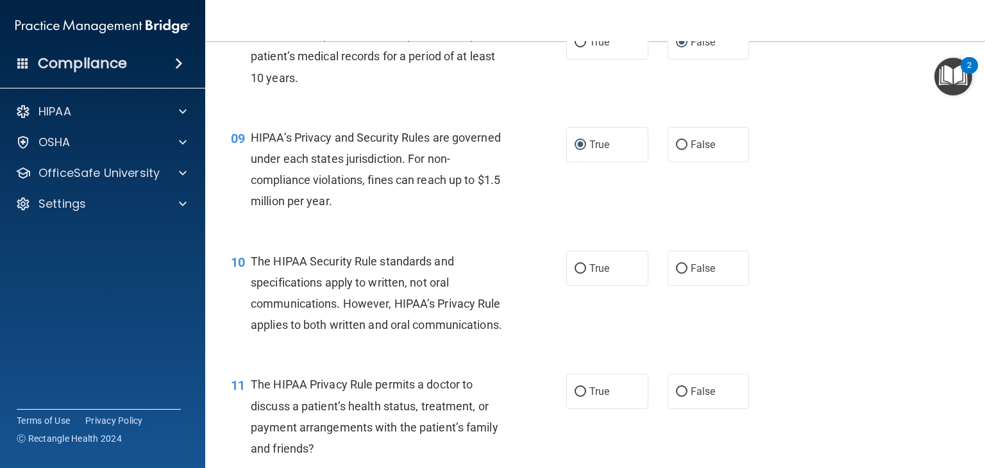
scroll to position [905, 0]
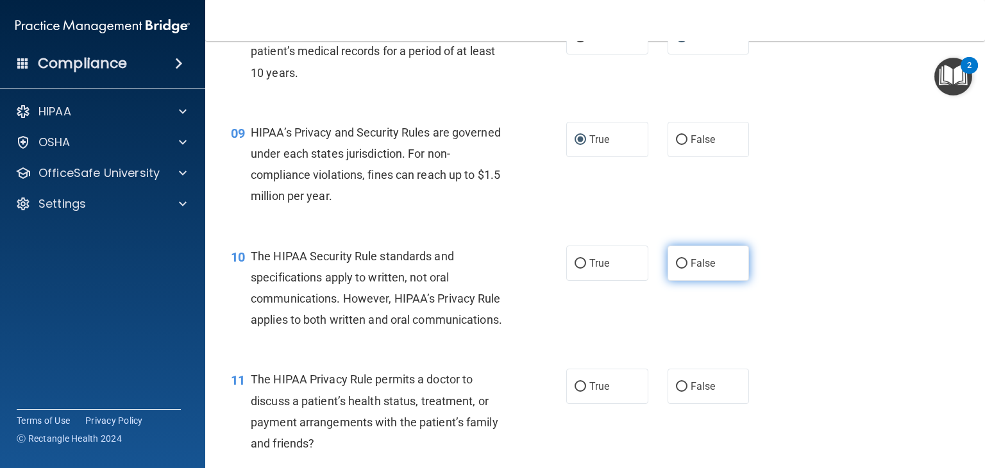
click at [676, 269] on input "False" at bounding box center [682, 264] width 12 height 10
radio input "true"
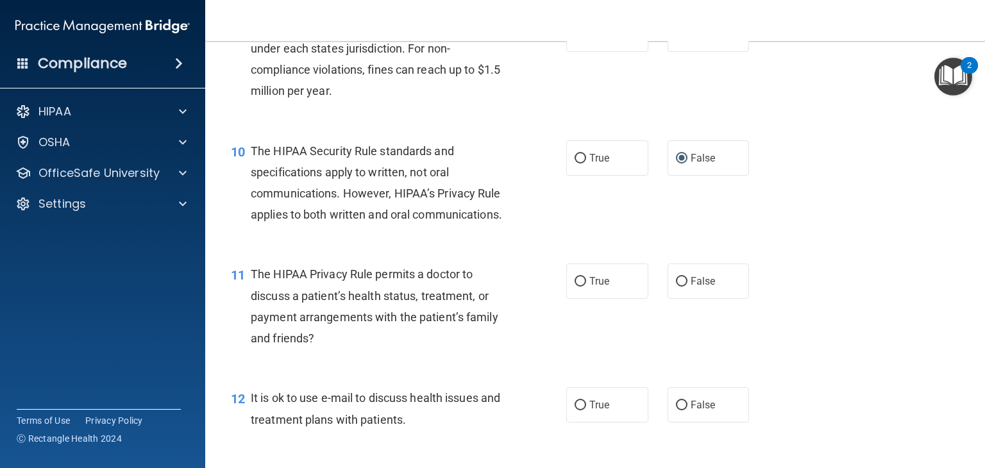
scroll to position [1035, 0]
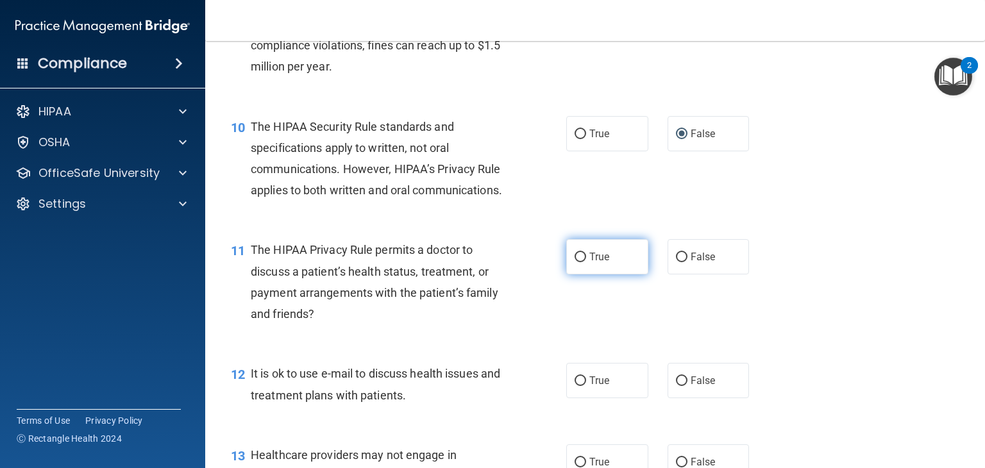
click at [574, 262] on input "True" at bounding box center [580, 258] width 12 height 10
radio input "true"
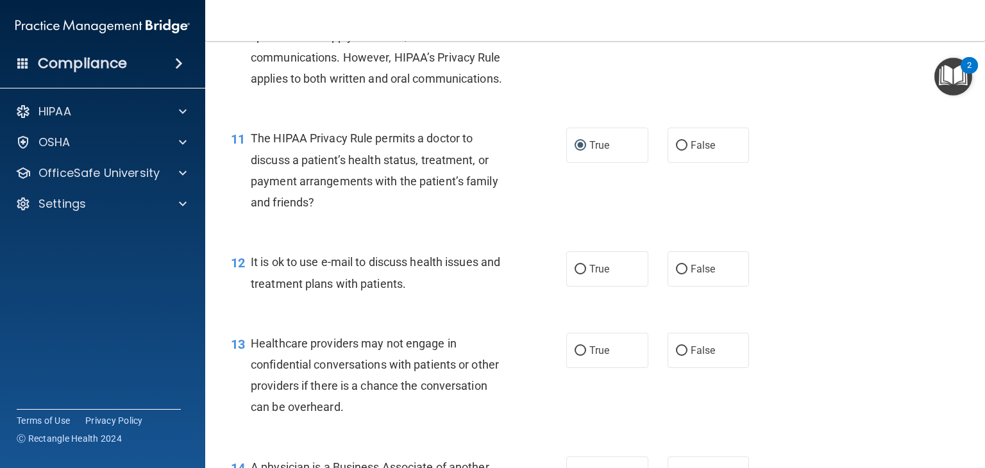
scroll to position [1147, 0]
click at [574, 273] on input "True" at bounding box center [580, 268] width 12 height 10
radio input "true"
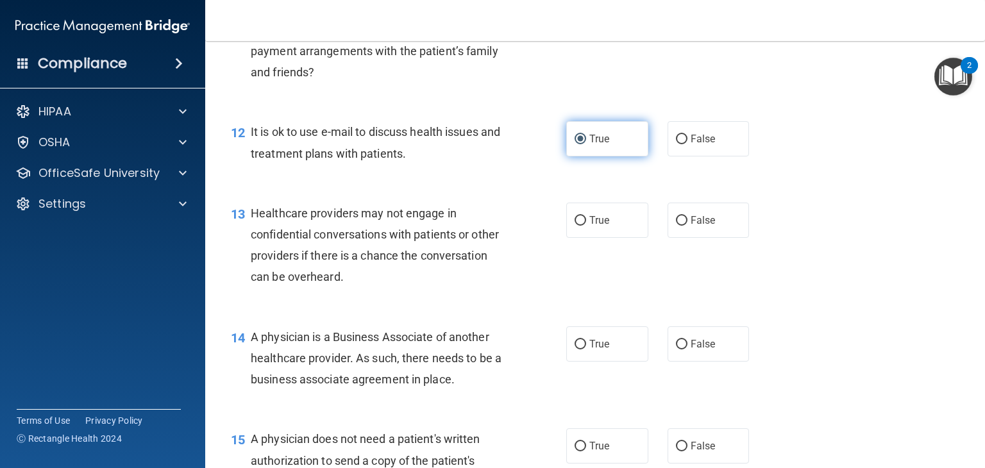
scroll to position [1282, 0]
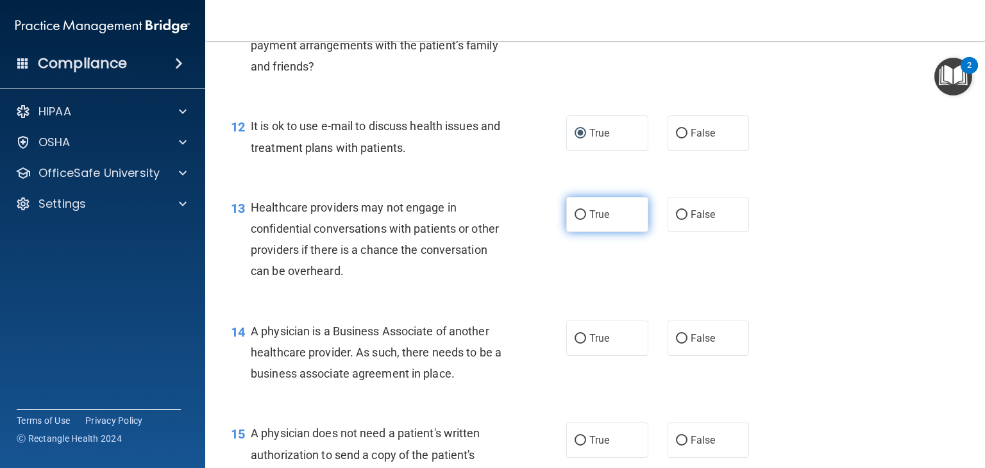
click at [574, 220] on input "True" at bounding box center [580, 215] width 12 height 10
radio input "true"
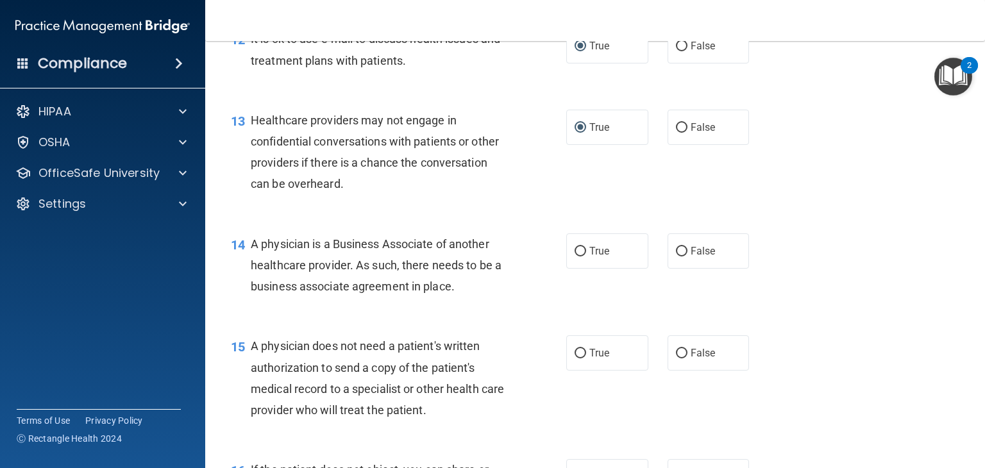
scroll to position [1376, 0]
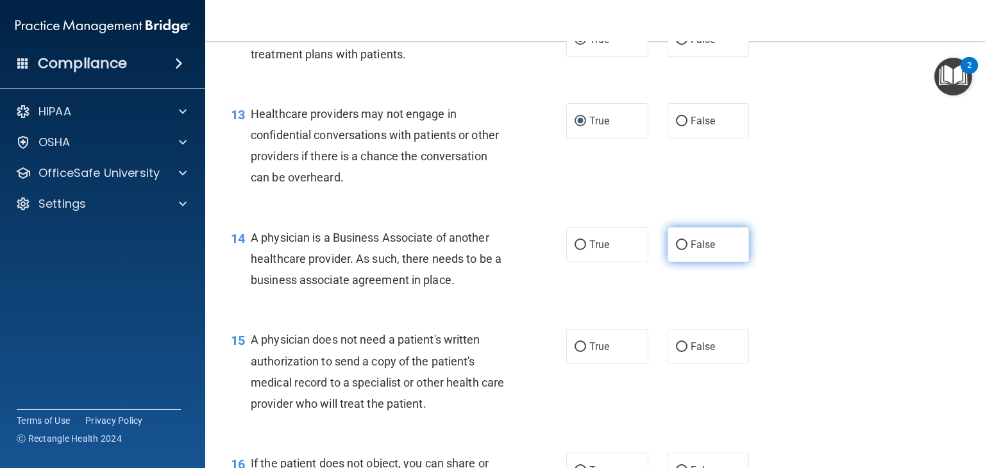
click at [678, 250] on input "False" at bounding box center [682, 245] width 12 height 10
radio input "true"
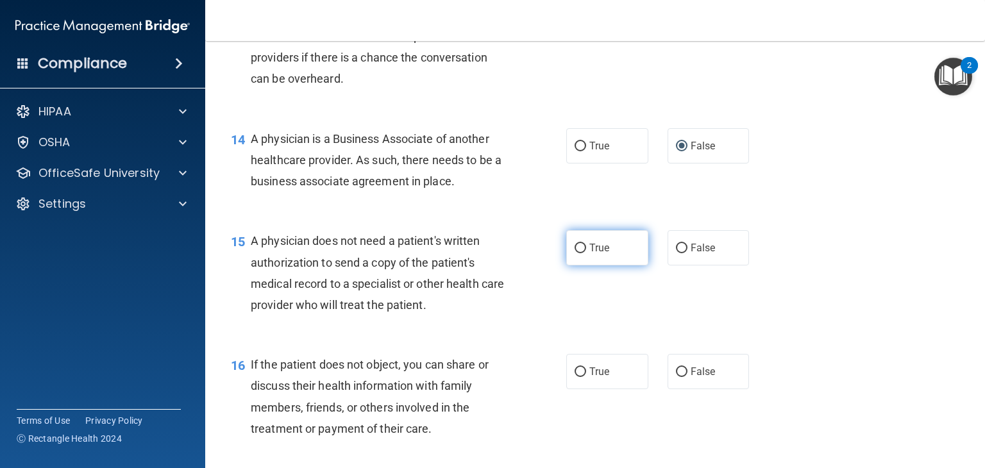
scroll to position [1481, 0]
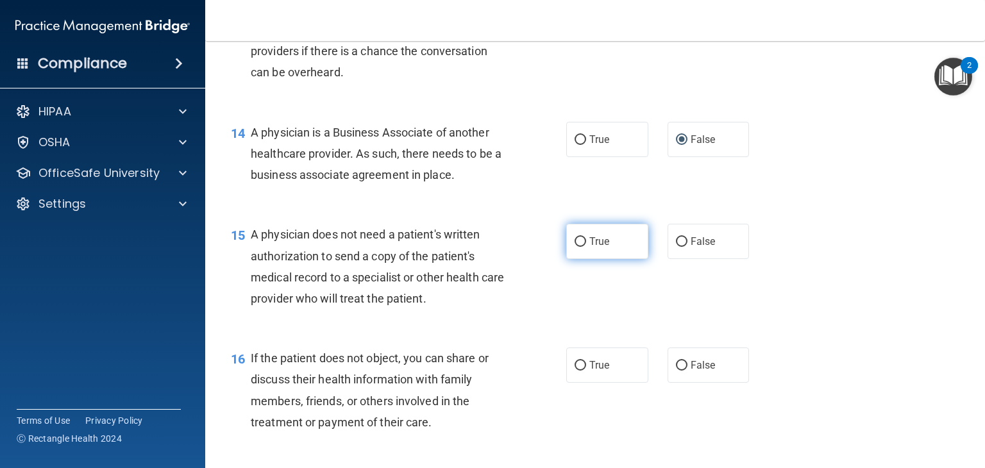
click at [574, 247] on input "True" at bounding box center [580, 242] width 12 height 10
radio input "true"
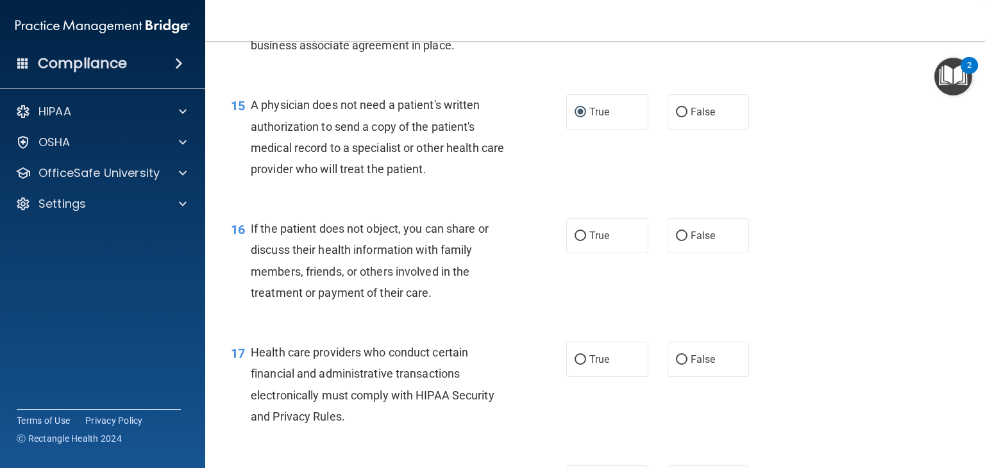
scroll to position [1613, 0]
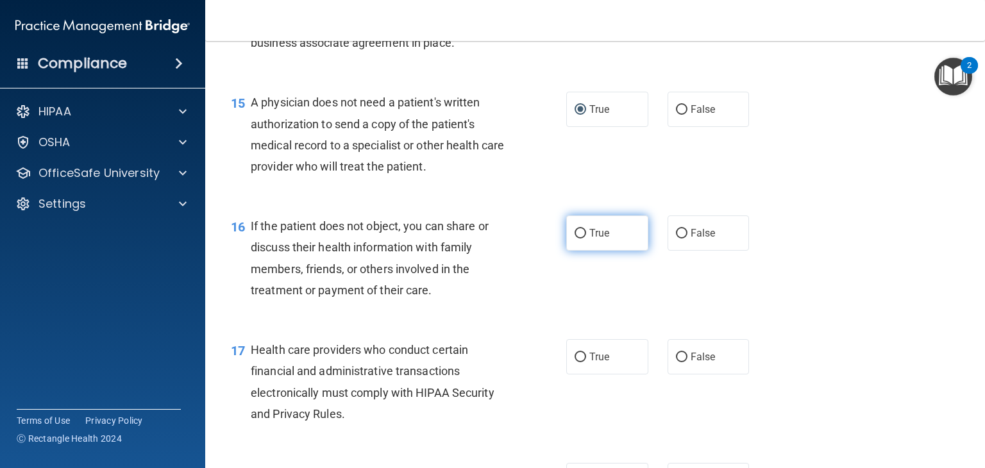
click at [574, 238] on input "True" at bounding box center [580, 234] width 12 height 10
radio input "true"
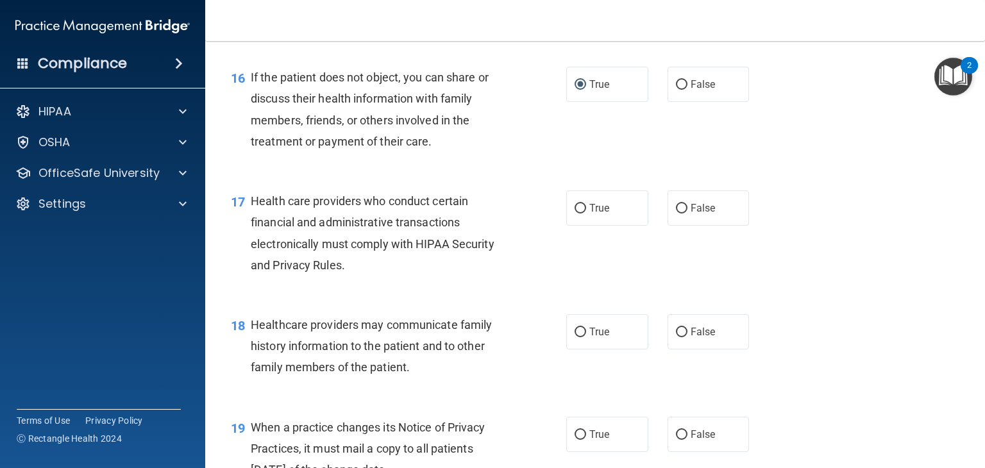
scroll to position [1768, 0]
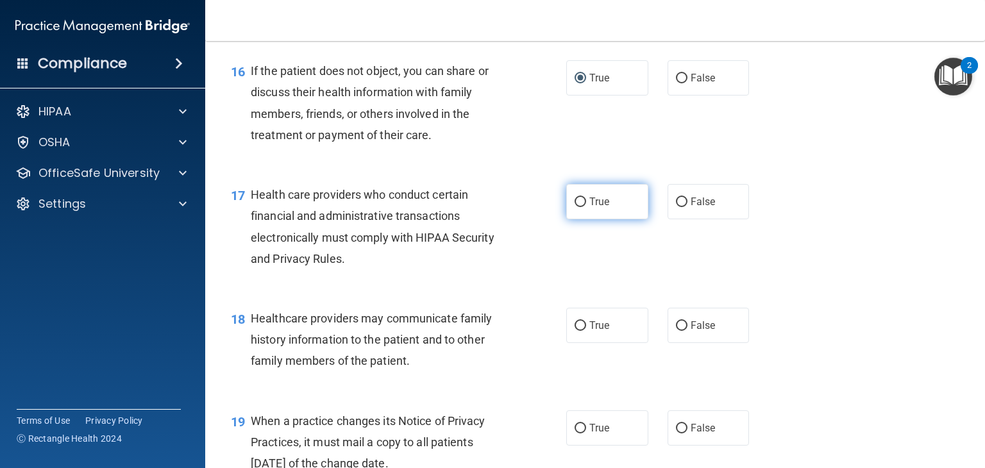
click at [574, 207] on input "True" at bounding box center [580, 202] width 12 height 10
radio input "true"
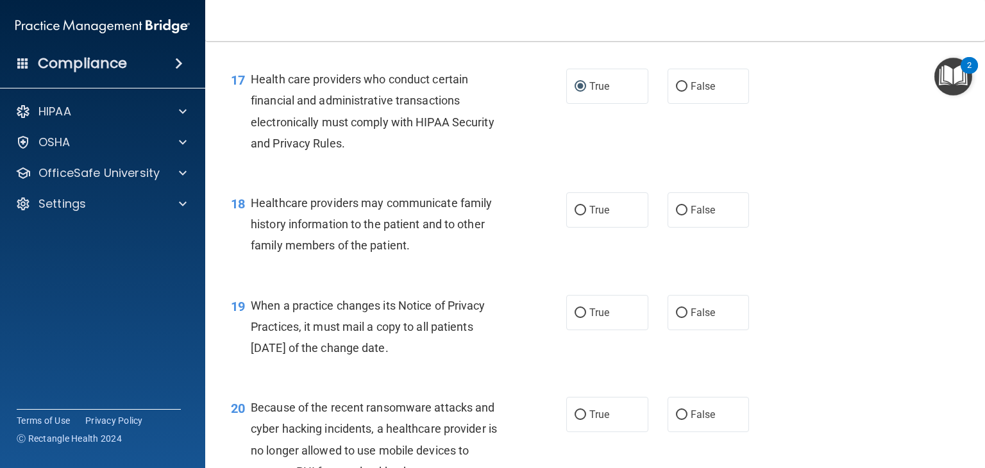
scroll to position [1885, 0]
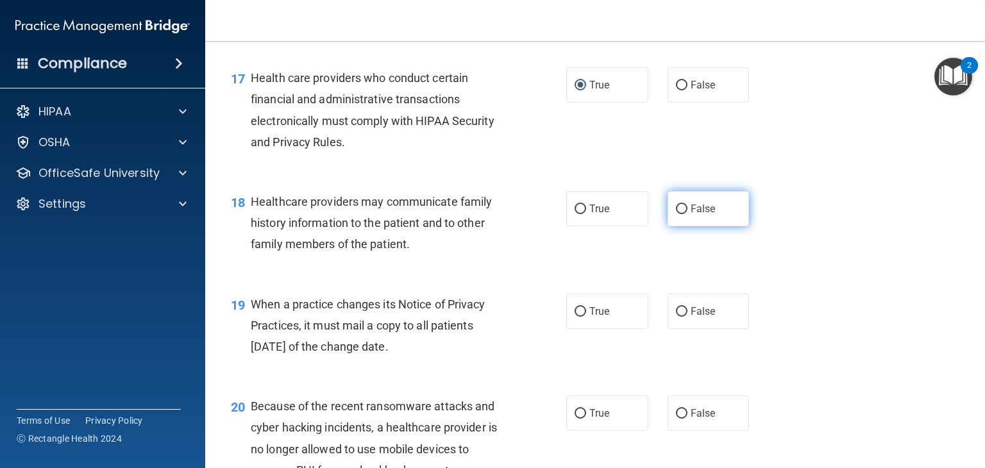
click at [677, 214] on input "False" at bounding box center [682, 209] width 12 height 10
radio input "true"
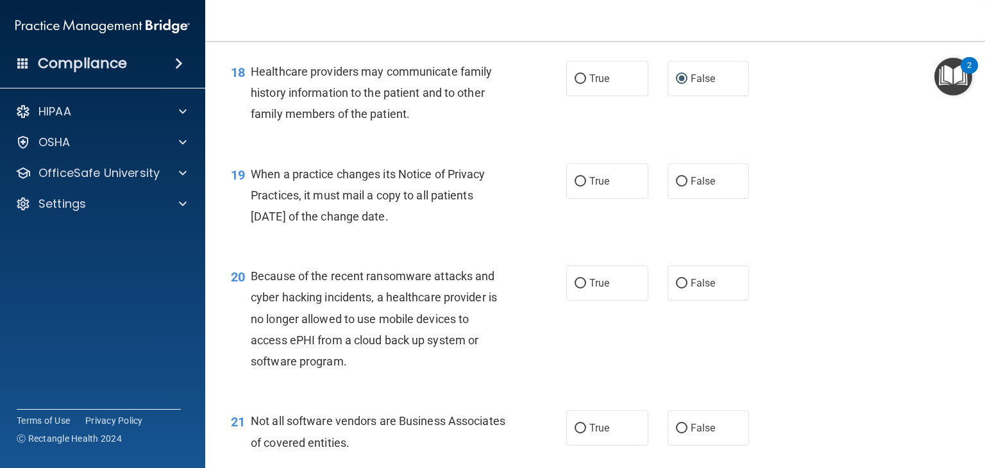
scroll to position [2021, 0]
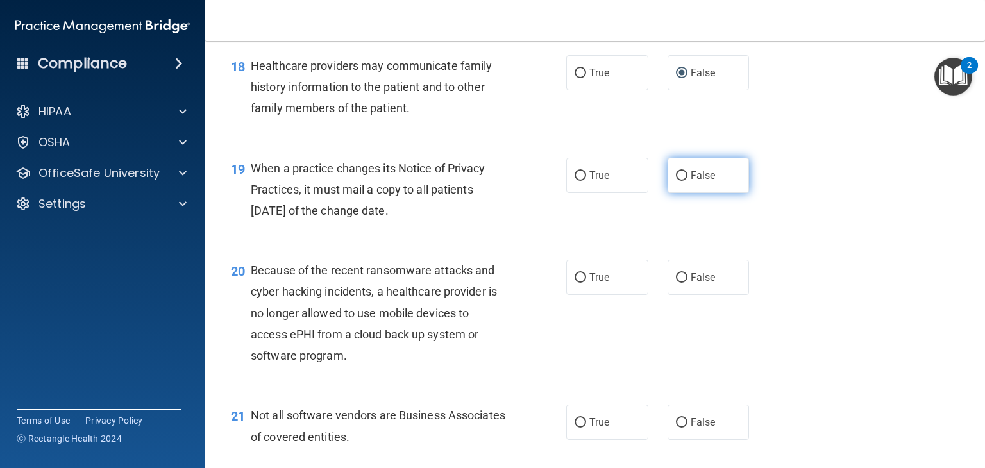
click at [676, 181] on input "False" at bounding box center [682, 176] width 12 height 10
radio input "true"
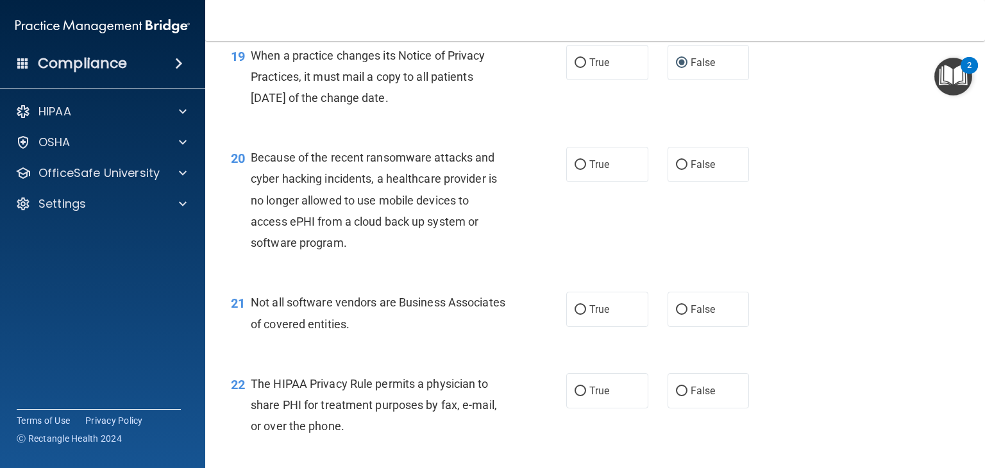
scroll to position [2135, 0]
click at [676, 169] on input "False" at bounding box center [682, 164] width 12 height 10
radio input "true"
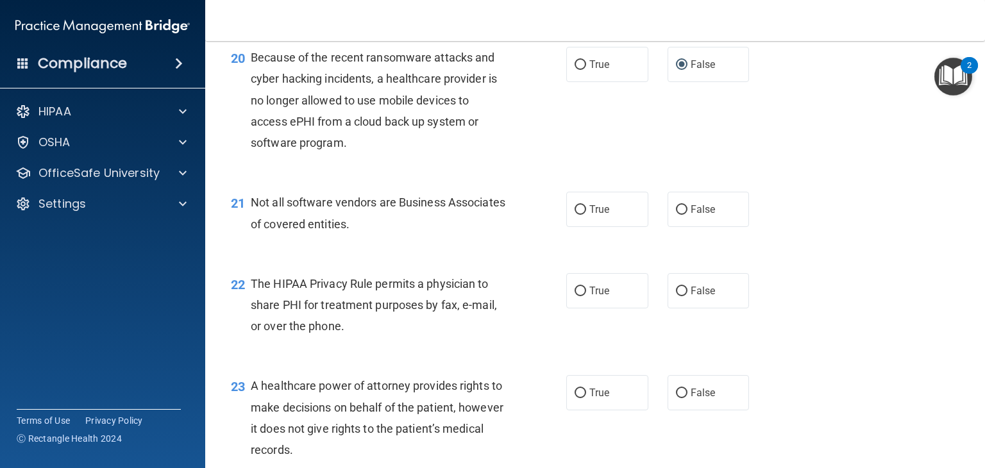
scroll to position [2235, 0]
click at [574, 213] on input "True" at bounding box center [580, 209] width 12 height 10
radio input "true"
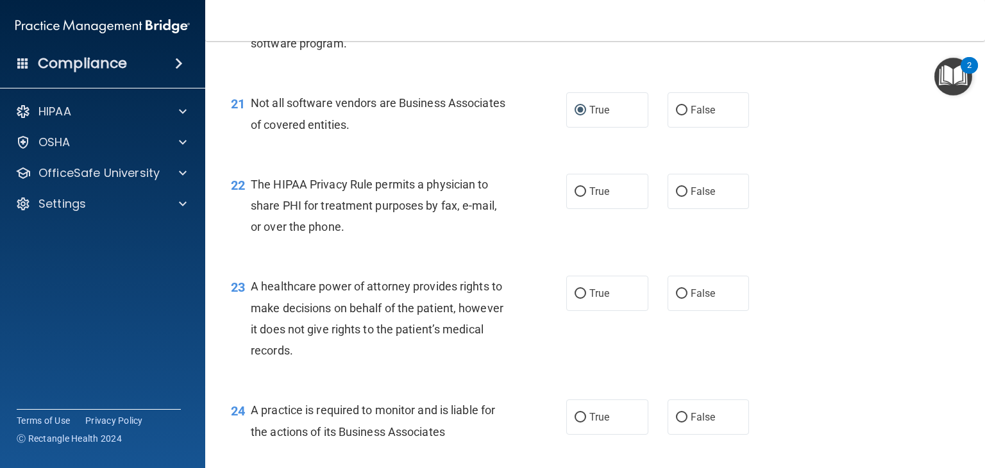
scroll to position [2333, 0]
click at [574, 196] on input "True" at bounding box center [580, 192] width 12 height 10
radio input "true"
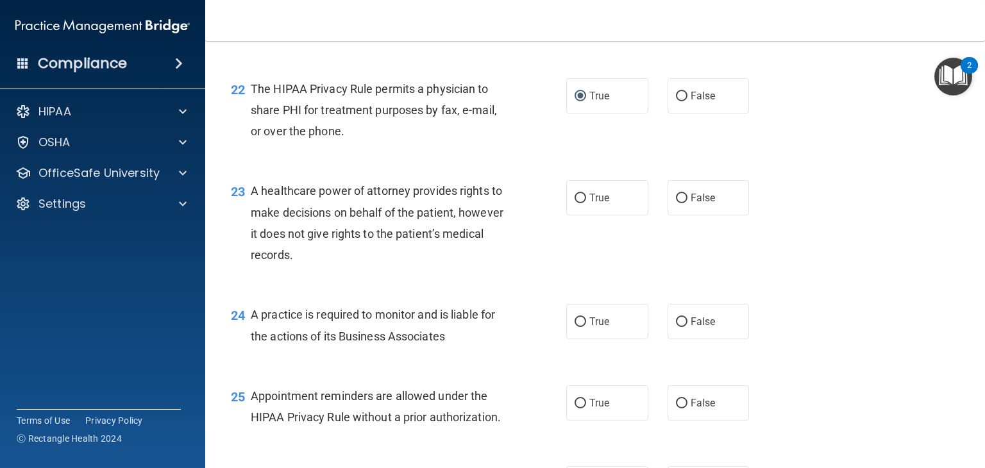
scroll to position [2429, 0]
click at [676, 202] on input "False" at bounding box center [682, 197] width 12 height 10
radio input "true"
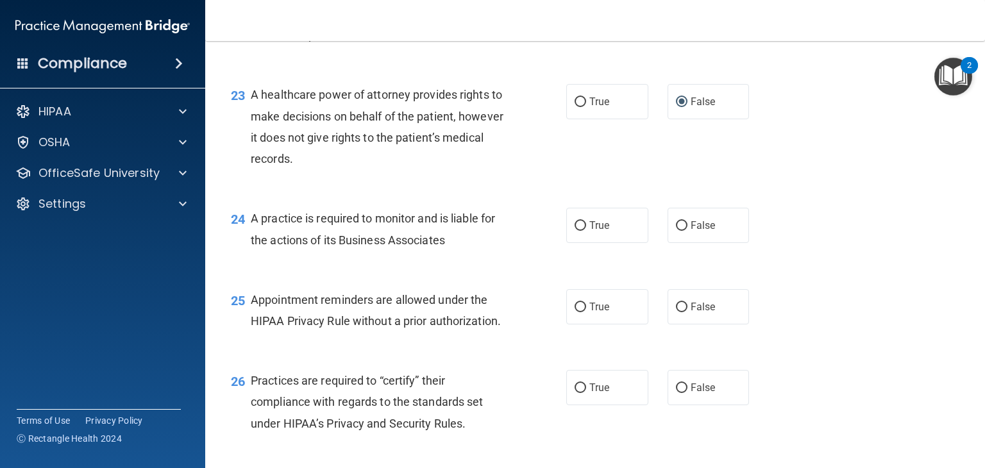
scroll to position [2538, 0]
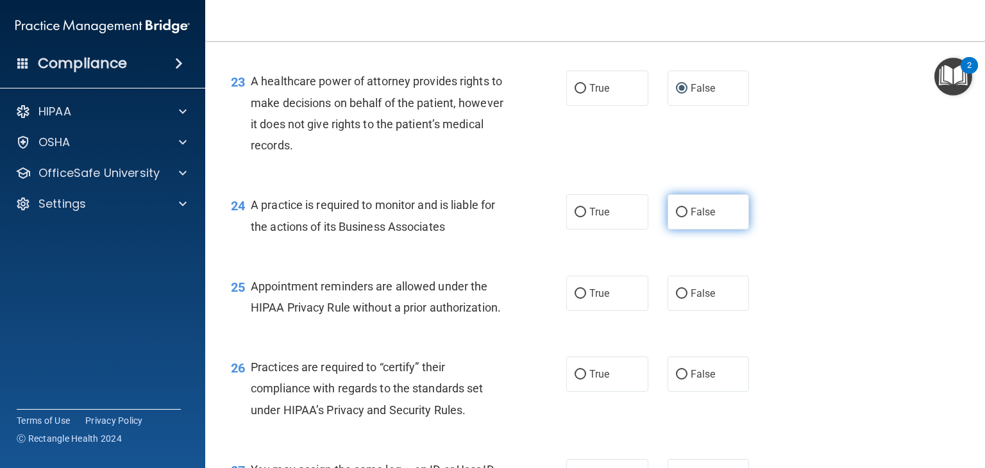
click at [677, 217] on input "False" at bounding box center [682, 213] width 12 height 10
radio input "true"
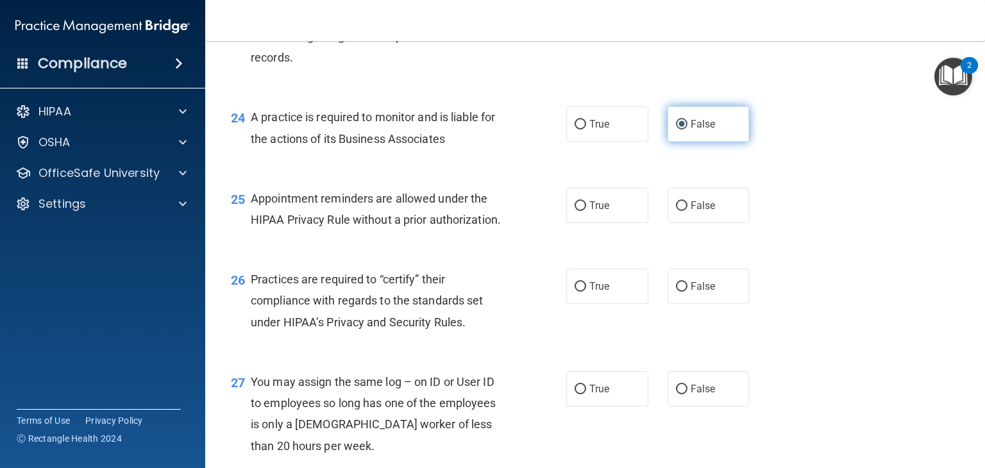
scroll to position [2630, 0]
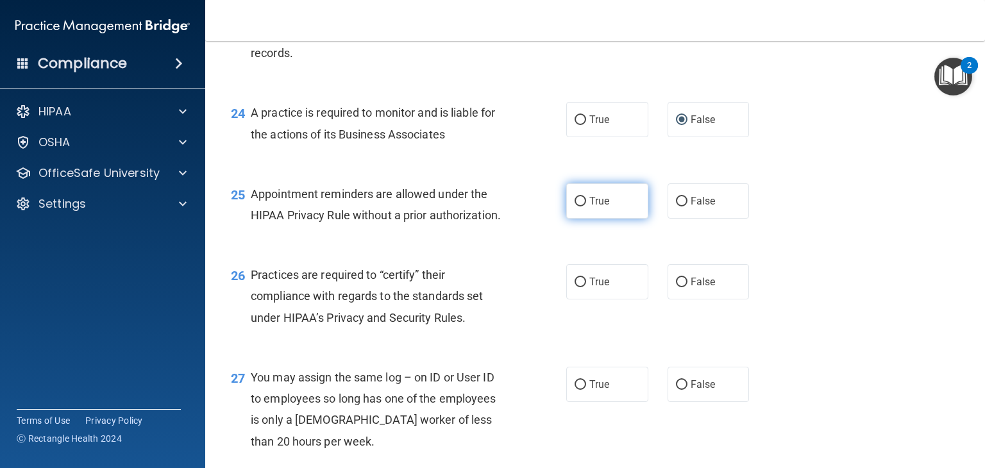
click at [574, 206] on input "True" at bounding box center [580, 202] width 12 height 10
radio input "true"
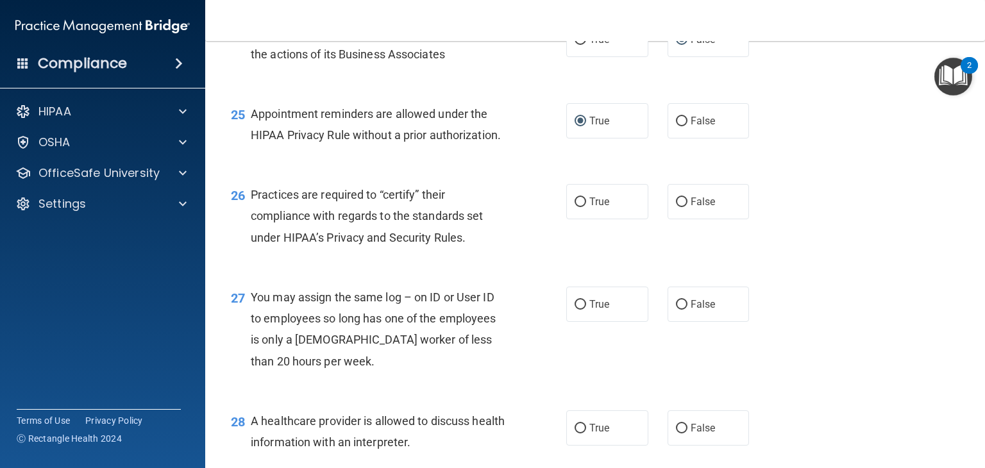
scroll to position [2710, 0]
click at [676, 207] on input "False" at bounding box center [682, 202] width 12 height 10
radio input "true"
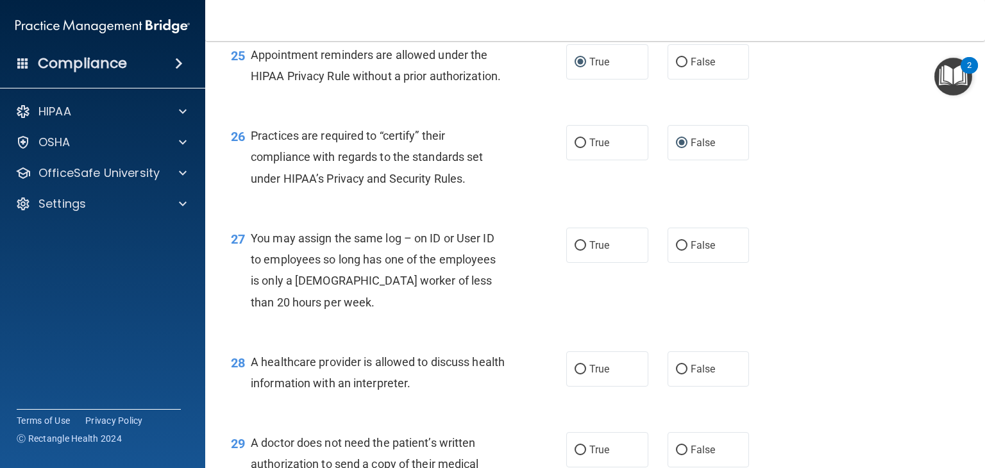
scroll to position [2771, 0]
click at [676, 249] on input "False" at bounding box center [682, 245] width 12 height 10
radio input "true"
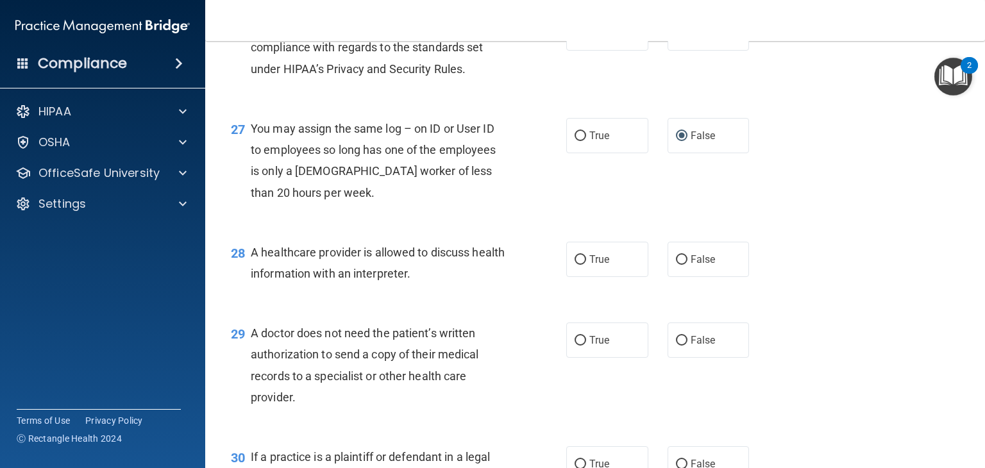
scroll to position [2899, 0]
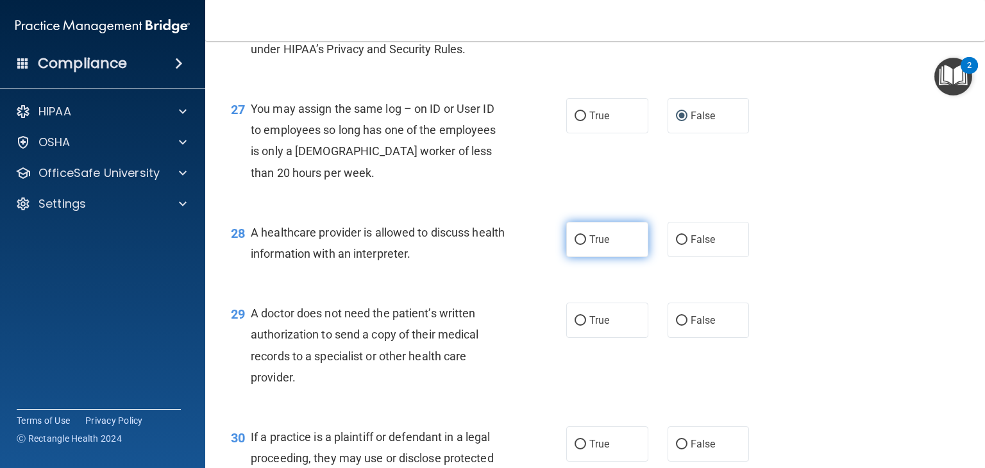
click at [576, 245] on input "True" at bounding box center [580, 240] width 12 height 10
radio input "true"
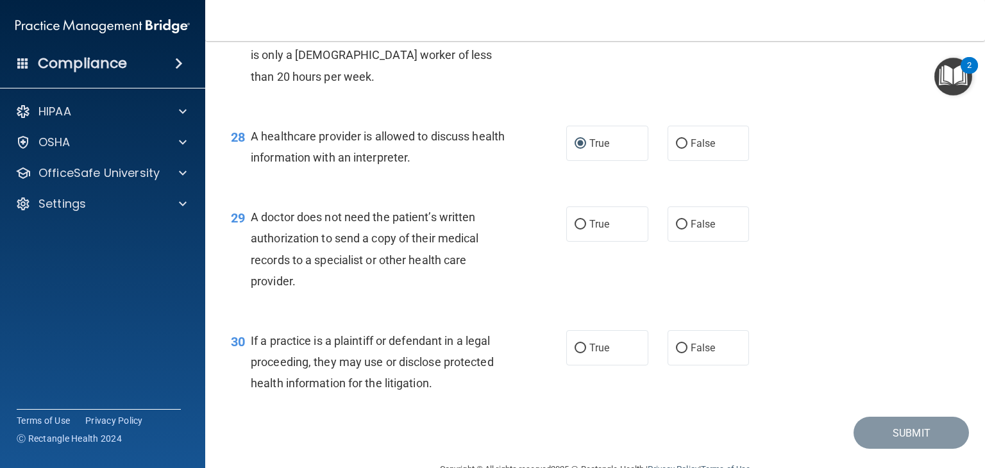
scroll to position [2995, 0]
click at [574, 229] on input "True" at bounding box center [580, 225] width 12 height 10
radio input "true"
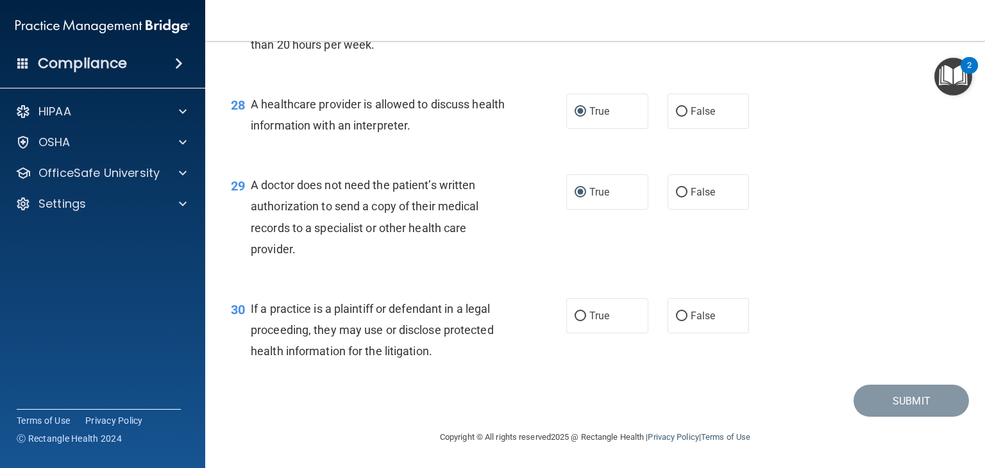
scroll to position [3069, 0]
click at [577, 316] on input "True" at bounding box center [580, 317] width 12 height 10
radio input "true"
click at [885, 401] on button "Submit" at bounding box center [910, 401] width 115 height 33
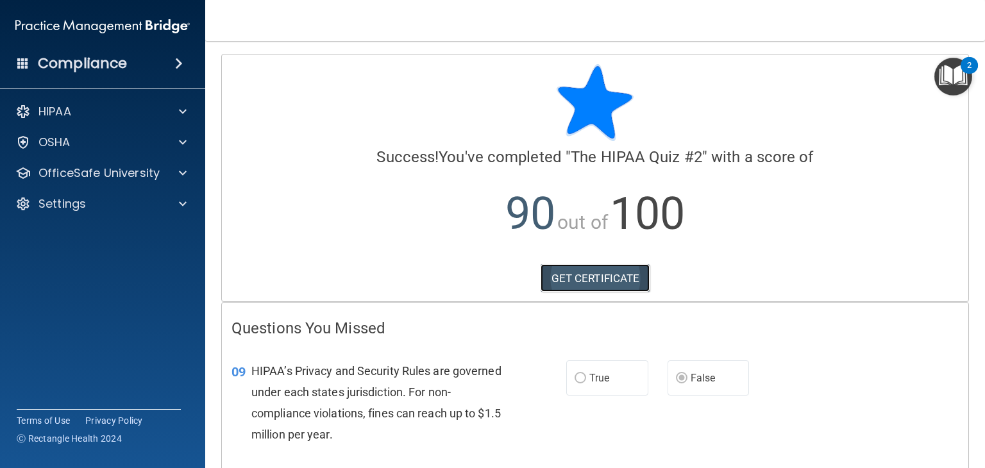
click at [587, 285] on link "GET CERTIFICATE" at bounding box center [595, 278] width 110 height 28
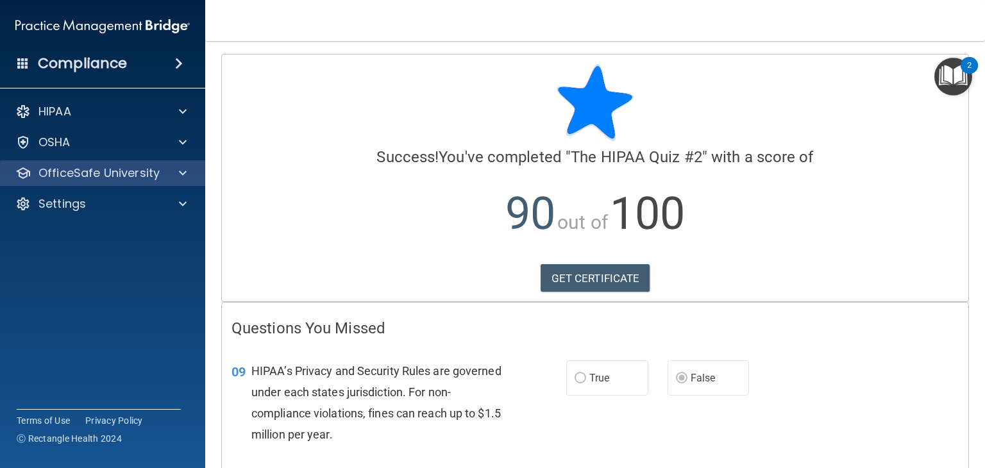
click at [153, 182] on div "OfficeSafe University" at bounding box center [103, 173] width 206 height 26
click at [177, 176] on div at bounding box center [181, 172] width 32 height 15
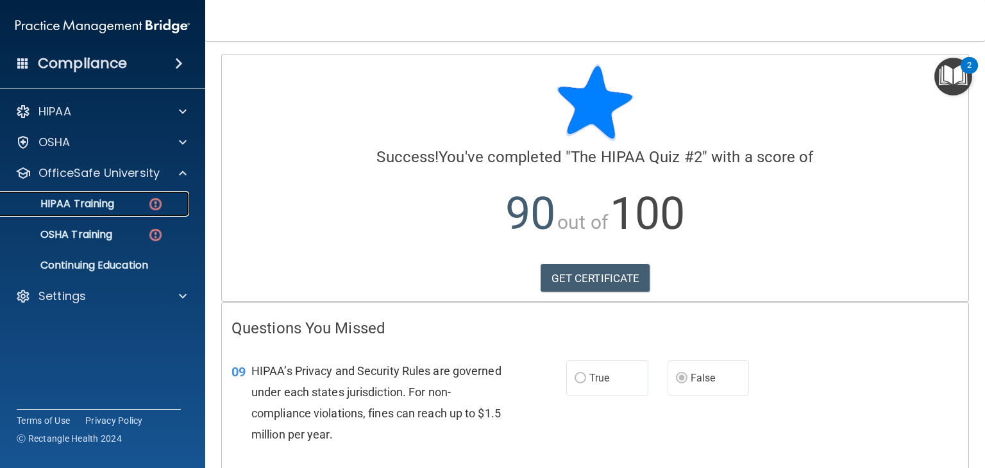
click at [126, 203] on div "HIPAA Training" at bounding box center [95, 203] width 175 height 13
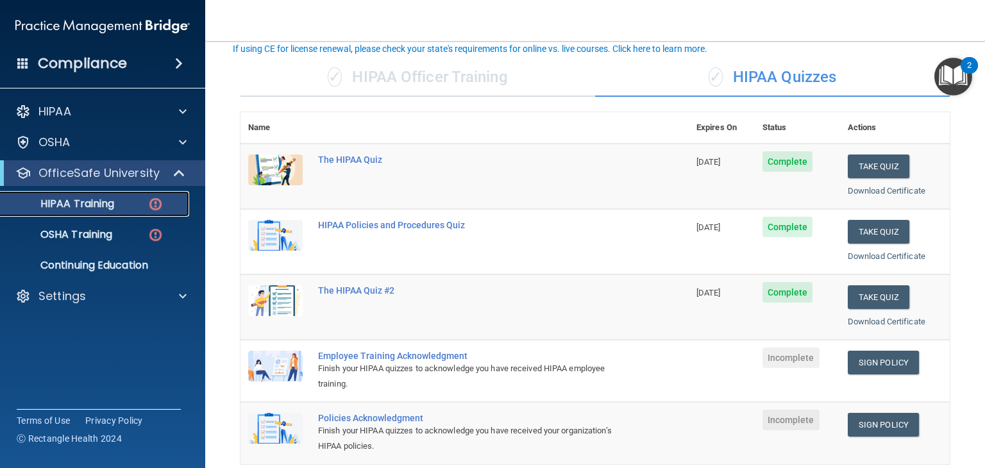
scroll to position [81, 0]
click at [110, 238] on p "OSHA Training" at bounding box center [60, 234] width 104 height 13
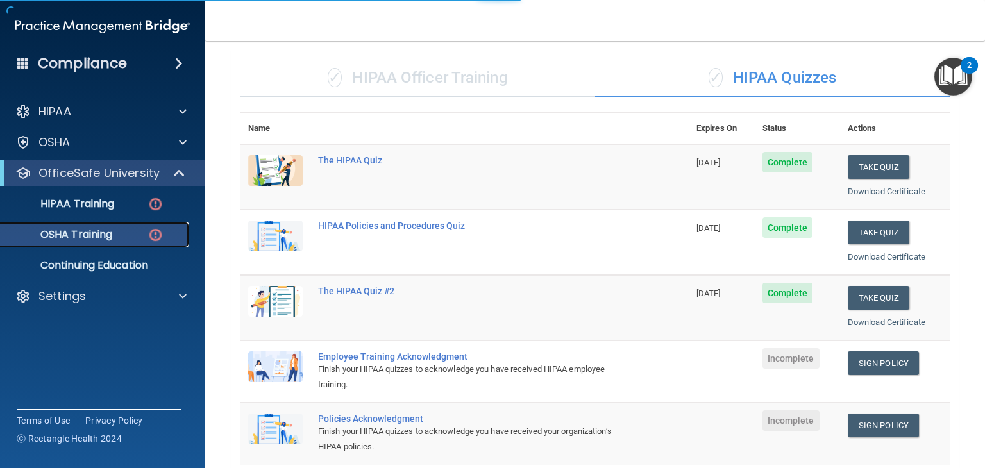
click at [110, 238] on p "OSHA Training" at bounding box center [60, 234] width 104 height 13
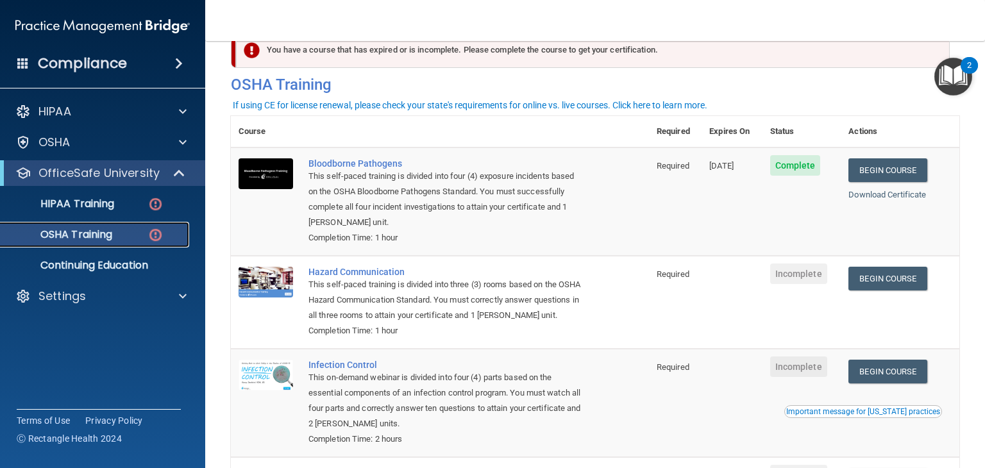
scroll to position [33, 0]
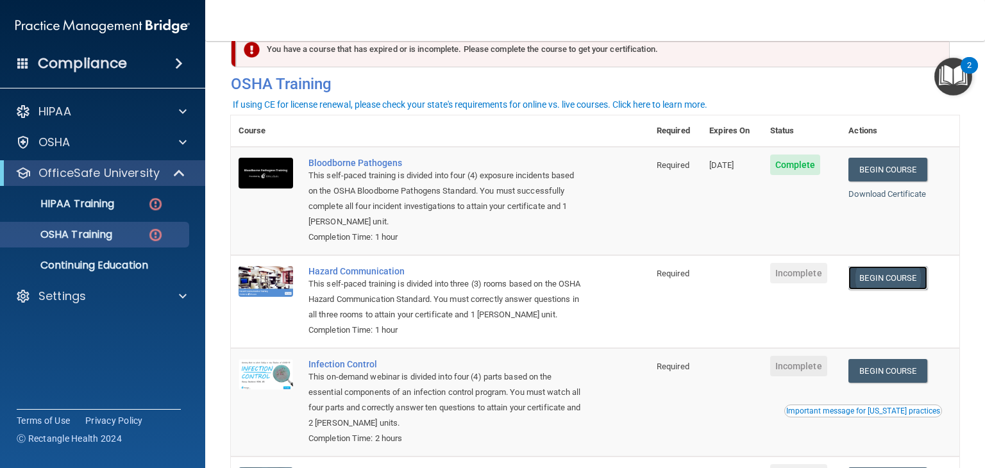
click at [886, 282] on link "Begin Course" at bounding box center [887, 278] width 78 height 24
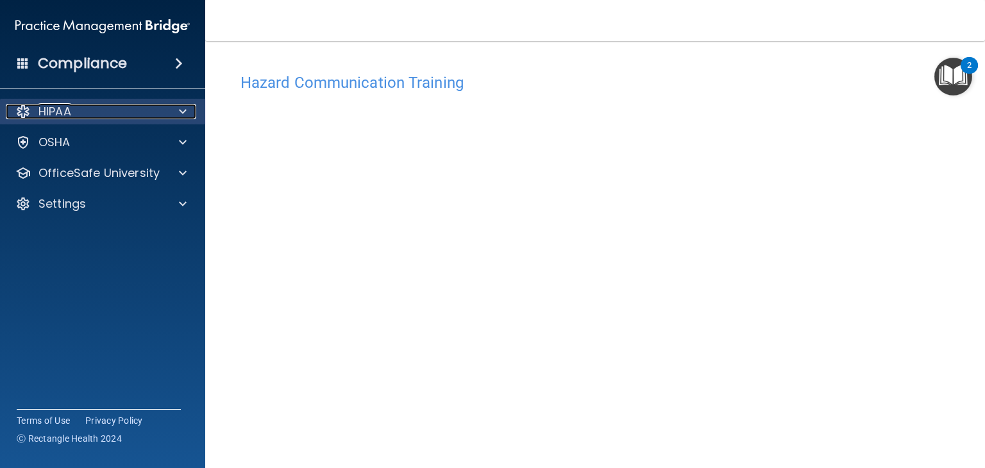
click at [178, 112] on div at bounding box center [181, 111] width 32 height 15
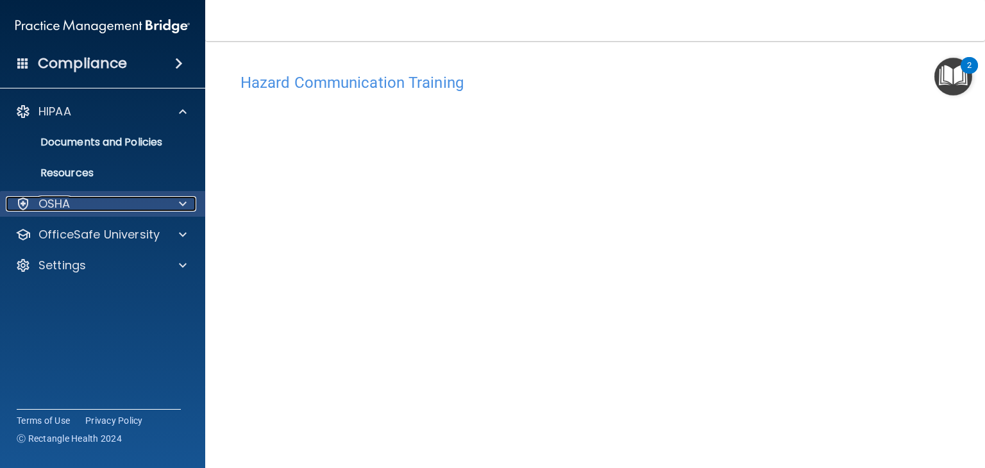
click at [180, 199] on span at bounding box center [183, 203] width 8 height 15
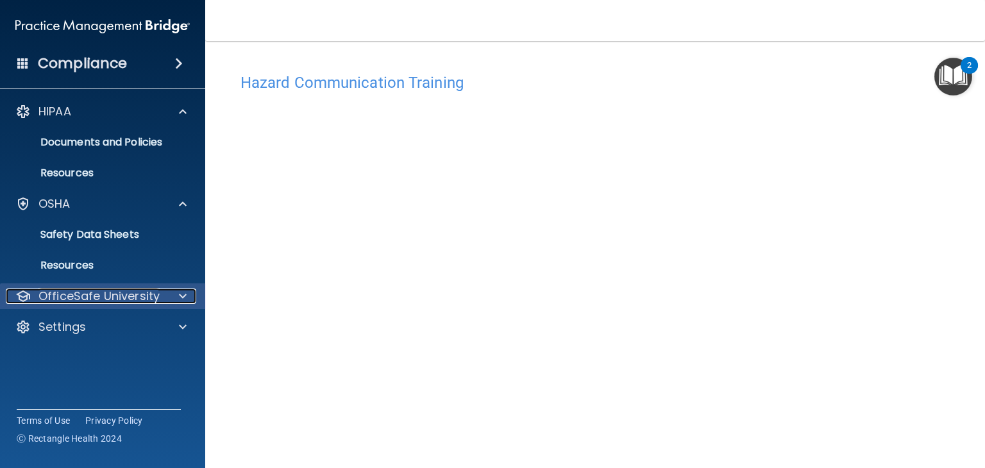
click at [163, 302] on div "OfficeSafe University" at bounding box center [85, 295] width 159 height 15
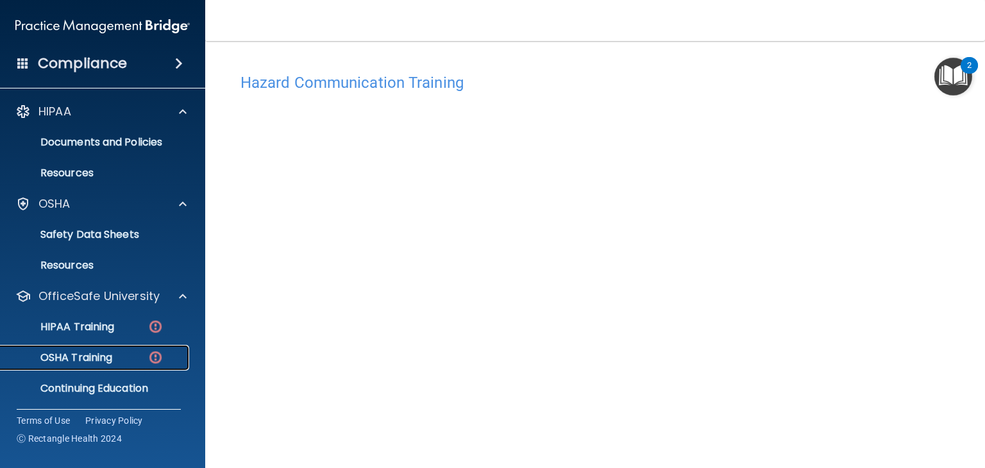
click at [128, 357] on div "OSHA Training" at bounding box center [95, 357] width 175 height 13
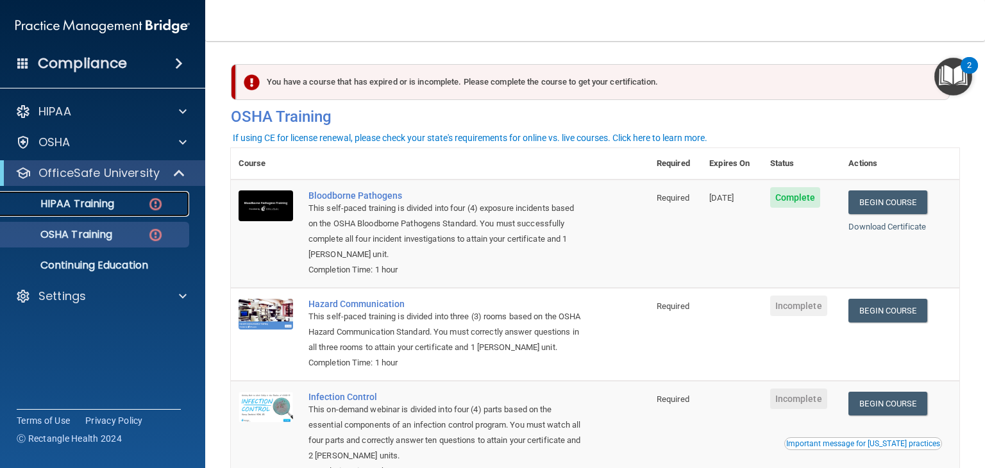
click at [121, 199] on div "HIPAA Training" at bounding box center [95, 203] width 175 height 13
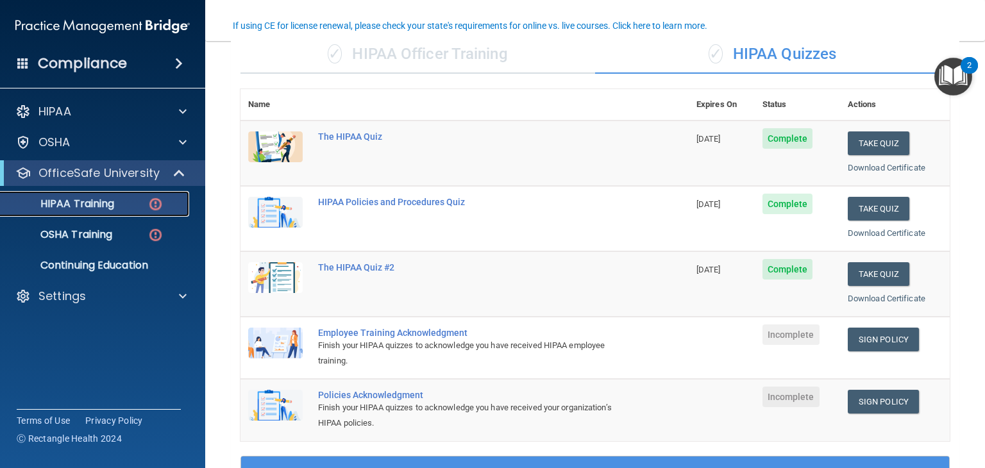
scroll to position [105, 0]
click at [859, 333] on link "Sign Policy" at bounding box center [882, 340] width 71 height 24
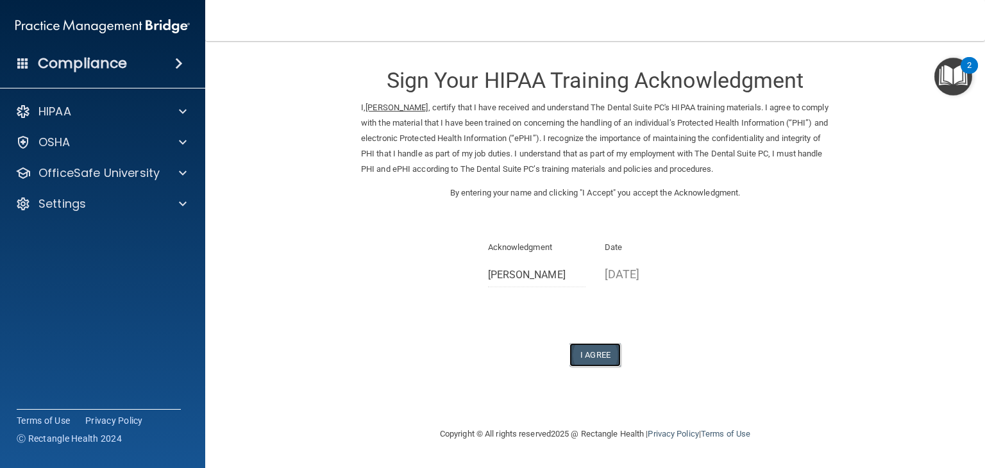
click at [597, 362] on button "I Agree" at bounding box center [594, 355] width 51 height 24
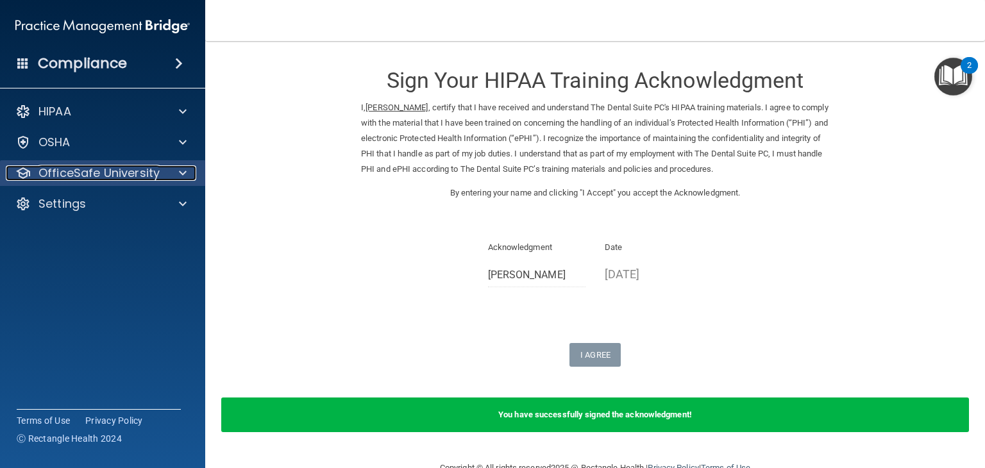
click at [118, 177] on p "OfficeSafe University" at bounding box center [98, 172] width 121 height 15
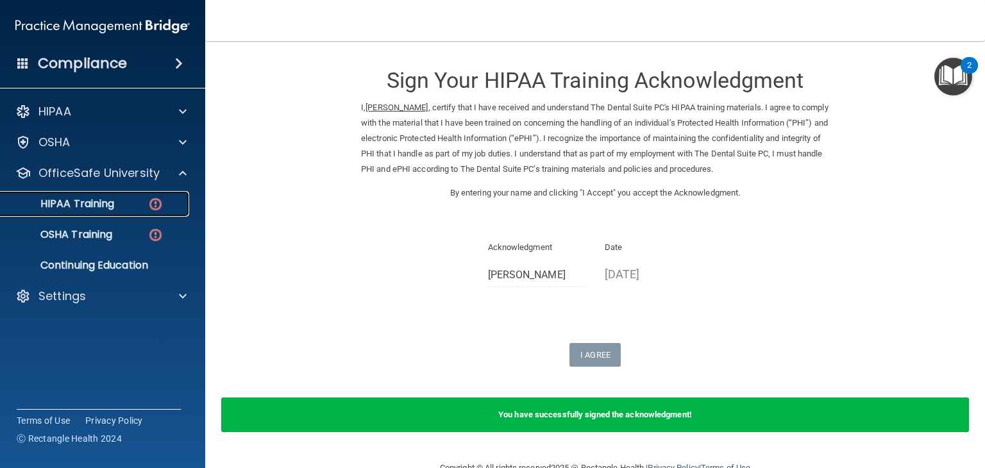
click at [124, 204] on div "HIPAA Training" at bounding box center [95, 203] width 175 height 13
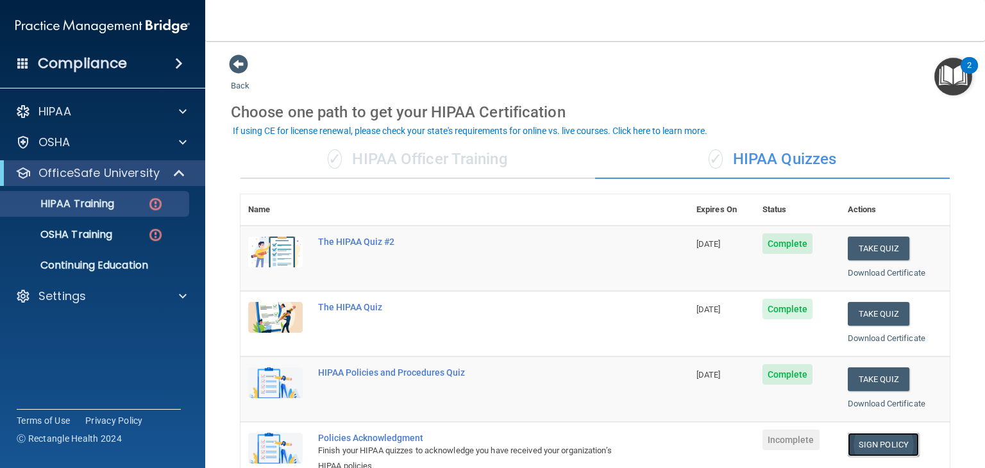
click at [884, 446] on link "Sign Policy" at bounding box center [882, 445] width 71 height 24
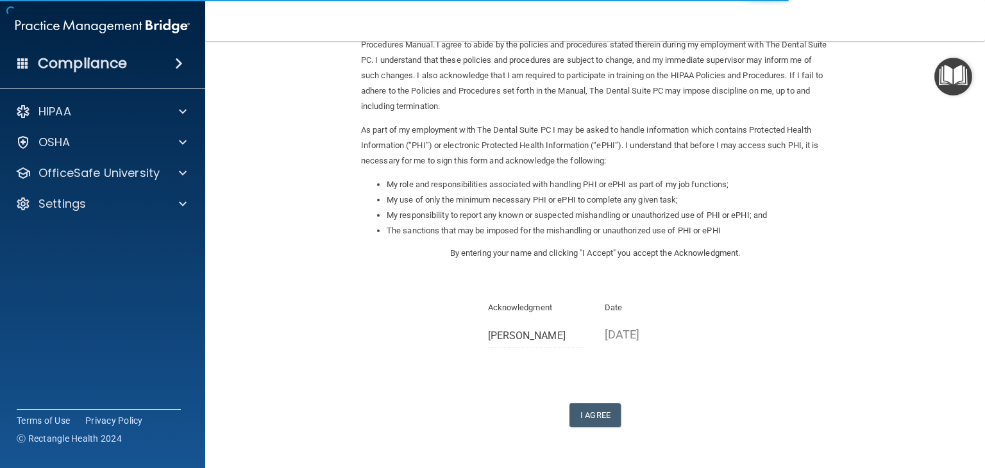
scroll to position [81, 0]
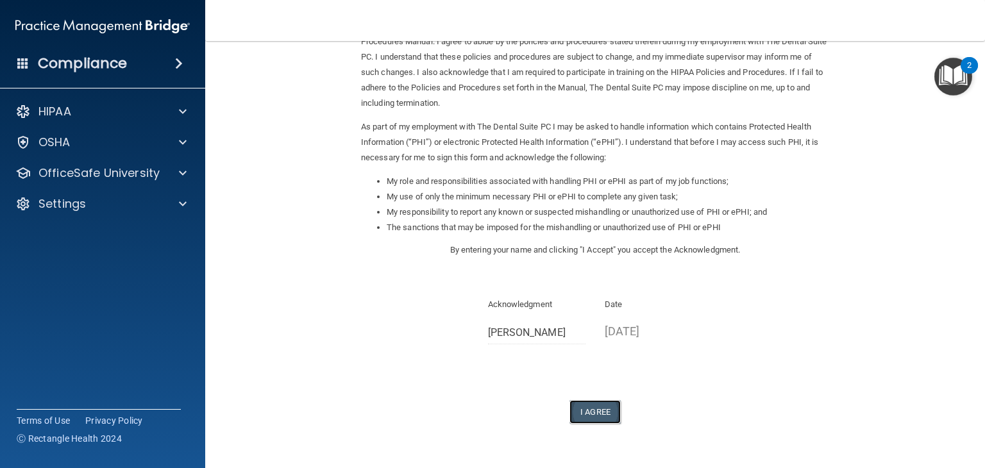
click at [583, 407] on button "I Agree" at bounding box center [594, 412] width 51 height 24
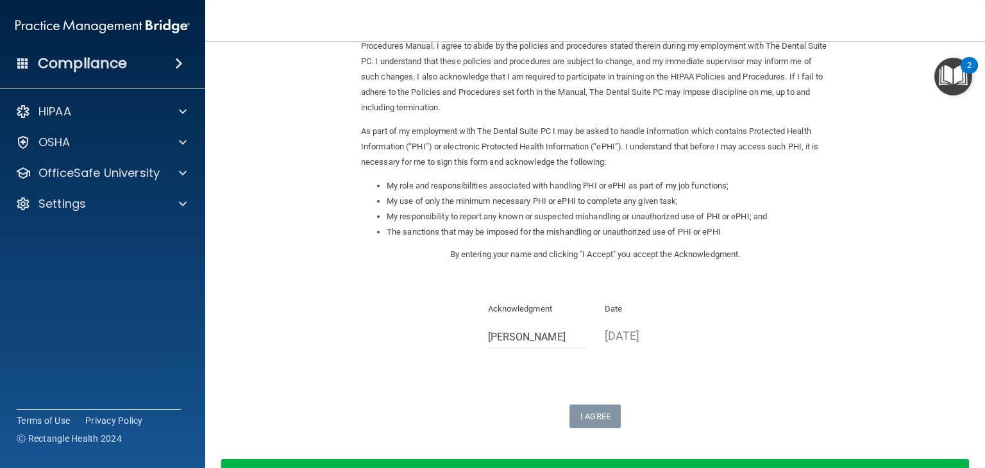
scroll to position [76, 0]
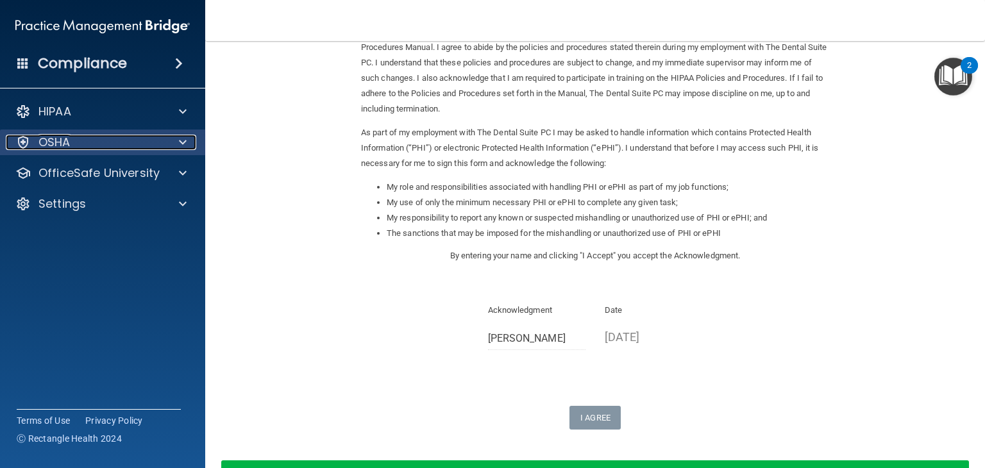
click at [172, 140] on div at bounding box center [181, 142] width 32 height 15
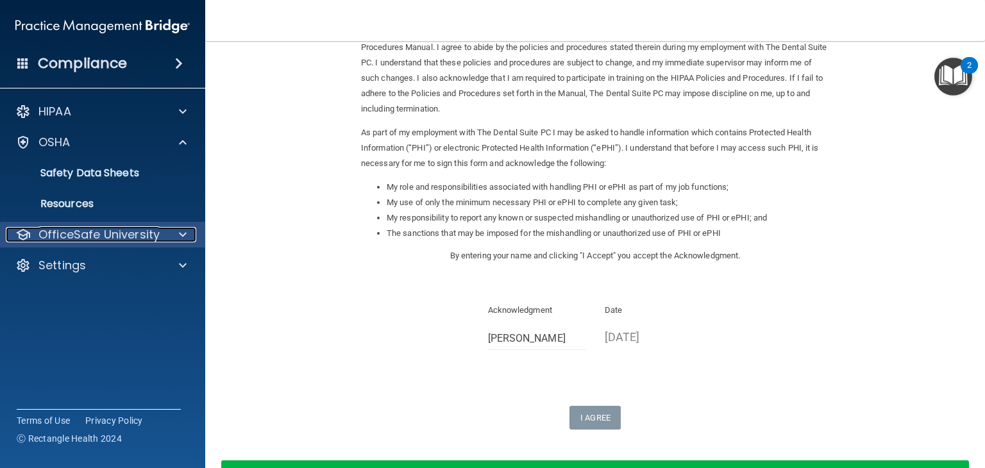
click at [175, 233] on div at bounding box center [181, 234] width 32 height 15
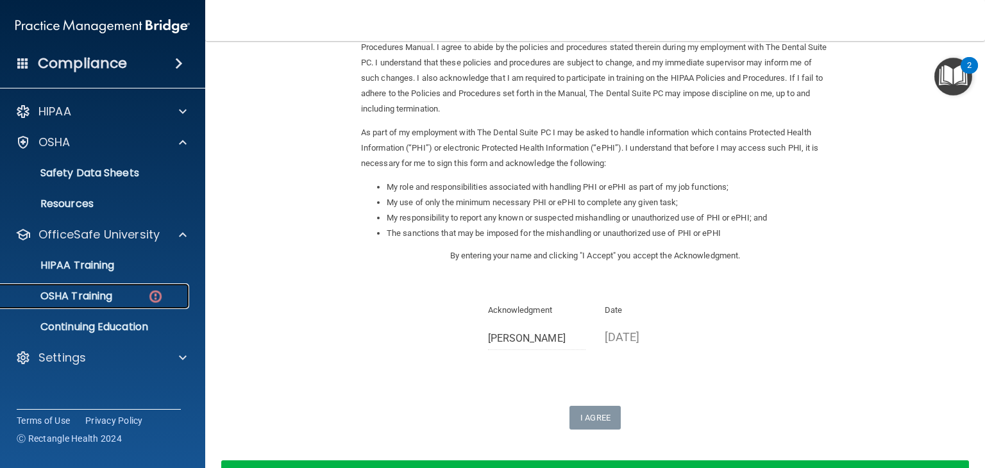
click at [135, 299] on div "OSHA Training" at bounding box center [95, 296] width 175 height 13
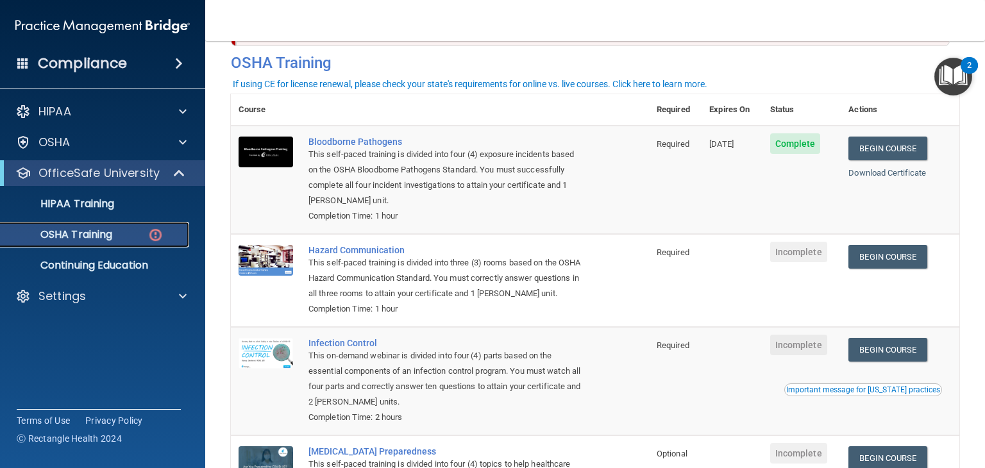
scroll to position [54, 0]
click at [154, 172] on p "OfficeSafe University" at bounding box center [98, 172] width 121 height 15
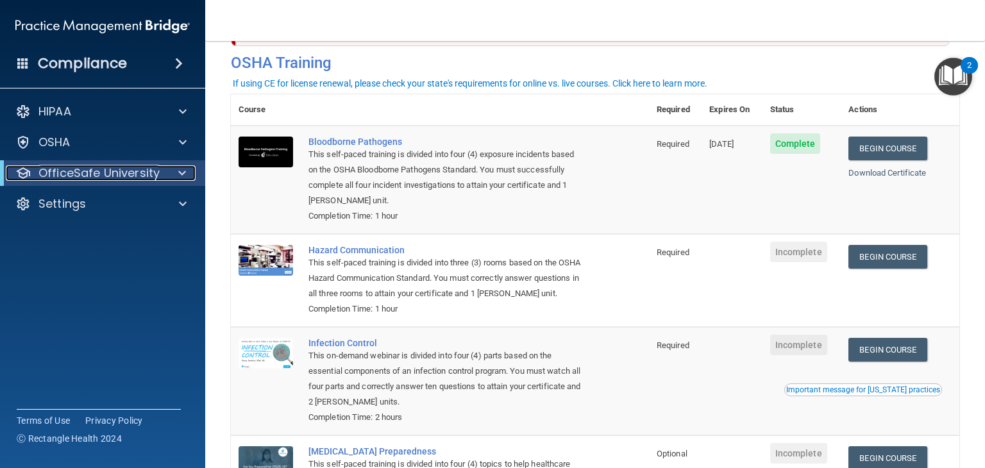
click at [154, 172] on p "OfficeSafe University" at bounding box center [98, 172] width 121 height 15
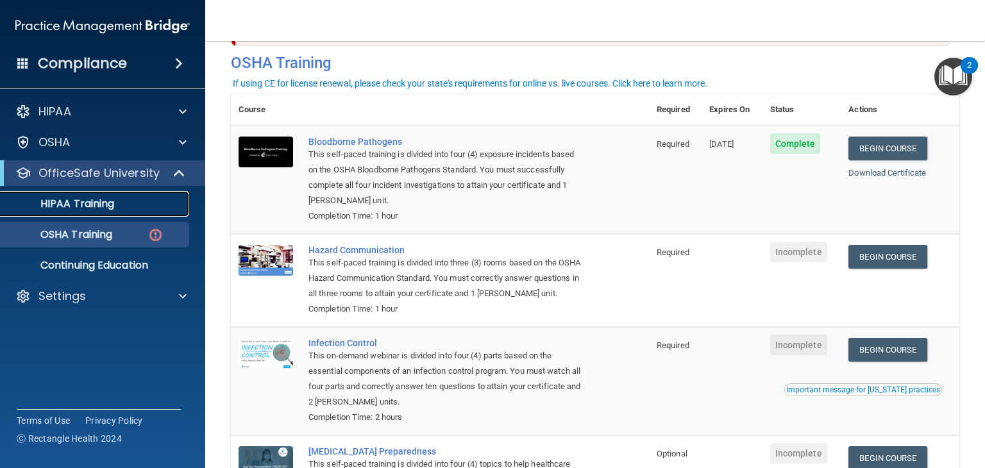
click at [146, 205] on div "HIPAA Training" at bounding box center [95, 203] width 175 height 13
